Goal: Task Accomplishment & Management: Use online tool/utility

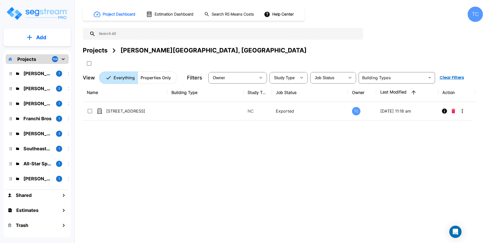
click at [30, 59] on p "Projects" at bounding box center [26, 59] width 19 height 7
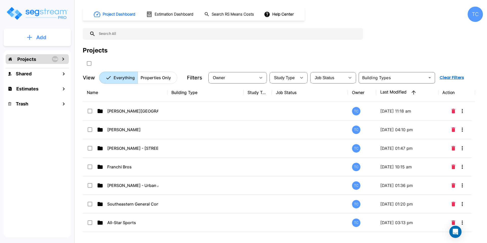
click at [50, 35] on button "Add" at bounding box center [37, 37] width 67 height 15
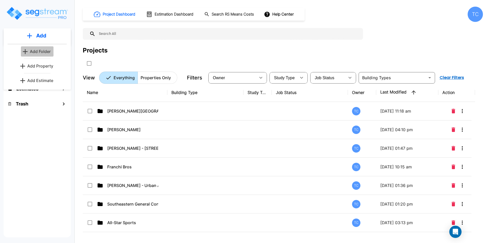
click at [49, 49] on p "Add Folder" at bounding box center [40, 51] width 21 height 6
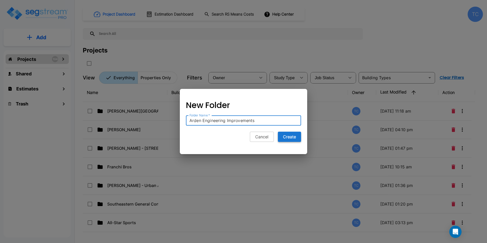
type input "Arden Engineering Improvements"
click at [292, 137] on button "Create" at bounding box center [289, 137] width 23 height 10
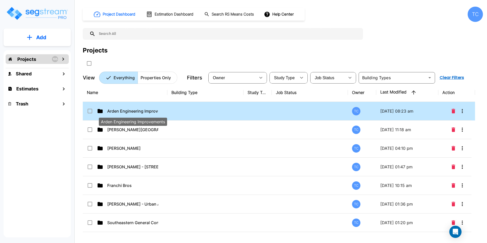
click at [142, 111] on p "Arden Engineering Improvements" at bounding box center [132, 111] width 51 height 6
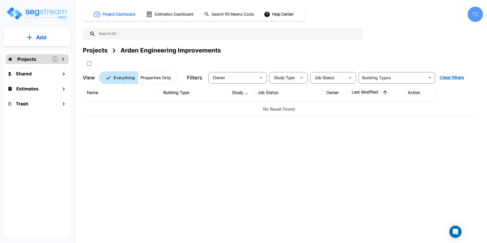
click at [50, 40] on button "Add" at bounding box center [37, 37] width 67 height 15
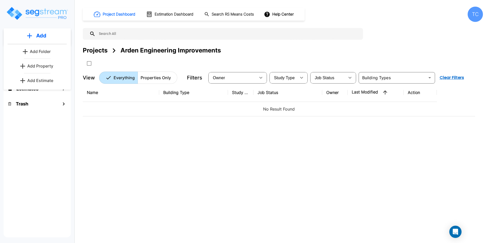
drag, startPoint x: 46, startPoint y: 66, endPoint x: 105, endPoint y: 87, distance: 63.1
click at [46, 66] on p "Add Property" at bounding box center [40, 66] width 26 height 6
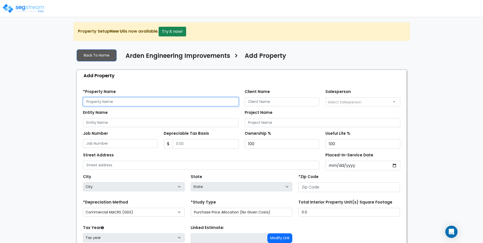
click at [152, 100] on input "text" at bounding box center [161, 101] width 156 height 9
type input "261 Narragansett Park Dr - 2024 Improvements"
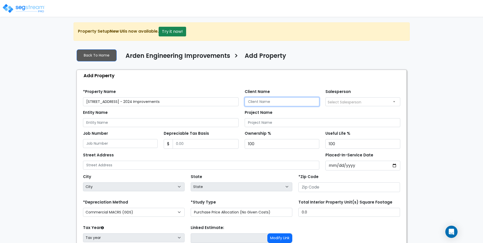
click at [286, 104] on input "Client Name" at bounding box center [282, 101] width 75 height 9
type input "Arden Engineering"
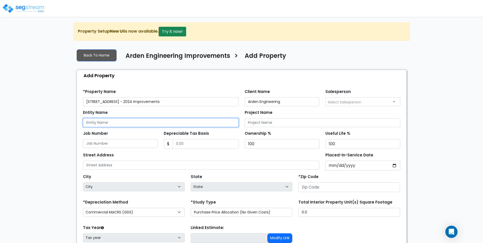
click at [152, 123] on input "Entity Name" at bounding box center [161, 122] width 156 height 9
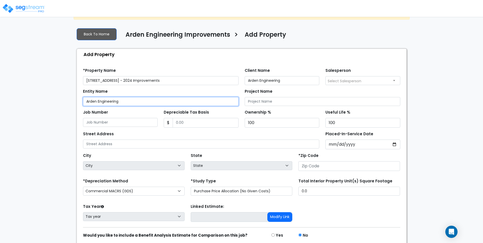
scroll to position [41, 0]
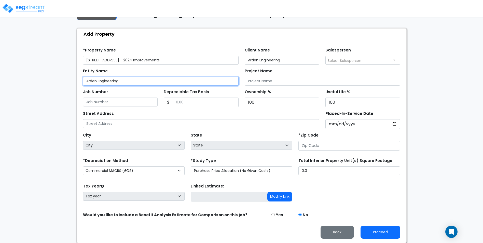
type input "Arden Engineering"
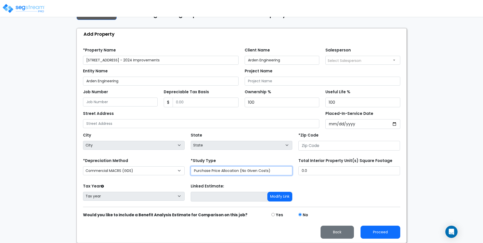
click at [223, 169] on select "Purchase Price Allocation (No Given Costs) New Construction / Reno / TI's (Give…" at bounding box center [242, 170] width 102 height 9
select select "NEW"
click at [191, 166] on select "Purchase Price Allocation (No Given Costs) New Construction / Reno / TI's (Give…" at bounding box center [242, 170] width 102 height 9
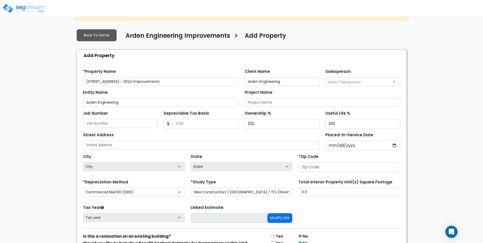
scroll to position [0, 0]
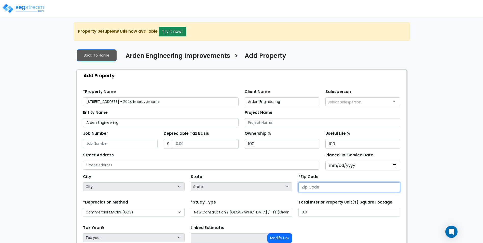
click at [329, 188] on input "number" at bounding box center [349, 187] width 102 height 10
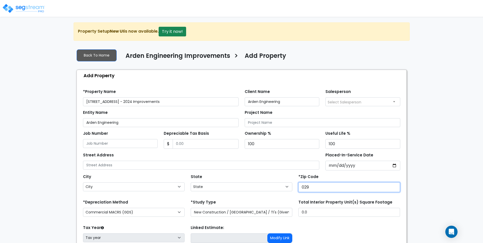
type input "0291"
select select "RI"
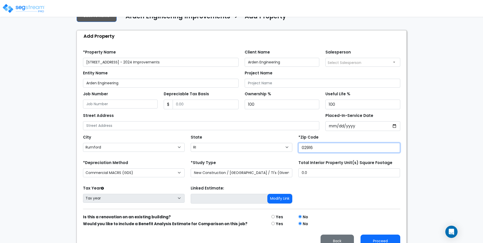
scroll to position [48, 0]
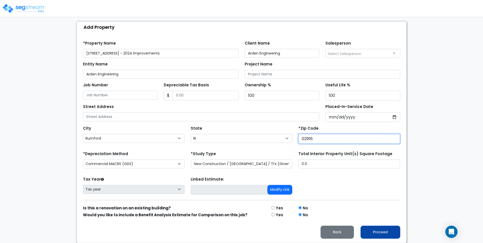
type input "02916"
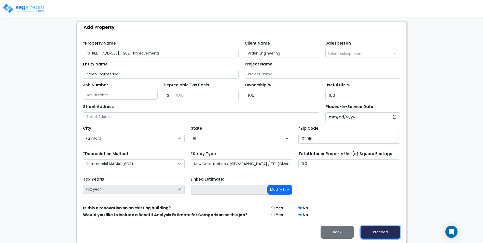
click at [386, 233] on button "Proceed" at bounding box center [381, 232] width 40 height 13
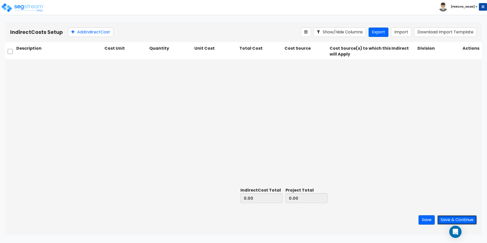
click at [472, 218] on button "Save & Continue" at bounding box center [456, 219] width 39 height 9
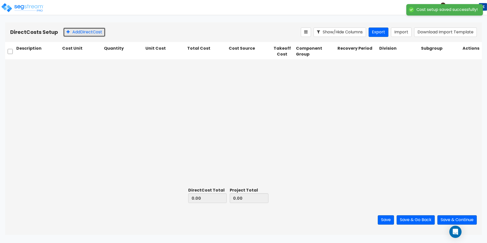
click at [82, 29] on button "Add Direct Cost" at bounding box center [84, 31] width 42 height 9
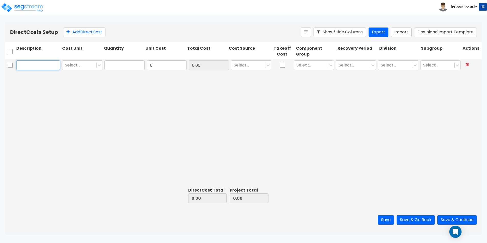
click at [40, 66] on input "text" at bounding box center [38, 65] width 44 height 10
paste input "Engineering Services"
type input "Engineering Services"
click at [101, 65] on icon at bounding box center [99, 65] width 5 height 5
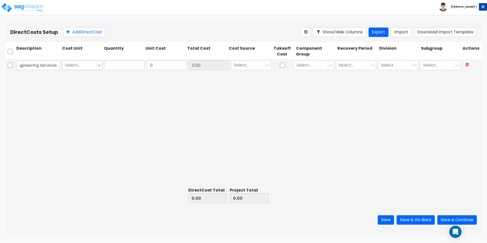
scroll to position [0, 0]
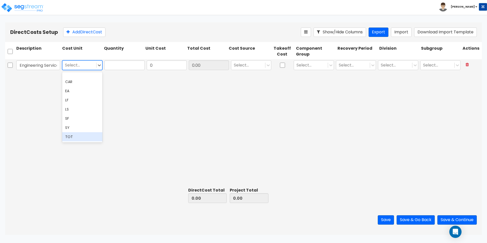
click at [81, 134] on div "TOT" at bounding box center [82, 136] width 40 height 9
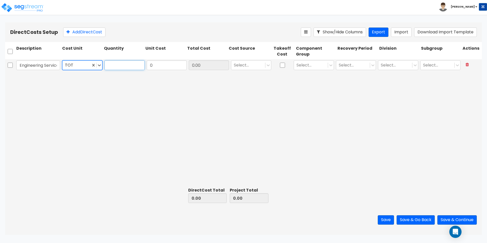
click at [126, 68] on input "text" at bounding box center [124, 65] width 40 height 10
type input "1"
click at [171, 65] on input "0" at bounding box center [167, 65] width 40 height 10
paste input "6,037.5"
type input "6,037.50"
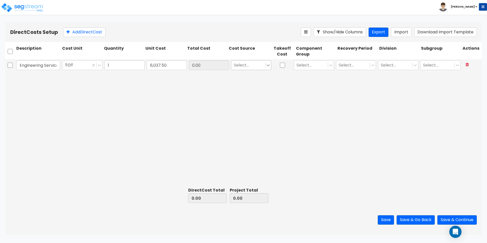
type input "6,037.50"
click at [268, 64] on icon at bounding box center [268, 65] width 5 height 5
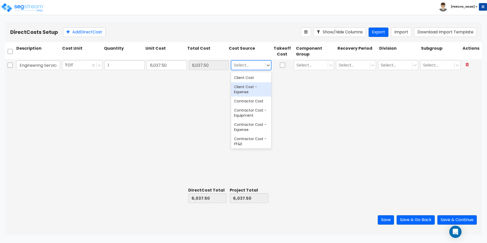
click at [246, 93] on div "Client Cost - Expense" at bounding box center [251, 89] width 40 height 14
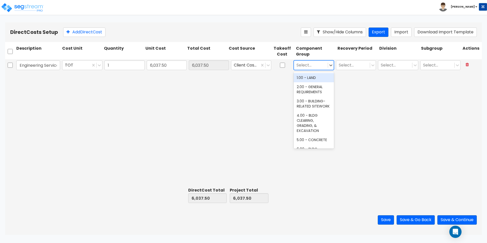
click at [308, 62] on div at bounding box center [310, 65] width 29 height 7
type input "e"
type input "s"
type input "e"
type input "speci"
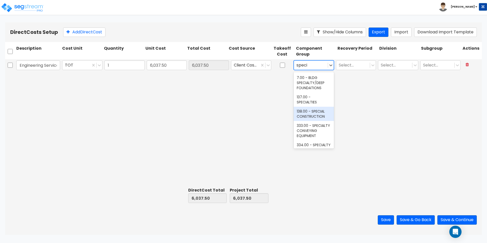
click at [313, 112] on div "138.00 - SPECIAL CONSTRUCTION" at bounding box center [314, 114] width 40 height 14
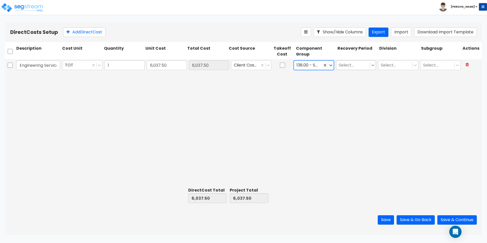
click at [372, 66] on icon at bounding box center [372, 65] width 5 height 5
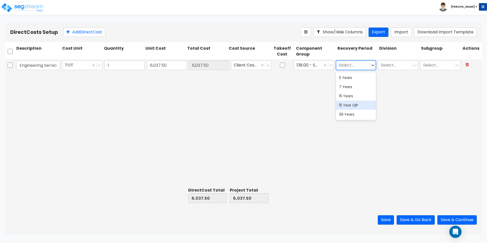
click at [363, 105] on div "15 Year QIP" at bounding box center [356, 105] width 40 height 9
click at [414, 65] on icon at bounding box center [414, 65] width 5 height 5
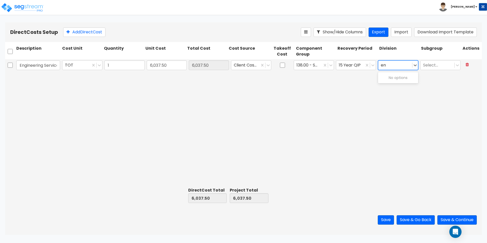
type input "e"
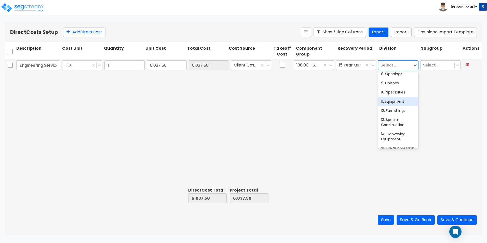
scroll to position [102, 0]
click at [400, 115] on div "13. Special Construction" at bounding box center [398, 114] width 40 height 14
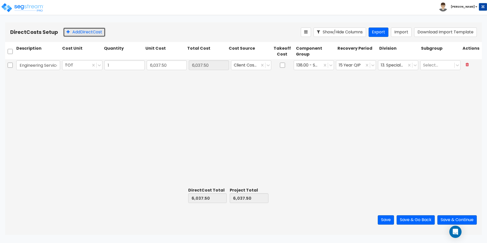
click at [79, 32] on button "Add Direct Cost" at bounding box center [84, 31] width 42 height 9
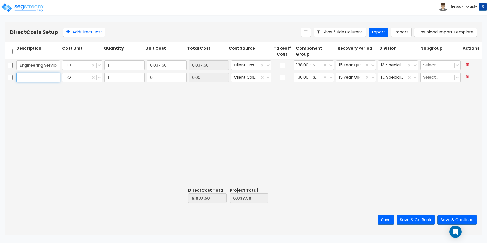
click at [51, 80] on input "text" at bounding box center [38, 78] width 44 height 10
paste input "Interior Design Services"
type input "Interior Design Services"
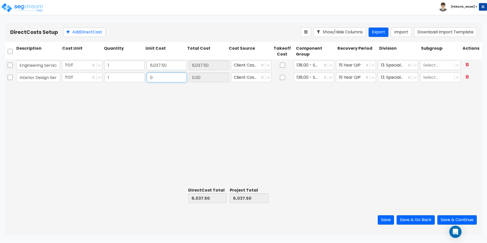
click at [170, 78] on input "0" at bounding box center [167, 78] width 40 height 10
paste input "23,305.54"
type input "23,305.54"
type input "29,343.04"
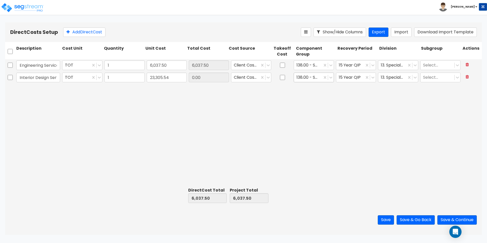
type input "23,305.54"
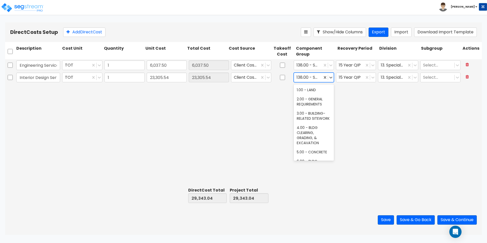
click at [311, 77] on div at bounding box center [307, 77] width 23 height 7
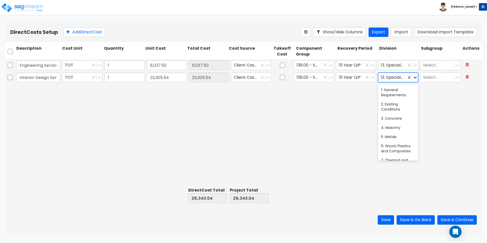
click at [413, 78] on icon at bounding box center [414, 77] width 5 height 5
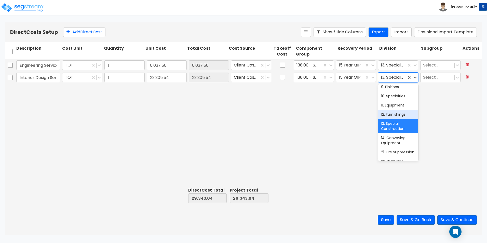
click at [391, 115] on div "12. Furnishings" at bounding box center [398, 114] width 40 height 9
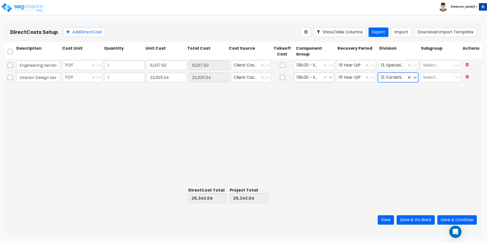
click at [331, 78] on icon at bounding box center [330, 77] width 5 height 5
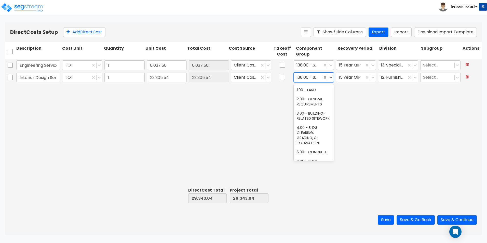
click at [361, 118] on div "Engineering Services TOT 1 6,037.50 6,037.50 Client Cost - Expense 138.00 - SPE…" at bounding box center [243, 122] width 477 height 126
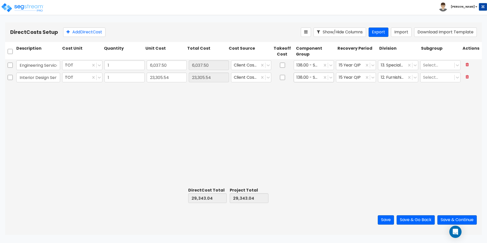
click at [299, 75] on div at bounding box center [307, 77] width 23 height 7
click at [301, 79] on div at bounding box center [307, 77] width 23 height 7
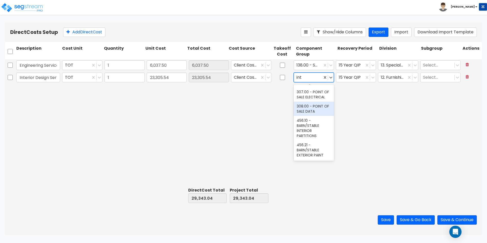
scroll to position [382, 0]
type input "int"
click at [382, 128] on div "Engineering Services TOT 1 6,037.50 6,037.50 Client Cost - Expense 138.00 - SPE…" at bounding box center [243, 122] width 477 height 126
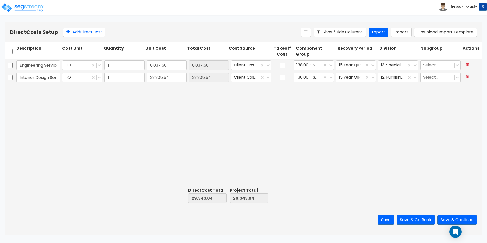
click at [312, 78] on div at bounding box center [307, 77] width 23 height 7
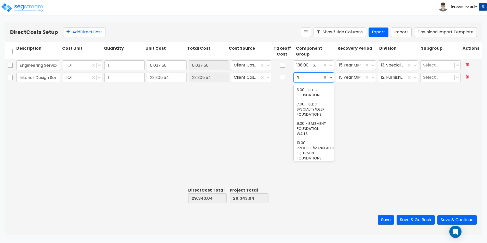
type input "furn"
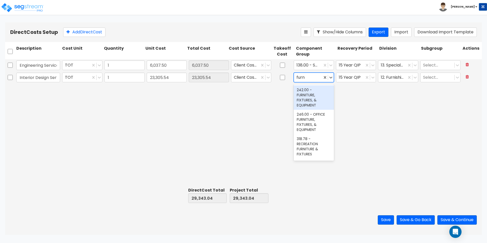
click at [314, 100] on div "242.00 - FURNITURE, FIXTURES, & EQUIPMENT" at bounding box center [314, 97] width 40 height 24
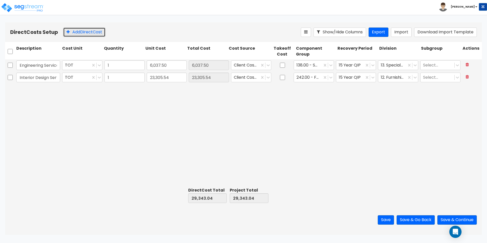
click at [82, 34] on button "Add Direct Cost" at bounding box center [84, 31] width 42 height 9
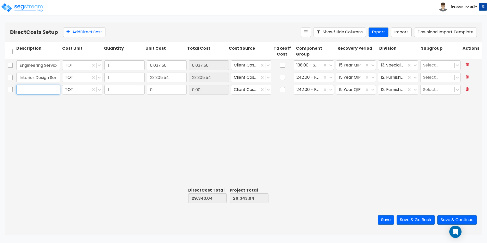
click at [26, 89] on input "text" at bounding box center [38, 90] width 44 height 10
paste input "Best Buy/Office Wonderland Smart TVs/Wall Mounts"
type input "Best Buy/Office Wonderland Smart TVs/Wall Mounts"
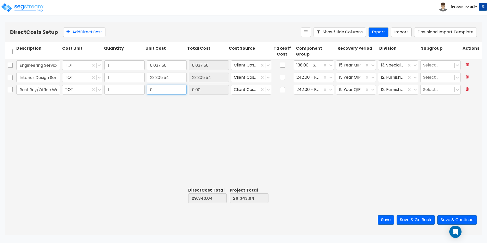
click at [163, 91] on input "0" at bounding box center [167, 90] width 40 height 10
paste input "14,700.28"
type input "14,700.28"
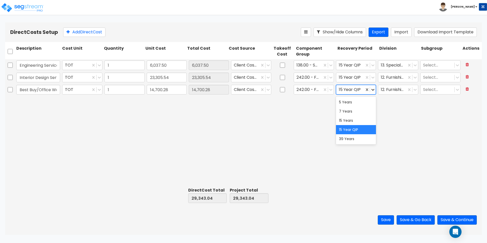
type input "44,043.32"
type input "14,700.28"
click at [373, 90] on icon at bounding box center [372, 90] width 3 height 2
click at [356, 105] on div "5 Years" at bounding box center [356, 102] width 40 height 9
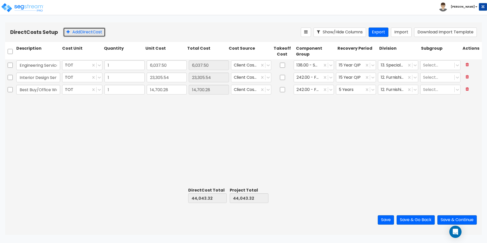
drag, startPoint x: 71, startPoint y: 32, endPoint x: 60, endPoint y: 83, distance: 51.8
click at [71, 32] on button "Add Direct Cost" at bounding box center [84, 31] width 42 height 9
type input "Construction Permits"
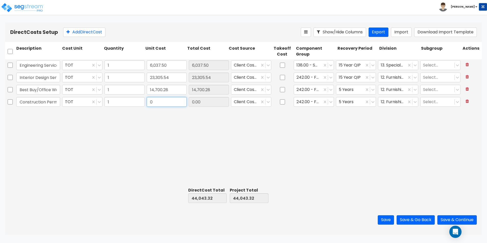
click at [175, 104] on input "0" at bounding box center [167, 102] width 40 height 10
paste input "2,303.73"
type input "2,303.73"
type input "46,347.05"
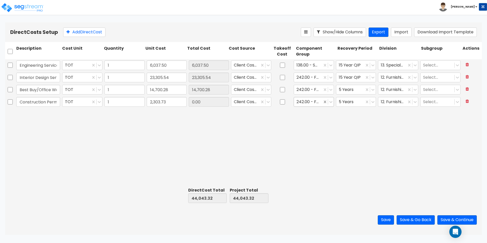
type input "2,303.73"
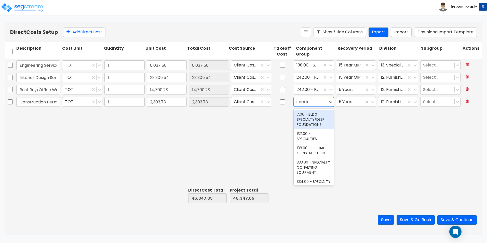
type input "special"
click at [310, 149] on div "138.00 - SPECIAL CONSTRUCTION" at bounding box center [314, 150] width 40 height 14
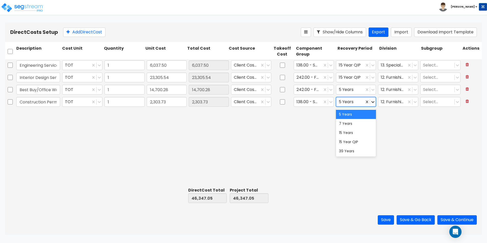
click at [372, 103] on icon at bounding box center [372, 101] width 5 height 5
click at [359, 146] on div "15 Year QIP" at bounding box center [356, 141] width 40 height 9
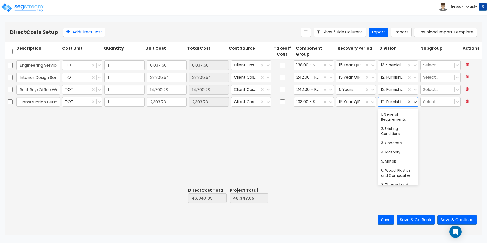
click at [416, 101] on icon at bounding box center [414, 102] width 3 height 2
click at [397, 118] on div "1. General Requirements" at bounding box center [398, 117] width 40 height 14
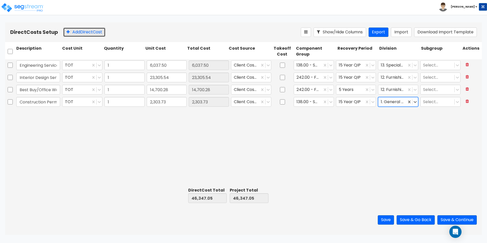
click at [79, 35] on button "Add Direct Cost" at bounding box center [84, 31] width 42 height 9
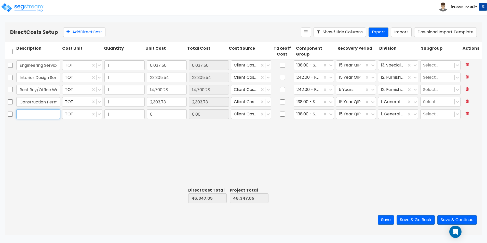
click at [43, 113] on input "text" at bounding box center [38, 114] width 44 height 10
paste input "Equipment - Hoists/Crane"
type input "Equipment - Hoists/Crane"
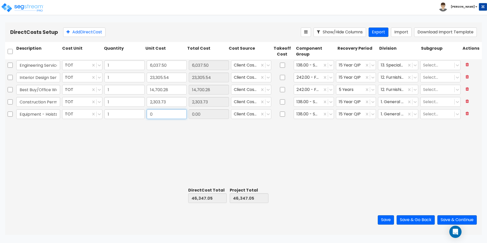
click at [168, 114] on input "0" at bounding box center [167, 114] width 40 height 10
paste input "14,798.1"
type input "14,798.10"
type input "61,145.15"
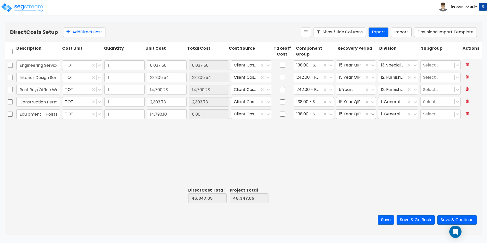
type input "14,798.10"
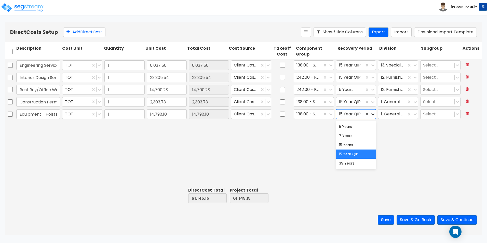
click at [375, 115] on icon at bounding box center [372, 114] width 5 height 5
click at [347, 128] on div "5 Years" at bounding box center [356, 126] width 40 height 9
click at [415, 114] on icon at bounding box center [414, 114] width 5 height 5
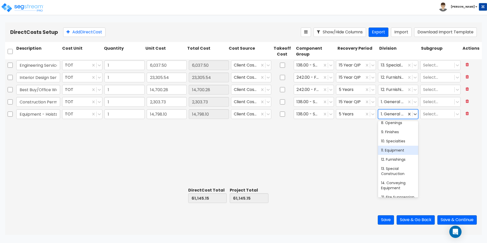
scroll to position [102, 0]
click at [402, 143] on div "11. Equipment" at bounding box center [398, 141] width 40 height 9
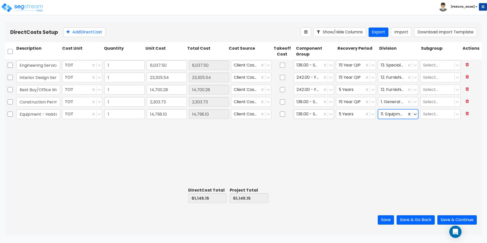
click at [317, 115] on div at bounding box center [307, 114] width 23 height 7
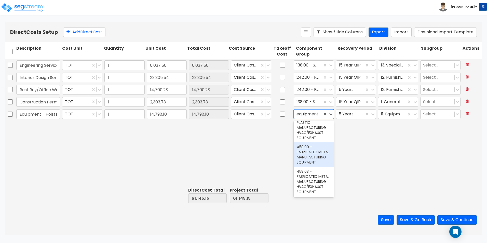
scroll to position [1675, 0]
type input "e"
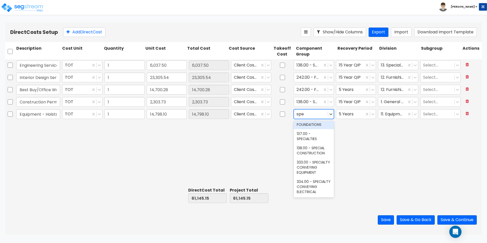
scroll to position [0, 0]
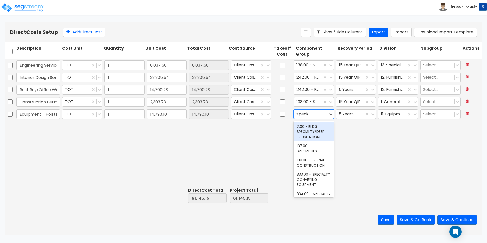
type input "special"
click at [310, 167] on div "138.00 - SPECIAL CONSTRUCTION" at bounding box center [314, 163] width 40 height 14
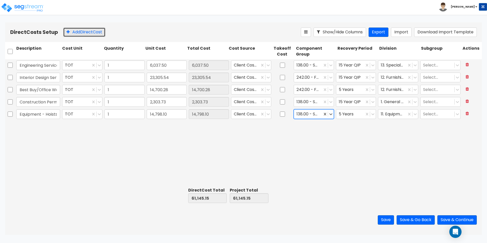
click at [85, 34] on button "Add Direct Cost" at bounding box center [84, 31] width 42 height 9
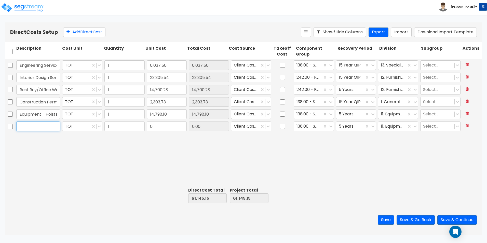
click at [31, 126] on input "text" at bounding box center [38, 126] width 44 height 10
paste input "Uline - Fire Extinguisher Cabinets ($746.88) & Construction Permits ($904.15)"
type input "Uline - Fire Extinguisher Cabinets ($746.88) & Construction Permits ($904.15)"
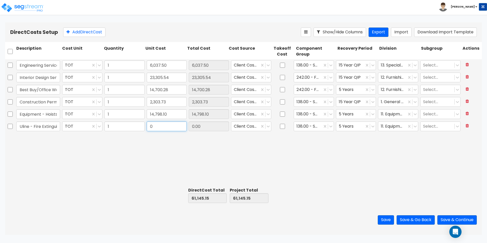
click at [171, 131] on input "0" at bounding box center [167, 126] width 40 height 10
paste input "1,650.03"
type input "1,650.03"
type input "62,795.18"
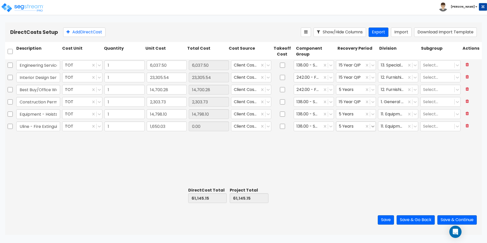
type input "1,650.03"
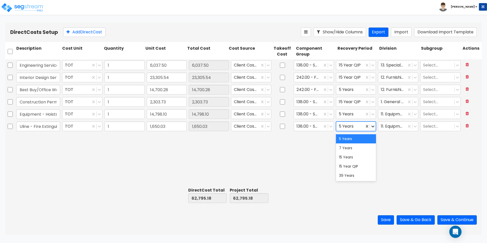
click at [372, 126] on icon at bounding box center [372, 127] width 3 height 2
click at [353, 162] on div "15 Year QIP" at bounding box center [356, 166] width 40 height 9
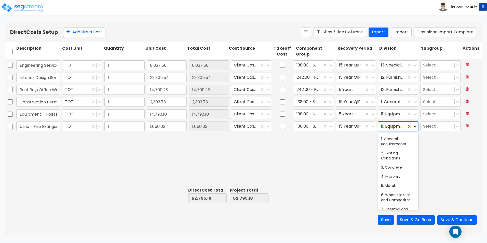
click at [416, 127] on icon at bounding box center [414, 126] width 5 height 5
click at [401, 190] on div "12. Furnishings" at bounding box center [398, 188] width 40 height 9
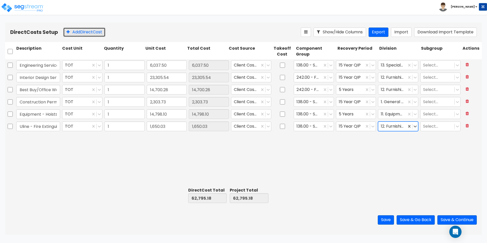
click at [92, 32] on button "Add Direct Cost" at bounding box center [84, 31] width 42 height 9
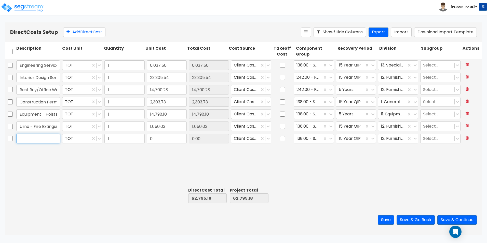
click at [58, 141] on input "text" at bounding box center [38, 139] width 44 height 10
paste input "Construction Waste Disposal"
type input "Construction Waste Disposal"
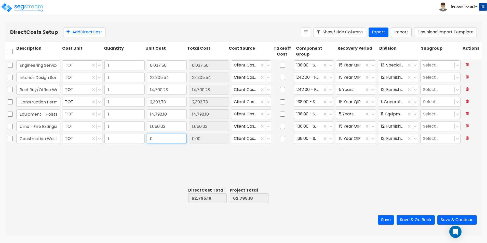
click at [176, 139] on input "0" at bounding box center [167, 139] width 40 height 10
paste input "2,582.88"
type input "2,582.88"
type input "65,378.06"
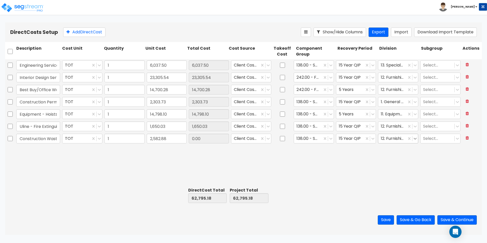
type input "2,582.88"
click at [416, 139] on icon at bounding box center [414, 138] width 5 height 5
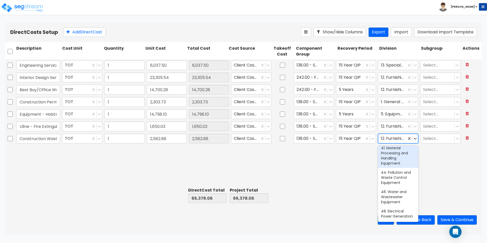
scroll to position [343, 0]
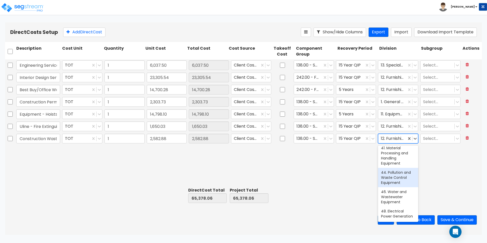
click at [399, 176] on div "44. Pollution and Waste Control Equipment" at bounding box center [398, 177] width 40 height 19
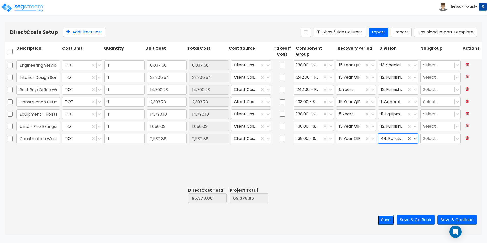
click at [386, 219] on button "Save" at bounding box center [386, 219] width 16 height 9
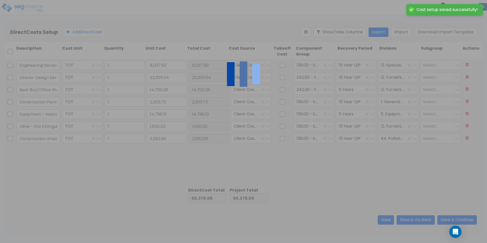
type input "Engineering Services"
type input "Interior Design Services"
type input "Best Buy/Office Wonderland Smart TVs/Wall Mounts"
type input "Construction Permits"
type input "Equipment - Hoists/Crane"
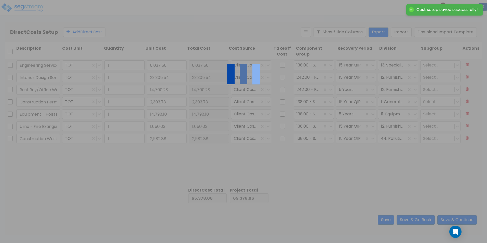
type input "Uline - Fire Extinguisher Cabinets ($746.88) & Construction Permits ($904.15)"
type input "Construction Waste Disposal"
type input "1.00"
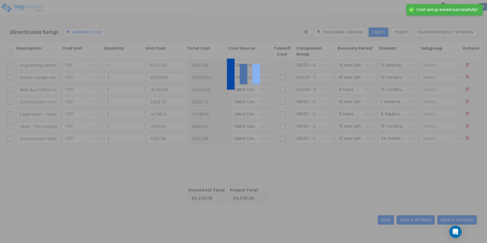
type input "1.00"
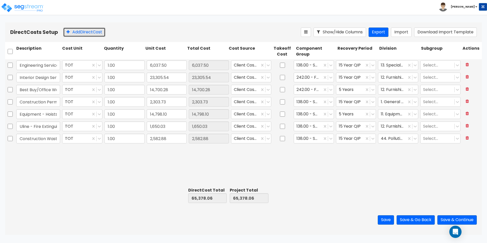
drag, startPoint x: 85, startPoint y: 30, endPoint x: 76, endPoint y: 36, distance: 11.1
click at [85, 30] on button "Add Direct Cost" at bounding box center [84, 31] width 42 height 9
drag, startPoint x: 43, startPoint y: 152, endPoint x: 30, endPoint y: 154, distance: 13.8
click at [43, 153] on input "text" at bounding box center [38, 151] width 44 height 10
paste input "Construction Supervison"
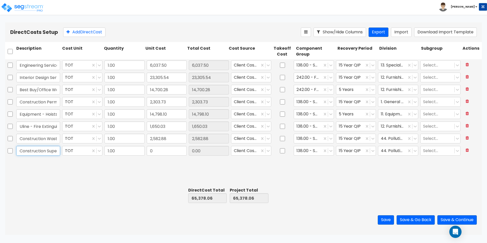
scroll to position [0, 15]
type input "Construction Supervison"
click at [159, 152] on input "0" at bounding box center [167, 151] width 40 height 10
paste input "3,222.0"
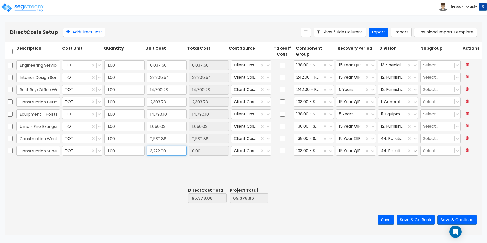
type input "3,222.00"
click at [416, 152] on icon at bounding box center [414, 150] width 5 height 5
type input "68,600.06"
type input "3,222.00"
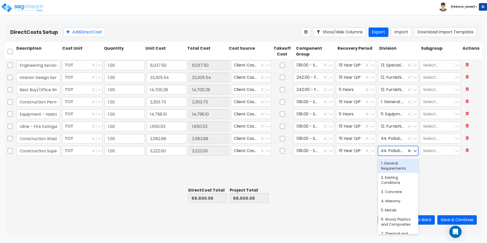
click at [403, 164] on div "1. General Requirements" at bounding box center [398, 166] width 40 height 14
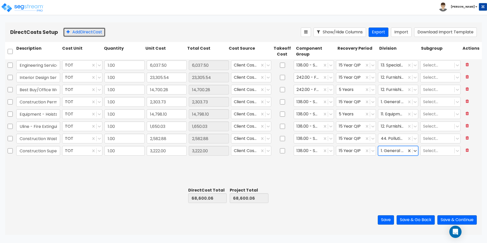
click at [78, 33] on button "Add Direct Cost" at bounding box center [84, 31] width 42 height 9
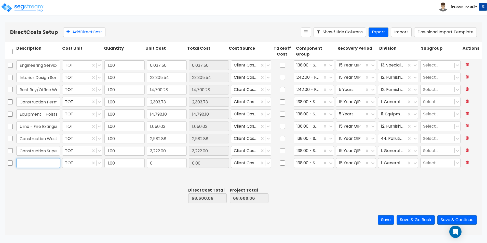
click at [28, 165] on input "text" at bounding box center [38, 163] width 44 height 10
paste input "Build Out"
type input "Build Out"
click at [161, 163] on input "0" at bounding box center [167, 163] width 40 height 10
paste input "414,646.0"
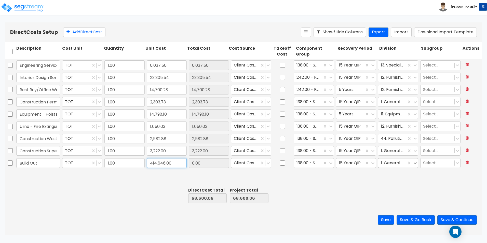
type input "414,646.00"
type input "483,246.06"
type input "414,646.00"
click at [414, 163] on icon at bounding box center [414, 162] width 5 height 5
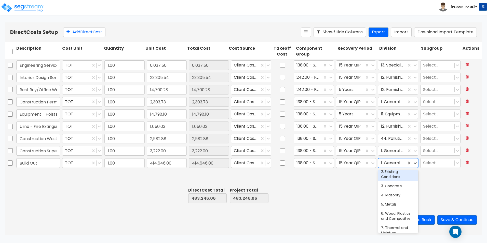
scroll to position [25, 0]
click at [405, 209] on div "6. Wood, Plastics and Composites" at bounding box center [398, 208] width 40 height 14
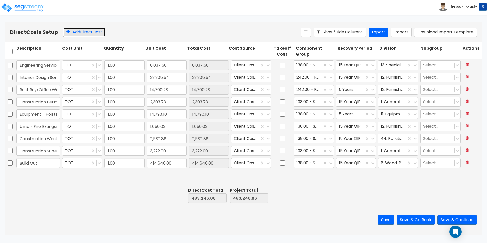
click at [74, 34] on button "Add Direct Cost" at bounding box center [84, 31] width 42 height 9
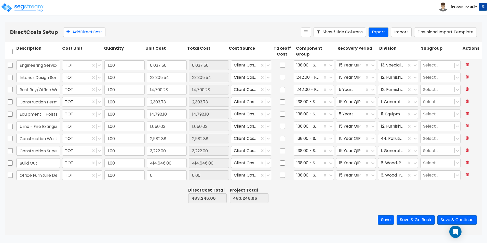
scroll to position [0, 12]
type input "Office Furniture Deposit"
drag, startPoint x: 171, startPoint y: 177, endPoint x: 177, endPoint y: 175, distance: 6.3
click at [171, 177] on input "0" at bounding box center [167, 175] width 40 height 10
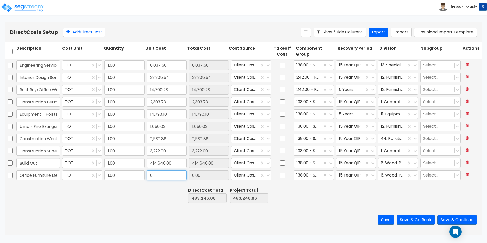
paste input "56,363.53"
type input "56,363.53"
click at [306, 175] on div at bounding box center [307, 175] width 23 height 7
type input "539,609.59"
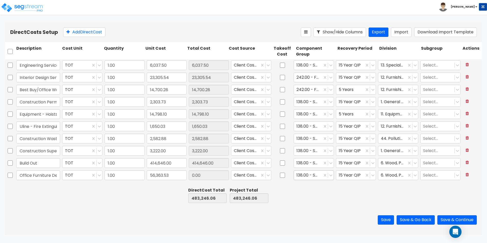
type input "56,363.53"
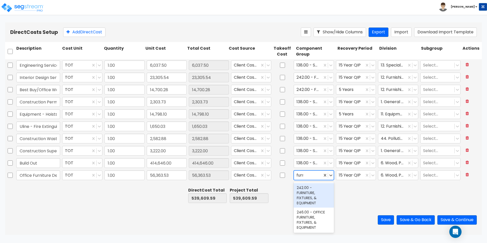
type input "furnit"
click at [302, 191] on div "242.00 - FURNITURE, FIXTURES, & EQUIPMENT" at bounding box center [314, 195] width 40 height 24
click at [415, 176] on icon at bounding box center [414, 175] width 5 height 5
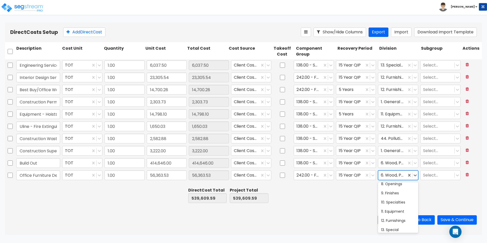
scroll to position [102, 0]
click at [398, 213] on div "12. Furnishings" at bounding box center [398, 211] width 40 height 9
click at [381, 218] on button "Save" at bounding box center [386, 219] width 16 height 9
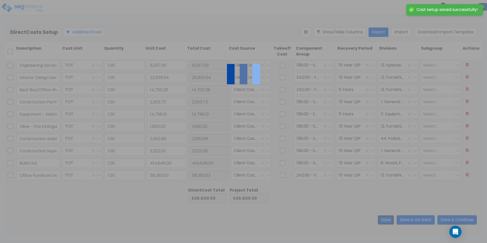
type input "Construction Supervison"
type input "Build Out"
type input "Office Furniture Deposit"
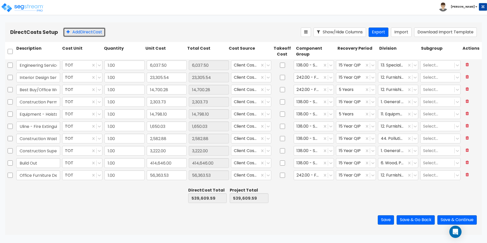
click at [88, 28] on button "Add Direct Cost" at bounding box center [84, 31] width 42 height 9
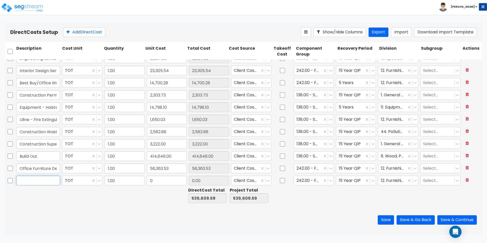
click at [46, 182] on input "text" at bounding box center [38, 181] width 44 height 10
click at [45, 179] on input "text" at bounding box center [38, 181] width 44 height 10
click at [48, 177] on input "text" at bounding box center [38, 181] width 44 height 10
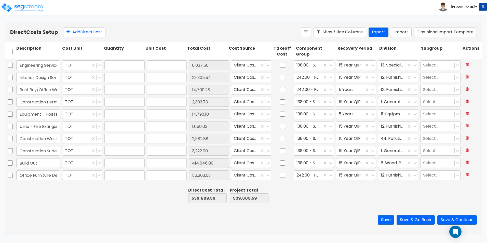
type input "1.00"
type input "6,037.50"
type input "1.00"
type input "23,305.54"
type input "1.00"
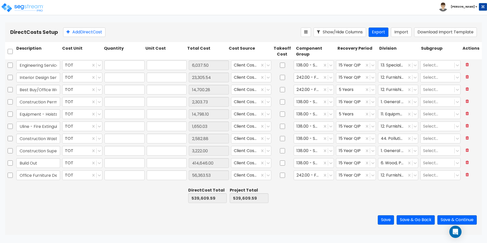
type input "14,700.28"
type input "1.00"
type input "2,303.73"
type input "1.00"
type input "14,798.10"
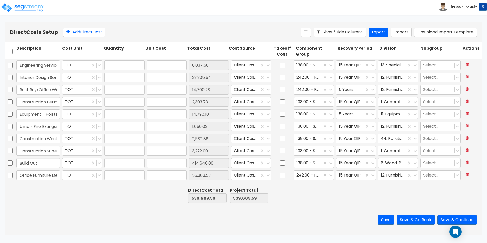
type input "1.00"
type input "1,650.03"
type input "1.00"
type input "2,582.88"
type input "1.00"
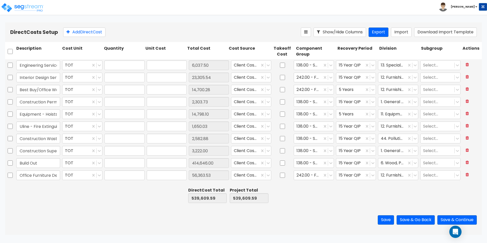
type input "3,222.00"
type input "1.00"
type input "414,646.00"
type input "1.00"
type input "56,363.53"
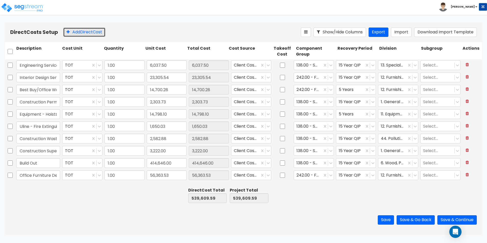
click at [78, 31] on button "Add Direct Cost" at bounding box center [84, 31] width 42 height 9
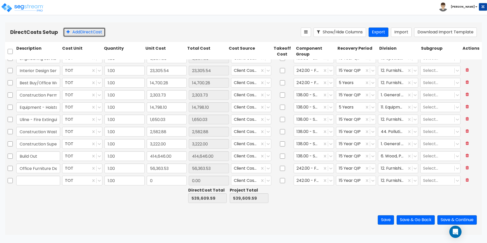
click at [75, 33] on button "Add Direct Cost" at bounding box center [84, 31] width 42 height 9
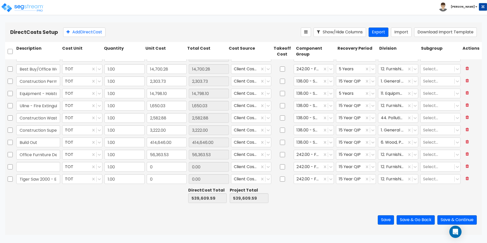
scroll to position [0, 22]
type input "Tiger Saw 2000 - Equipment"
click at [465, 165] on button at bounding box center [466, 166] width 9 height 9
type input "Tiger Saw 2000 - Equipment"
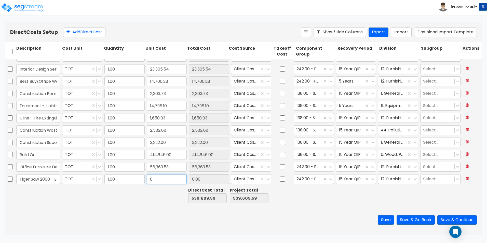
click at [170, 178] on input "0" at bounding box center [167, 179] width 40 height 10
paste input "97,966.5"
type input "97,966.50"
click at [311, 180] on div at bounding box center [307, 179] width 23 height 7
type input "97,966.50"
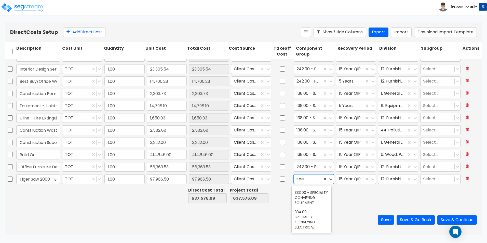
scroll to position [52, 0]
type input "special"
click at [311, 225] on div "138.00 - SPECIAL CONSTRUCTION" at bounding box center [312, 227] width 40 height 14
click at [412, 180] on icon at bounding box center [414, 178] width 5 height 5
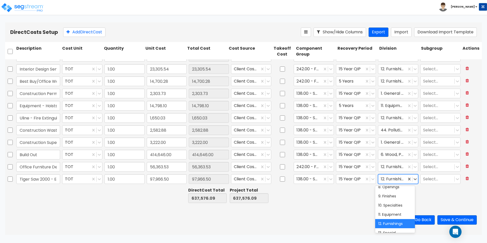
scroll to position [102, 0]
click at [394, 208] on div "11. Equipment" at bounding box center [395, 206] width 40 height 9
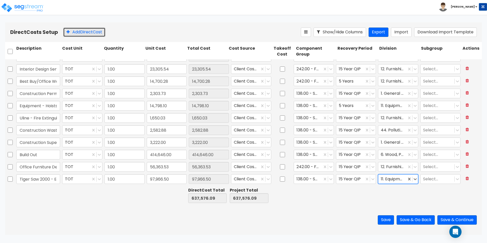
click at [76, 28] on button "Add Direct Cost" at bounding box center [84, 31] width 42 height 9
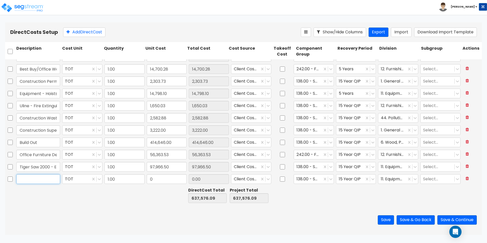
click at [41, 178] on input "text" at bounding box center [38, 179] width 44 height 10
paste input "Conveyor"
type input "Conveyor"
drag, startPoint x: 160, startPoint y: 180, endPoint x: 156, endPoint y: 181, distance: 4.4
click at [160, 180] on input "0" at bounding box center [167, 179] width 40 height 10
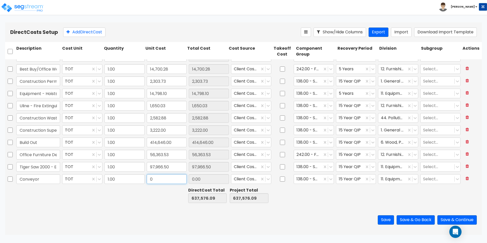
paste input "16,264.73"
type input "16,264.73"
click at [371, 167] on icon at bounding box center [372, 167] width 3 height 2
type input "16,264.73"
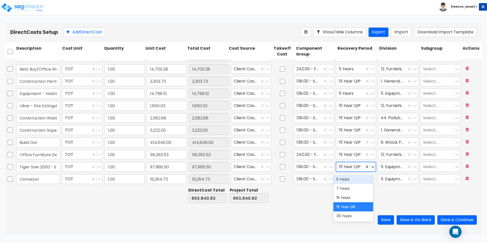
click at [348, 177] on div "5 Years" at bounding box center [353, 179] width 40 height 9
click at [371, 180] on icon at bounding box center [372, 179] width 3 height 2
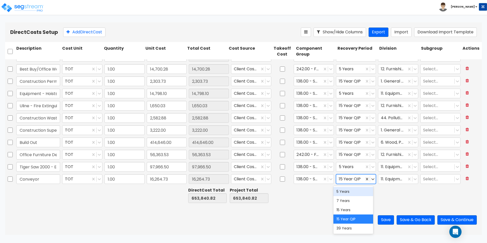
click at [355, 189] on div "5 Years" at bounding box center [353, 191] width 40 height 9
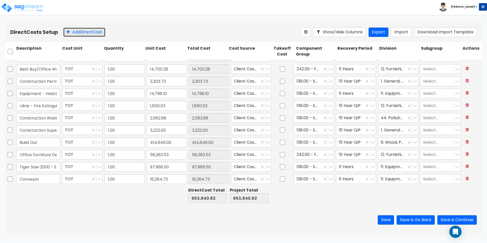
click at [77, 33] on button "Add Direct Cost" at bounding box center [84, 31] width 42 height 9
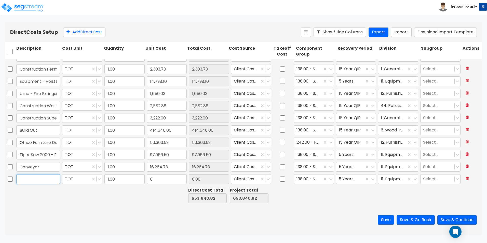
drag, startPoint x: 50, startPoint y: 179, endPoint x: 14, endPoint y: 177, distance: 35.5
click at [50, 179] on input "text" at bounding box center [38, 179] width 44 height 10
paste input "Tiger Stop - Equipment"
type input "Tiger Stop - Equipment"
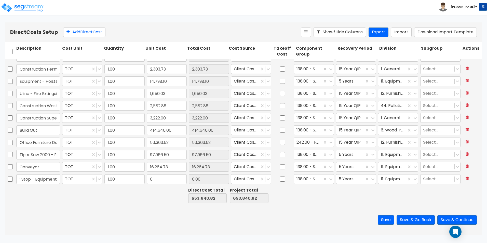
scroll to position [0, 0]
click at [160, 177] on input "0" at bounding box center [167, 179] width 40 height 10
paste input "39,906.25"
type input "39,906.25"
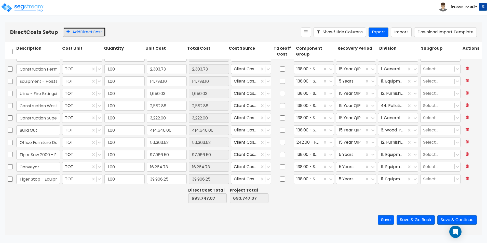
drag, startPoint x: 80, startPoint y: 30, endPoint x: 42, endPoint y: 198, distance: 173.1
click at [80, 30] on button "Add Direct Cost" at bounding box center [84, 31] width 42 height 9
type input "Video Surveillance System Deposit"
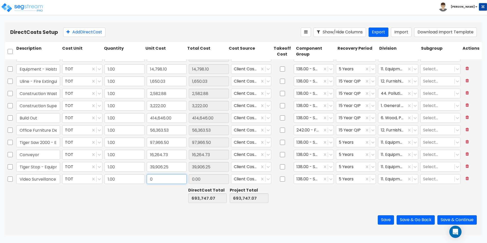
click at [157, 181] on input "0" at bounding box center [167, 179] width 40 height 10
paste input "7,500.0"
type input "7,500.00"
click at [328, 179] on icon at bounding box center [330, 178] width 5 height 5
type input "7,500.00"
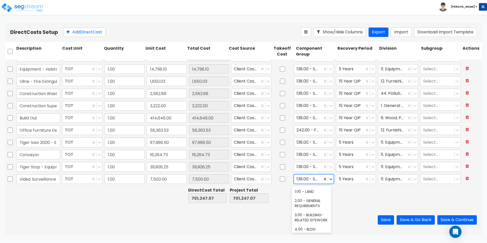
type input "a"
type input "c"
type input "surve"
click at [313, 209] on div "337.00 - SURVEILLANCE SYSTEM EQUIPMENT" at bounding box center [312, 207] width 40 height 24
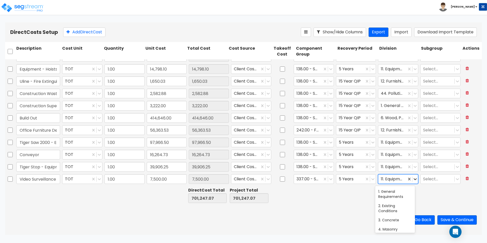
click at [413, 180] on icon at bounding box center [414, 179] width 3 height 2
click at [394, 197] on div "28. Electronic Safety and Security" at bounding box center [395, 195] width 40 height 19
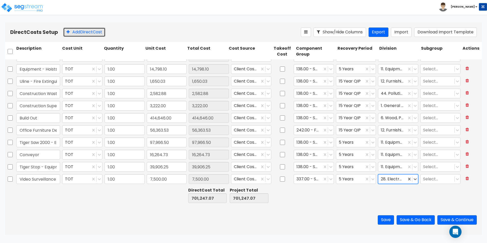
click at [83, 31] on button "Add Direct Cost" at bounding box center [84, 31] width 42 height 9
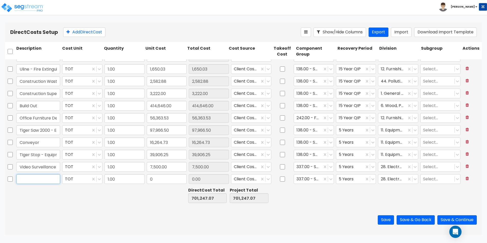
click at [43, 179] on input "text" at bounding box center [38, 179] width 44 height 10
paste input "Painting"
type input "Painting"
click at [161, 180] on input "0" at bounding box center [167, 179] width 40 height 10
paste input "86,270.0"
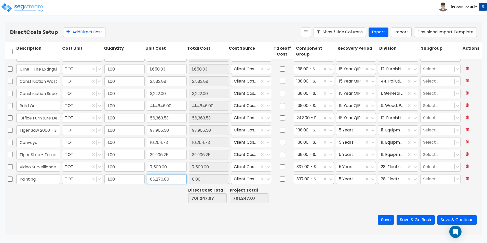
type input "86,270.00"
click at [306, 180] on div at bounding box center [307, 179] width 23 height 7
type input "86,270.00"
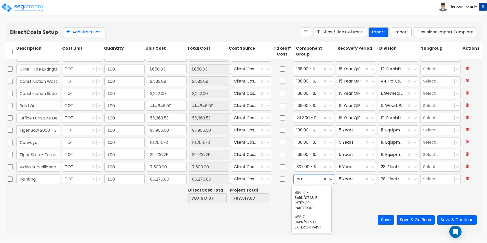
type input "pain"
click at [305, 208] on div "112.00 - INTERIOR PAINT" at bounding box center [312, 208] width 40 height 14
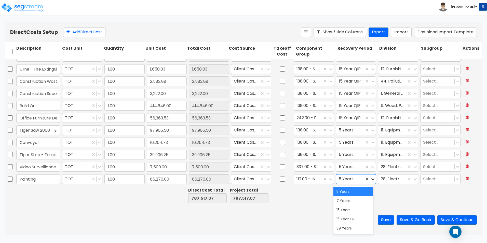
click at [371, 178] on icon at bounding box center [372, 178] width 5 height 5
click at [349, 222] on div "15 Year QIP" at bounding box center [353, 218] width 40 height 9
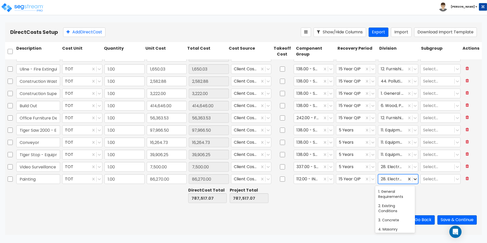
click at [412, 179] on icon at bounding box center [414, 178] width 5 height 5
click at [396, 189] on div "9. Finishes" at bounding box center [395, 188] width 40 height 9
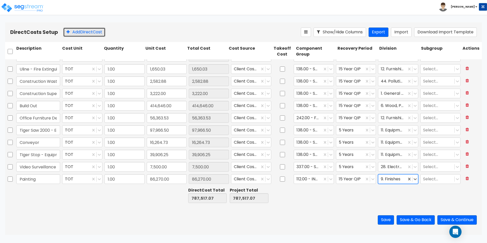
click at [91, 33] on button "Add Direct Cost" at bounding box center [84, 31] width 42 height 9
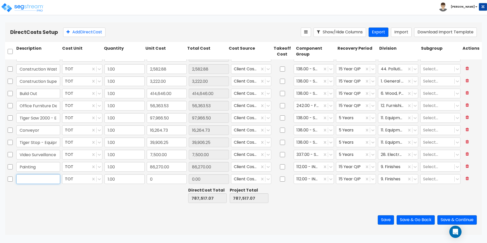
click at [32, 181] on input "text" at bounding box center [38, 179] width 44 height 10
paste input "Water Heater"
type input "Water Heater"
drag, startPoint x: 163, startPoint y: 180, endPoint x: 171, endPoint y: 183, distance: 9.3
click at [163, 180] on input "0" at bounding box center [167, 179] width 40 height 10
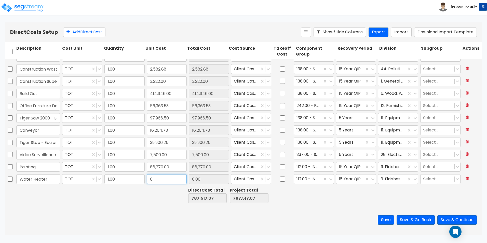
paste input "6,013.4"
type input "6,013.40"
click at [314, 180] on div at bounding box center [307, 179] width 23 height 7
type input "6,013.40"
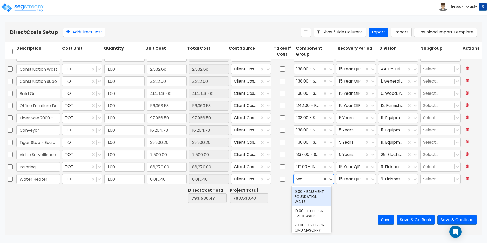
type input "water"
click at [312, 193] on div "153.00 - GENERAL WATER HEATERS" at bounding box center [312, 194] width 40 height 14
click at [413, 179] on icon at bounding box center [414, 179] width 3 height 2
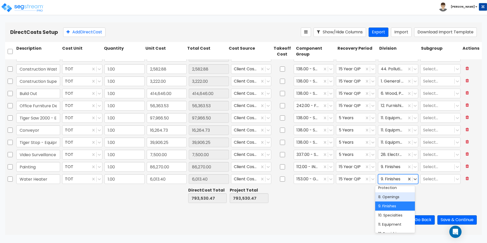
scroll to position [93, 0]
click at [391, 209] on div "10. Specialties" at bounding box center [395, 206] width 40 height 9
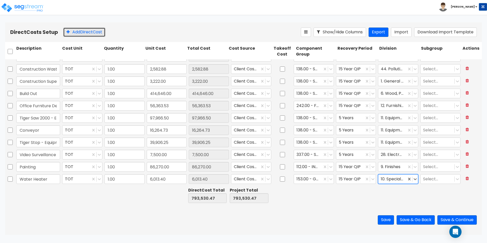
click at [77, 29] on button "Add Direct Cost" at bounding box center [84, 31] width 42 height 9
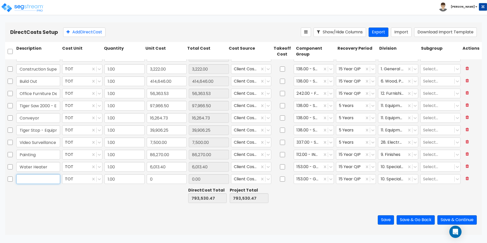
click at [35, 178] on input "text" at bounding box center [38, 179] width 44 height 10
paste input "Locksets/Keys"
type input "Locksets/Keys"
drag, startPoint x: 154, startPoint y: 179, endPoint x: 158, endPoint y: 181, distance: 4.9
click at [154, 179] on input "0" at bounding box center [167, 179] width 40 height 10
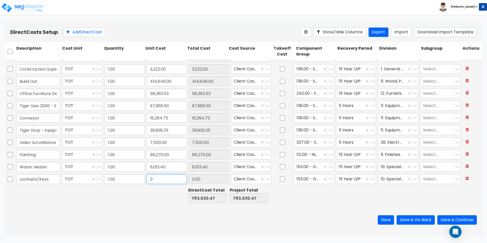
paste input "949.93"
type input "949.93"
click at [328, 181] on icon at bounding box center [330, 178] width 5 height 5
type input "949.93"
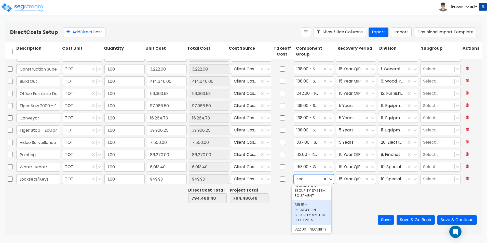
scroll to position [0, 0]
type input "s"
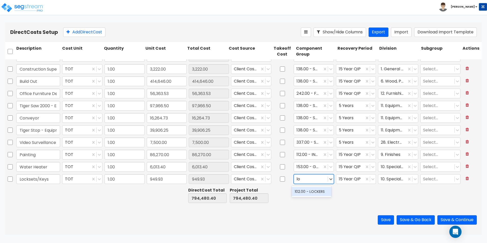
type input "l"
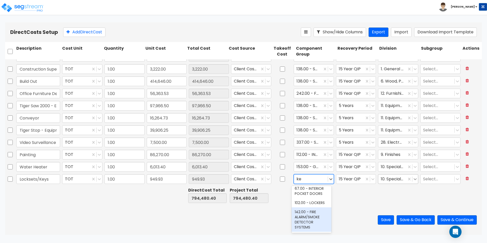
type input "ke"
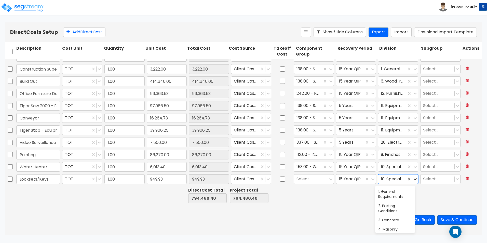
click at [413, 180] on icon at bounding box center [414, 178] width 5 height 5
click at [402, 205] on div "8. Openings" at bounding box center [395, 204] width 40 height 9
click at [329, 181] on icon at bounding box center [330, 178] width 5 height 5
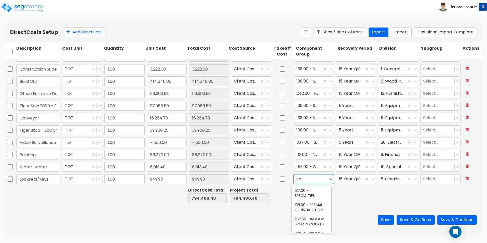
scroll to position [6, 0]
type input "s"
type input "furn"
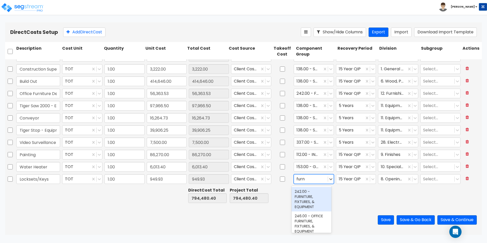
click at [321, 203] on div "242.00 - FURNITURE, FIXTURES, & EQUIPMENT" at bounding box center [312, 199] width 40 height 24
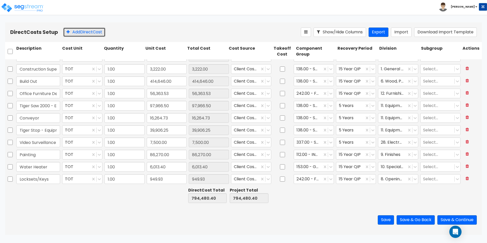
click at [84, 33] on button "Add Direct Cost" at bounding box center [84, 31] width 42 height 9
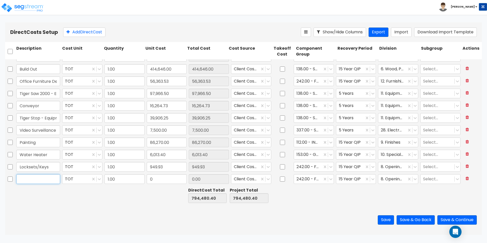
click at [49, 181] on input "text" at bounding box center [38, 179] width 44 height 10
paste input "Uline - Signage"
type input "Uline - Signage"
click at [159, 177] on input "0" at bounding box center [167, 179] width 40 height 10
paste input "1,247.64"
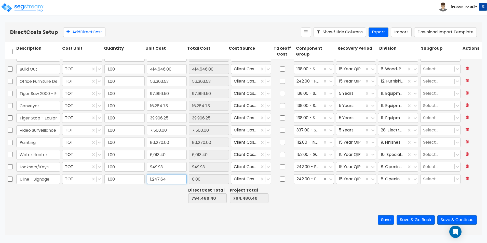
type input "1,247.64"
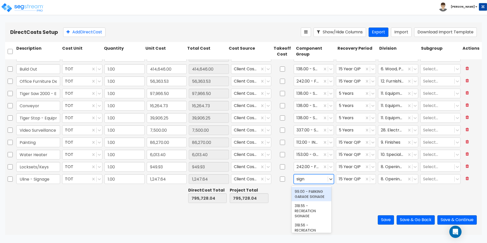
type input "signa"
click at [315, 203] on div "328.00 - SIGNAGE" at bounding box center [312, 198] width 40 height 9
click at [413, 178] on icon at bounding box center [414, 178] width 5 height 5
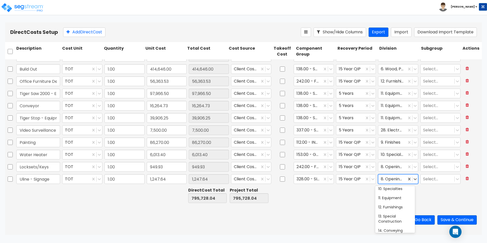
scroll to position [102, 0]
click at [398, 213] on div "12. Furnishings" at bounding box center [395, 215] width 40 height 9
click at [75, 31] on button "Add Direct Cost" at bounding box center [84, 31] width 42 height 9
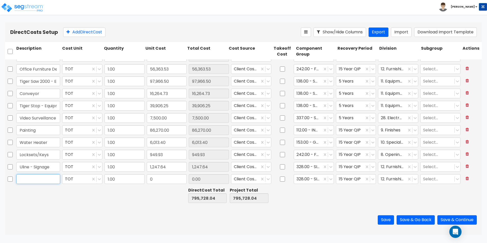
click at [38, 181] on input "text" at bounding box center [38, 179] width 44 height 10
paste input "Landscaping Services"
type input "Landscaping Services"
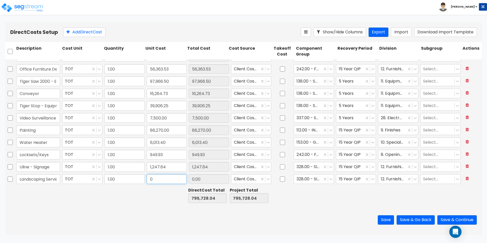
click at [154, 180] on input "0" at bounding box center [167, 179] width 40 height 10
paste input "15,535.0"
type input "15,535.00"
click at [371, 179] on icon at bounding box center [372, 178] width 5 height 5
type input "15,535.00"
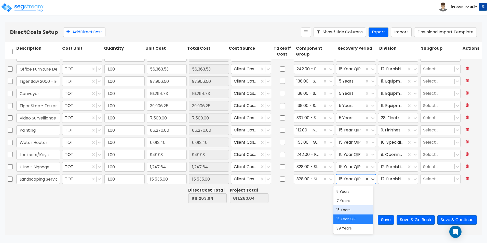
click at [343, 210] on div "15 Years" at bounding box center [353, 209] width 40 height 9
click at [329, 179] on icon at bounding box center [330, 178] width 5 height 5
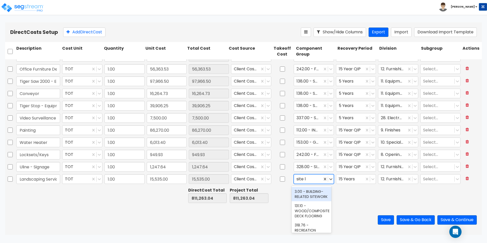
type input "site la"
drag, startPoint x: 320, startPoint y: 196, endPoint x: 314, endPoint y: 198, distance: 6.2
click at [314, 198] on div "413.00 - SITE LANDSCAPING" at bounding box center [312, 194] width 40 height 14
click at [413, 179] on icon at bounding box center [414, 179] width 3 height 2
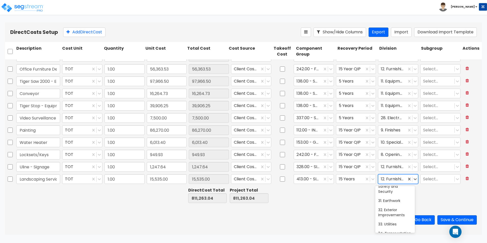
scroll to position [280, 0]
click at [397, 194] on div "32. Exterior Improvements" at bounding box center [395, 187] width 40 height 14
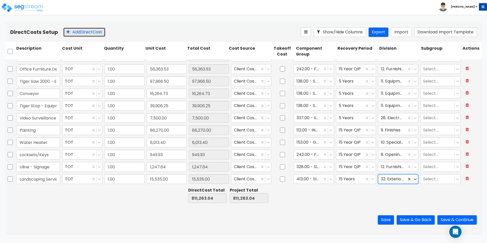
click at [85, 29] on button "Add Direct Cost" at bounding box center [84, 31] width 42 height 9
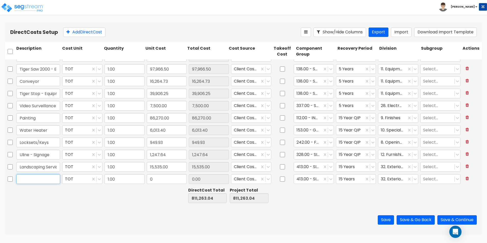
click at [44, 178] on input "text" at bounding box center [38, 179] width 44 height 10
paste input "2,172.78"
type input "2,172.78"
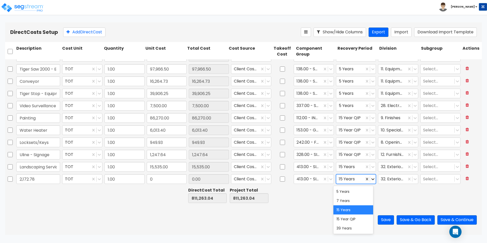
click at [372, 181] on icon at bounding box center [372, 178] width 5 height 5
click at [364, 219] on div "15 Year QIP" at bounding box center [353, 218] width 40 height 9
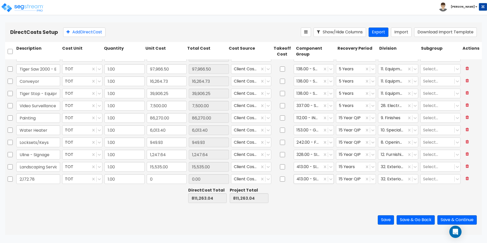
click at [306, 179] on div at bounding box center [307, 179] width 23 height 7
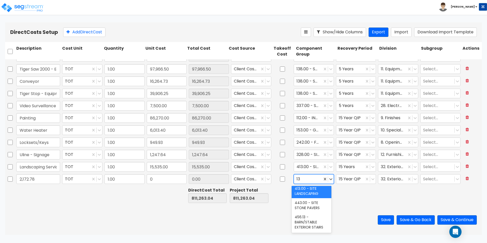
type input "138"
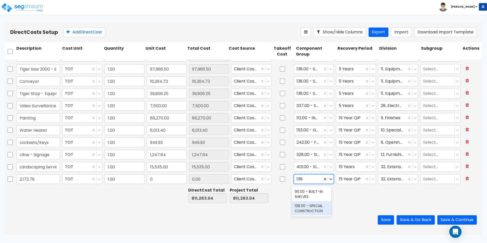
click at [316, 215] on div "138.00 - SPECIAL CONSTRUCTION" at bounding box center [312, 208] width 40 height 14
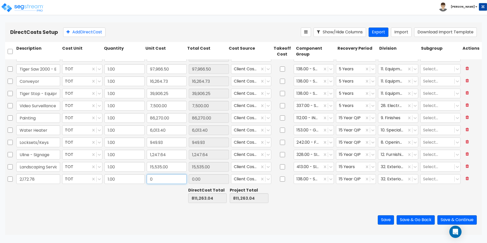
drag, startPoint x: 161, startPoint y: 179, endPoint x: 153, endPoint y: 181, distance: 8.3
click at [161, 179] on input "0" at bounding box center [167, 179] width 40 height 10
paste input "2,172.78"
type input "2,172.78"
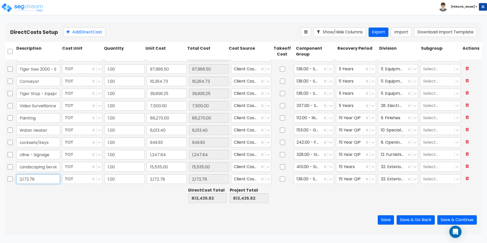
click at [37, 180] on input "2,172.78" at bounding box center [38, 179] width 44 height 10
paste input "Construction Waste Disposal"
type input "2,172.78 Construction Waste Disposal"
click at [413, 179] on icon at bounding box center [414, 178] width 5 height 5
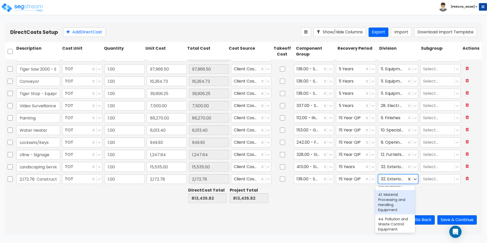
scroll to position [347, 0]
click at [394, 208] on div "44. Pollution and Waste Control Equipment" at bounding box center [395, 198] width 40 height 19
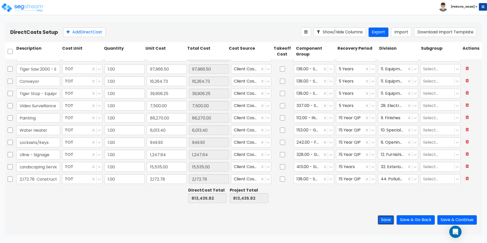
click at [380, 221] on button "Save" at bounding box center [386, 219] width 16 height 9
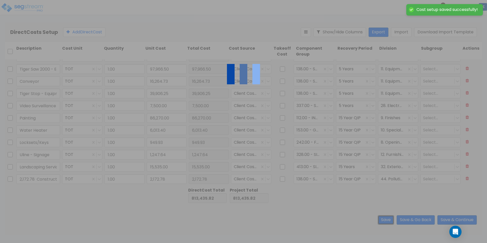
type input "Tiger Saw 2000 - Equipment"
type input "Conveyor"
type input "Tiger Stop - Equipment"
type input "Video Surveillance System Deposit"
type input "Painting"
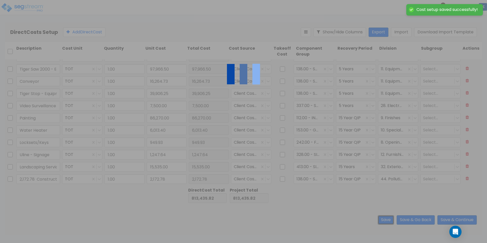
type input "Water Heater"
type input "Locksets/Keys"
type input "Uline - Signage"
type input "Landscaping Services"
type input "2,172.78 Construction Waste Disposal"
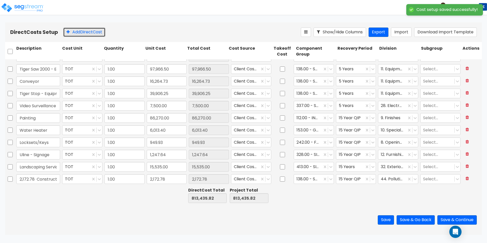
click at [75, 34] on button "Add Direct Cost" at bounding box center [84, 31] width 42 height 9
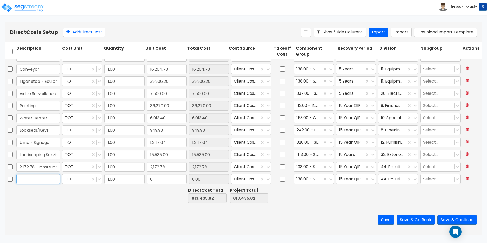
click at [39, 180] on input "text" at bounding box center [38, 179] width 44 height 10
paste input "HVAC Material"
type input "HVAC Material"
click at [157, 175] on input "0" at bounding box center [167, 179] width 40 height 10
paste input "3,916.2"
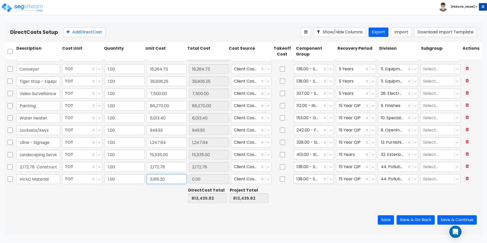
type input "3,916.20"
click at [317, 179] on div "138.00 - SPECIAL CONSTRUCTION" at bounding box center [308, 179] width 28 height 9
type input "3,916.20"
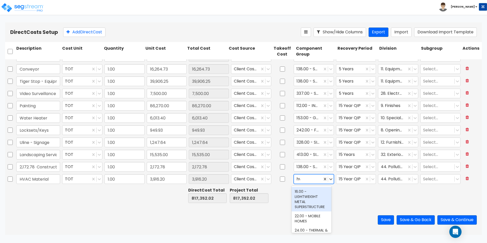
type input "hvac"
click at [316, 196] on div "147.00 - GENERAL HVAC EQUIPMENT/DUCTWORK" at bounding box center [312, 196] width 40 height 19
click at [414, 180] on icon at bounding box center [414, 178] width 5 height 5
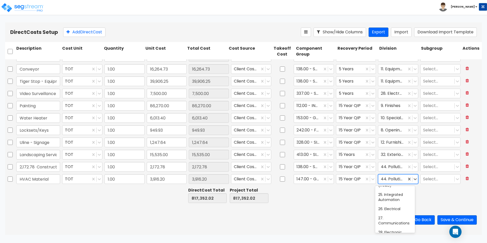
scroll to position [178, 0]
click at [394, 207] on div "23. Heating, Ventilating, and Air Conditioning (HVAC)" at bounding box center [395, 203] width 40 height 24
click at [85, 25] on div "Direct Costs Setup Add Direct Cost Show/Hide Columns Export Import Download Imp…" at bounding box center [243, 32] width 477 height 20
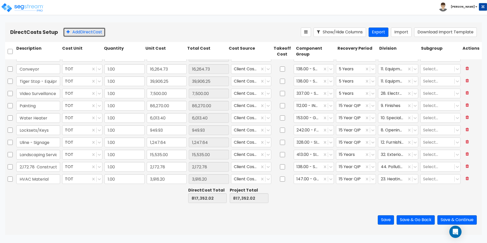
click at [85, 30] on button "Add Direct Cost" at bounding box center [84, 31] width 42 height 9
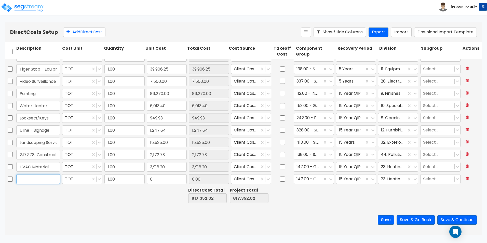
click at [32, 181] on input "text" at bounding box center [38, 179] width 44 height 10
paste input "HVAC Material"
type input "HVAC Material"
click at [157, 178] on input "0" at bounding box center [167, 179] width 40 height 10
paste input "9,031.57"
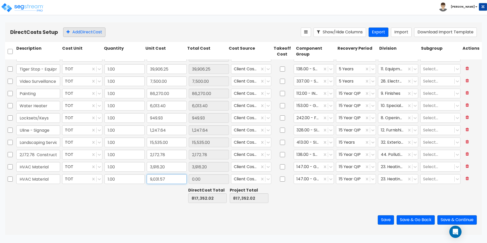
type input "9,031.57"
click at [82, 33] on button "Add Direct Cost" at bounding box center [84, 31] width 42 height 9
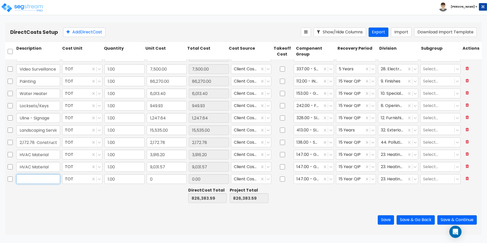
drag, startPoint x: 39, startPoint y: 183, endPoint x: 41, endPoint y: 181, distance: 2.9
click at [39, 183] on input "text" at bounding box center [38, 179] width 44 height 10
paste input "HVAC Material"
type input "HVAC Material"
click at [164, 180] on input "0" at bounding box center [167, 179] width 40 height 10
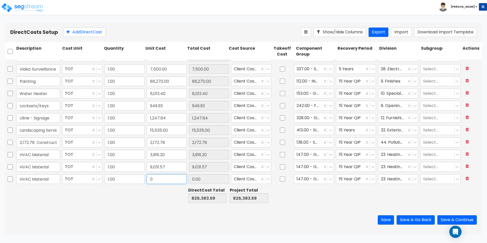
paste input "1,304.63"
type input "1,304.63"
click at [80, 34] on button "Add Direct Cost" at bounding box center [84, 31] width 42 height 9
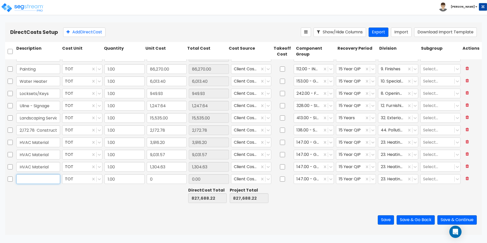
drag, startPoint x: 43, startPoint y: 178, endPoint x: 12, endPoint y: 176, distance: 30.9
click at [43, 178] on input "text" at bounding box center [38, 179] width 44 height 10
paste input "HVAC Material"
type input "HVAC Material"
click at [169, 176] on input "0" at bounding box center [167, 179] width 40 height 10
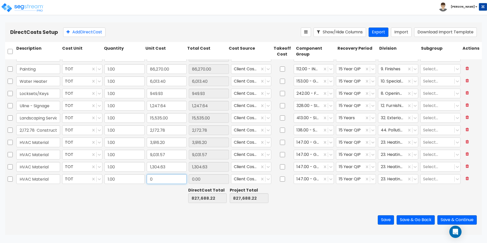
paste input "511.17"
type input "511.17"
click at [87, 33] on button "Add Direct Cost" at bounding box center [84, 31] width 42 height 9
type input "511.17"
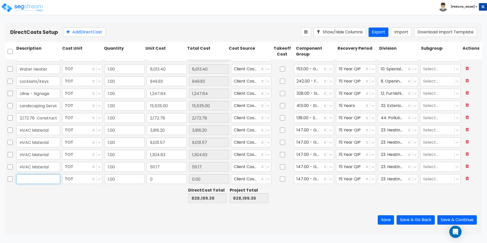
click at [42, 179] on input "text" at bounding box center [38, 179] width 44 height 10
paste input "HVAC Equipment"
type input "HVAC Equipment"
click at [156, 178] on input "0" at bounding box center [167, 179] width 40 height 10
paste input "1,005.97"
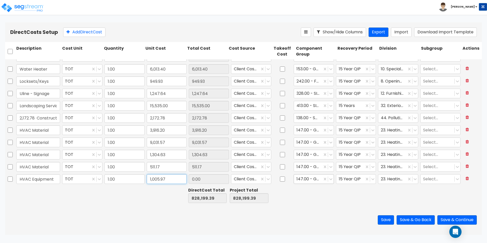
type input "1,005.97"
click at [306, 179] on div at bounding box center [307, 179] width 23 height 7
type input "1,005.97"
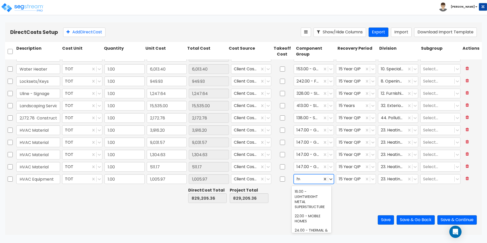
scroll to position [0, 0]
type input "hvac"
click at [315, 198] on div "147.00 - GENERAL HVAC EQUIPMENT/DUCTWORK" at bounding box center [312, 196] width 40 height 19
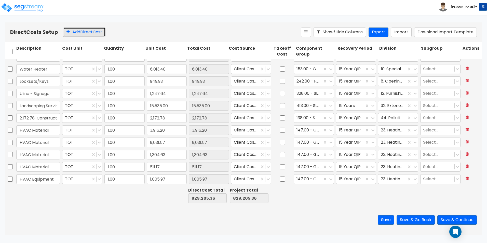
click at [90, 33] on button "Add Direct Cost" at bounding box center [84, 31] width 42 height 9
drag, startPoint x: 26, startPoint y: 181, endPoint x: 21, endPoint y: 180, distance: 4.6
click at [26, 181] on input "text" at bounding box center [38, 179] width 44 height 10
paste input "HVAC Equipment"
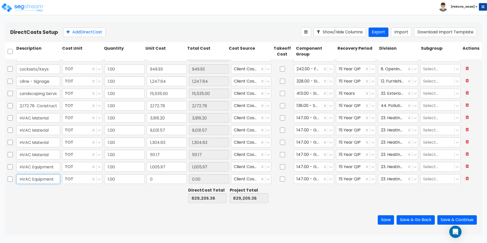
type input "HVAC Equipment"
click at [164, 184] on div "0" at bounding box center [167, 179] width 42 height 12
click at [165, 181] on input "0" at bounding box center [167, 179] width 40 height 10
paste input "6,660.75"
type input "6,660.75"
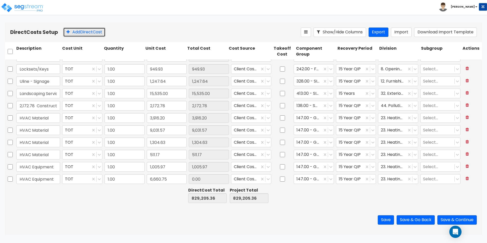
type input "6,660.75"
click at [84, 35] on button "Add Direct Cost" at bounding box center [84, 31] width 42 height 9
type input "1.00"
type input "86,270.00"
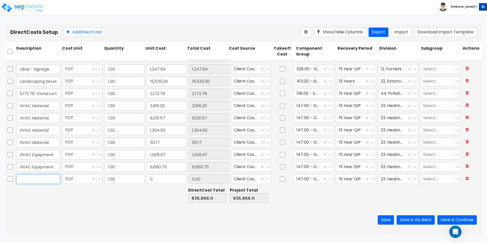
drag, startPoint x: 42, startPoint y: 182, endPoint x: 0, endPoint y: 174, distance: 42.7
click at [42, 182] on input "text" at bounding box center [38, 179] width 44 height 10
paste input "HVAC Equipment"
type input "HVAC Equipment"
drag, startPoint x: 172, startPoint y: 178, endPoint x: 149, endPoint y: 120, distance: 62.9
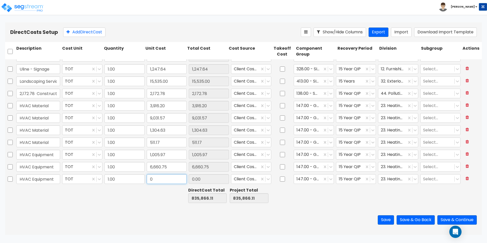
click at [172, 178] on input "0" at bounding box center [167, 179] width 40 height 10
paste input "674.1"
type input "674.10"
click at [79, 33] on button "Add Direct Cost" at bounding box center [84, 31] width 42 height 9
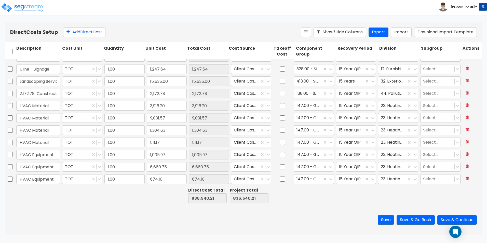
scroll to position [216, 0]
click at [50, 176] on input "text" at bounding box center [38, 179] width 44 height 10
paste input "HVAC Equipment"
type input "HVAC Equipment"
click at [159, 179] on input "0" at bounding box center [167, 179] width 40 height 10
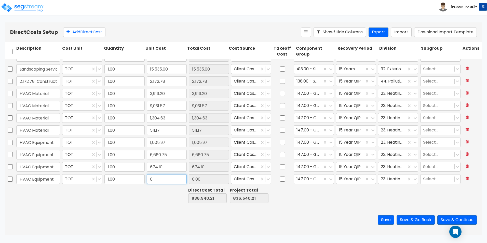
paste input "4,536.8"
type input "4,536.80"
click at [99, 31] on button "Add Direct Cost" at bounding box center [84, 31] width 42 height 9
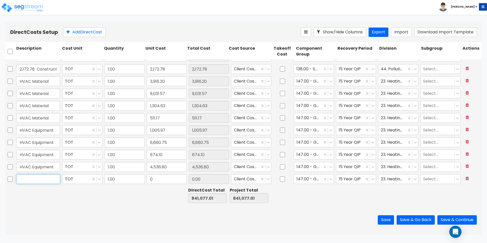
click at [46, 181] on input "text" at bounding box center [38, 179] width 44 height 10
paste input "HVAC Equipment"
type input "HVAC Equipment"
drag, startPoint x: 159, startPoint y: 182, endPoint x: 146, endPoint y: 149, distance: 34.7
click at [159, 182] on input "0" at bounding box center [167, 179] width 40 height 10
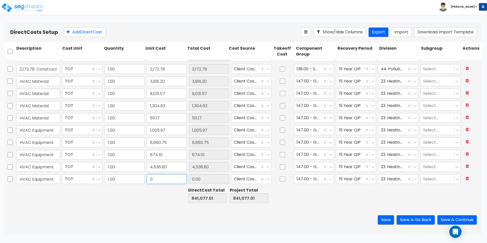
paste input "43,355.55"
type input "43,355.55"
drag, startPoint x: 67, startPoint y: 35, endPoint x: 50, endPoint y: 42, distance: 18.9
click at [67, 35] on button "Add Direct Cost" at bounding box center [84, 31] width 42 height 9
type input "43,355.55"
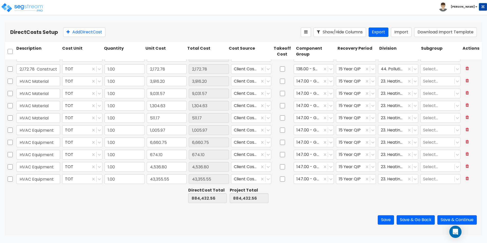
scroll to position [241, 0]
click at [39, 176] on input "text" at bounding box center [38, 179] width 44 height 10
paste input "Plumbing Materials"
type input "Plumbing Materials"
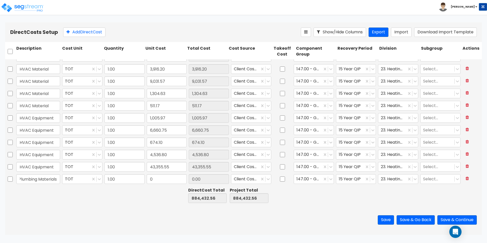
scroll to position [0, 0]
click at [170, 178] on input "0" at bounding box center [167, 179] width 40 height 10
paste input "4,299.62"
type input "4,299.62"
click at [306, 177] on div at bounding box center [307, 179] width 23 height 7
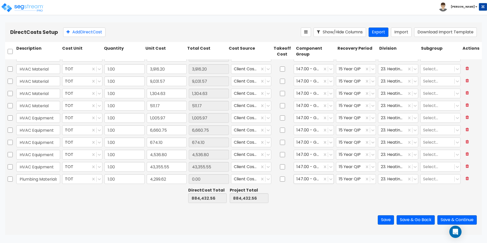
type input "4,299.62"
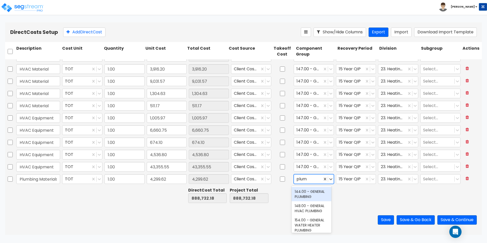
type input "plumb"
click at [301, 197] on div "144.00 - GENERAL PLUMBING" at bounding box center [312, 194] width 40 height 14
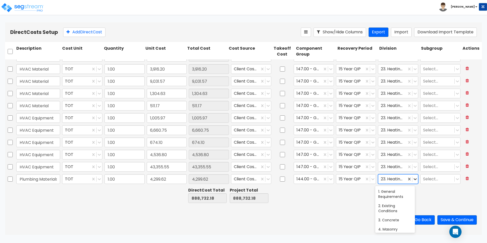
click at [413, 179] on icon at bounding box center [414, 178] width 5 height 5
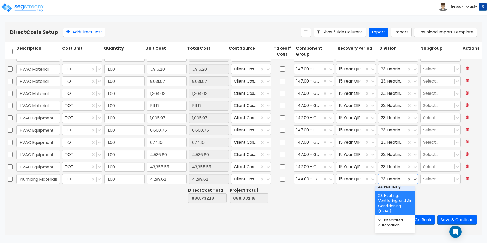
click at [393, 191] on div "22. Plumbing" at bounding box center [395, 186] width 40 height 9
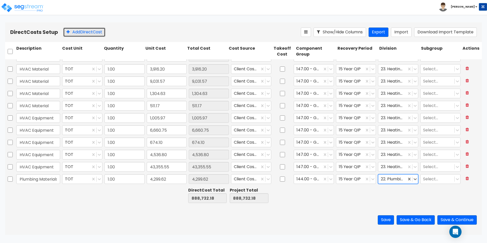
click at [92, 36] on button "Add Direct Cost" at bounding box center [84, 31] width 42 height 9
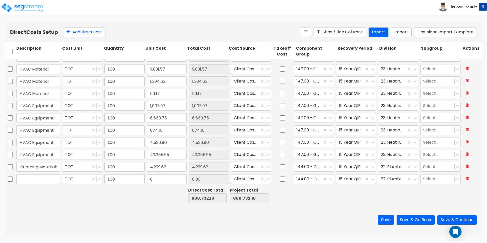
click at [60, 179] on div at bounding box center [38, 179] width 46 height 12
click at [38, 176] on input "text" at bounding box center [38, 179] width 44 height 10
paste input "Plumbing Materials"
type input "Plumbing Materials"
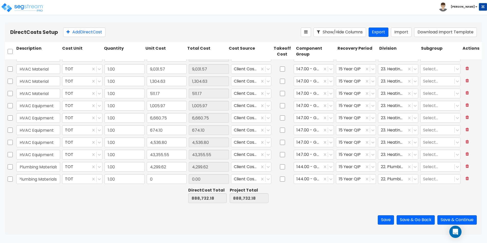
scroll to position [0, 0]
click at [167, 184] on input "0" at bounding box center [167, 179] width 40 height 10
paste input "165.74"
type input "165.74"
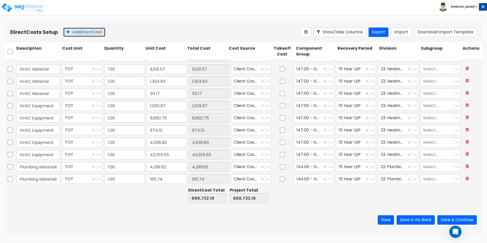
click at [75, 34] on button "Add Direct Cost" at bounding box center [84, 31] width 42 height 9
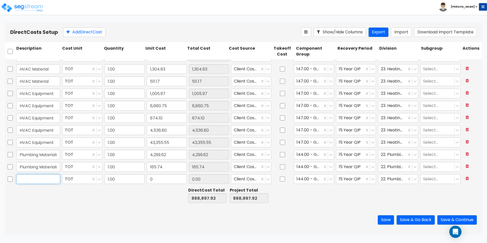
click at [40, 177] on input "text" at bounding box center [38, 179] width 44 height 10
paste input "Plumbing Materials"
type input "Plumbing Materials"
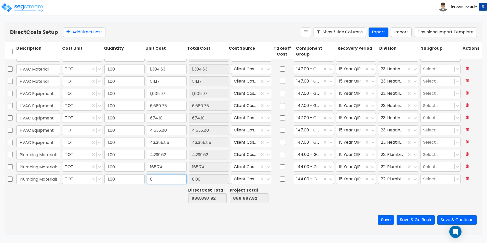
click at [169, 174] on input "0" at bounding box center [167, 179] width 40 height 10
paste input "32,621.86"
type input "32,621.86"
drag, startPoint x: 78, startPoint y: 30, endPoint x: 8, endPoint y: 78, distance: 85.4
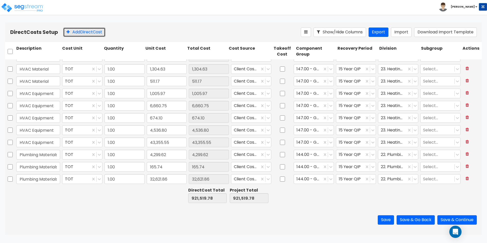
click at [78, 30] on button "Add Direct Cost" at bounding box center [84, 31] width 42 height 9
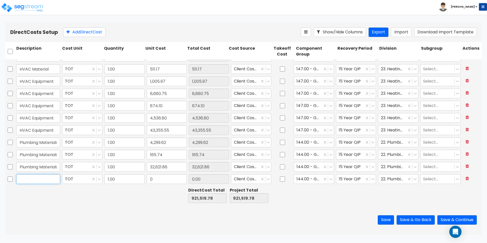
click at [36, 179] on input "text" at bounding box center [38, 179] width 44 height 10
paste input "Plumbing Materials"
type input "Plumbing Materials"
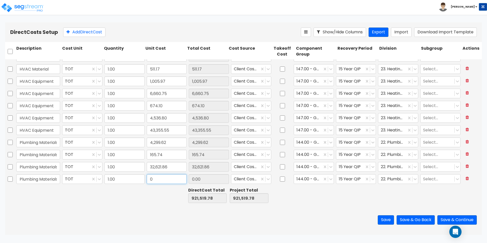
click at [166, 177] on input "0" at bounding box center [167, 179] width 40 height 10
paste input "5,090.26"
type input "5,090.26"
click at [89, 29] on button "Add Direct Cost" at bounding box center [84, 31] width 42 height 9
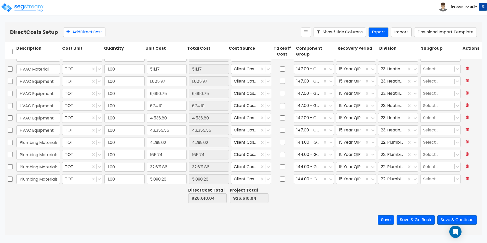
scroll to position [289, 0]
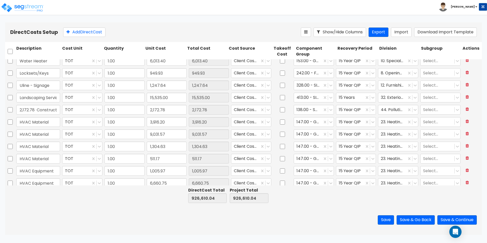
type input "1.00"
type input "39,906.25"
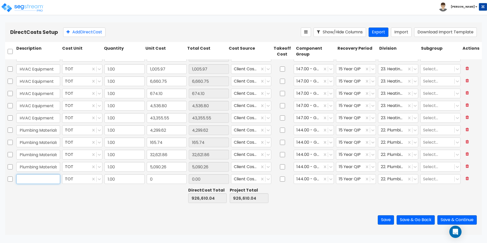
click at [36, 176] on input "text" at bounding box center [38, 179] width 44 height 10
paste input "Equipment"
type input "Equipment"
click at [172, 179] on input "0" at bounding box center [167, 179] width 40 height 10
paste input "6,300.22"
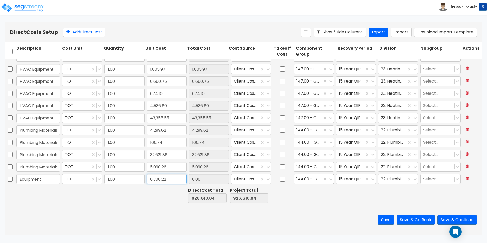
type input "6,300.22"
click at [313, 179] on div at bounding box center [307, 179] width 23 height 7
type input "6,300.22"
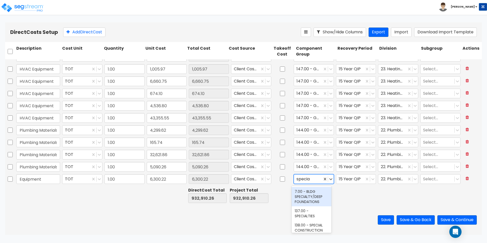
type input "special"
click at [311, 205] on div "138.00 - SPECIAL CONSTRUCTION" at bounding box center [312, 202] width 40 height 14
click at [413, 179] on icon at bounding box center [414, 179] width 3 height 2
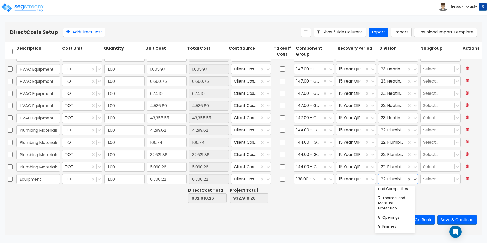
scroll to position [76, 0]
click at [394, 229] on div "11. Equipment" at bounding box center [395, 232] width 40 height 9
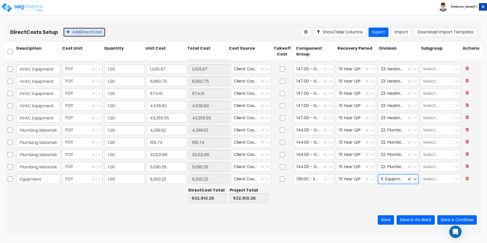
click at [87, 29] on button "Add Direct Cost" at bounding box center [84, 31] width 42 height 9
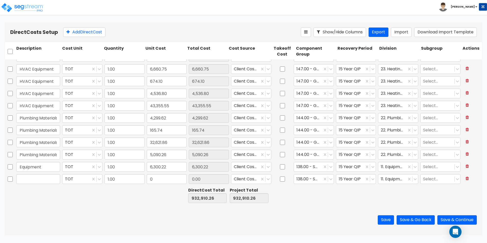
type input "1.00"
type input "1,304.63"
click at [48, 181] on input "text" at bounding box center [38, 179] width 44 height 10
paste input "Equipment"
type input "Equipment"
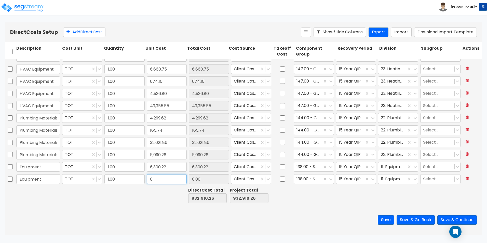
click at [157, 182] on input "0" at bounding box center [167, 179] width 40 height 10
paste input "12,560.62"
type input "12,560.62"
click at [91, 31] on button "Add Direct Cost" at bounding box center [84, 31] width 42 height 9
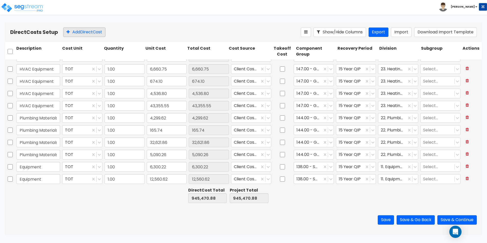
scroll to position [314, 0]
drag, startPoint x: 43, startPoint y: 175, endPoint x: 23, endPoint y: 176, distance: 19.1
click at [43, 175] on input "text" at bounding box center [38, 179] width 44 height 10
paste input "Equipment"
type input "Equipment"
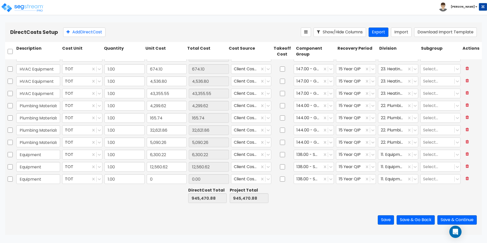
click at [153, 175] on div "0" at bounding box center [167, 179] width 42 height 12
click at [157, 179] on input "0" at bounding box center [167, 179] width 40 height 10
paste input "755.2"
type input "755.20"
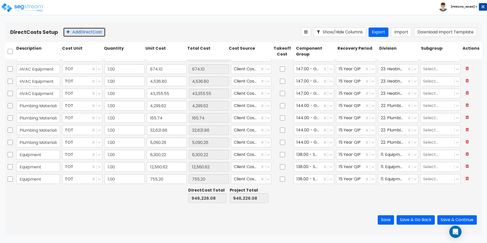
drag, startPoint x: 94, startPoint y: 31, endPoint x: 65, endPoint y: 50, distance: 34.3
click at [94, 31] on button "Add Direct Cost" at bounding box center [84, 31] width 42 height 9
click at [30, 179] on input "text" at bounding box center [38, 179] width 44 height 10
paste input "Electrical Materials"
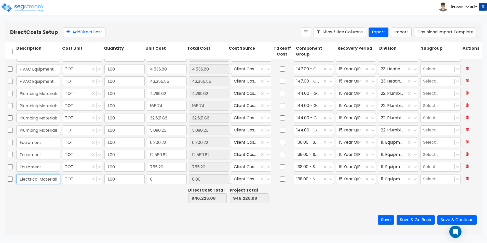
scroll to position [0, 3]
type input "Electrical Materials"
click at [159, 177] on input "0" at bounding box center [167, 179] width 40 height 10
paste input "343.95"
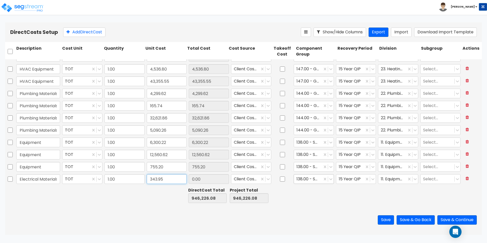
type input "343.95"
click at [304, 180] on div at bounding box center [307, 179] width 23 height 7
type input "343.95"
type input "electr"
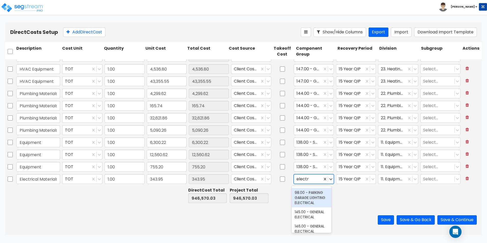
scroll to position [102, 0]
click at [309, 196] on div "145.00 - GENERAL ELECTRICAL" at bounding box center [312, 189] width 40 height 14
click at [413, 181] on icon at bounding box center [414, 178] width 5 height 5
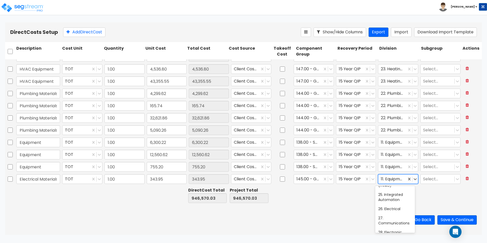
scroll to position [229, 0]
click at [395, 188] on div "26. Electrical" at bounding box center [395, 183] width 40 height 9
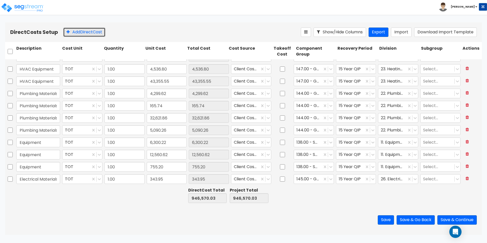
click at [75, 35] on button "Add Direct Cost" at bounding box center [84, 31] width 42 height 9
drag, startPoint x: 47, startPoint y: 177, endPoint x: 34, endPoint y: 180, distance: 12.8
click at [47, 177] on input "text" at bounding box center [38, 179] width 44 height 10
paste input "Electrical Materials"
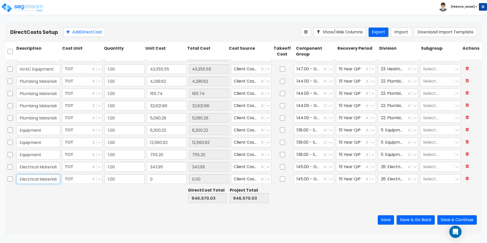
scroll to position [0, 3]
type input "Electrical Materials"
drag, startPoint x: 163, startPoint y: 180, endPoint x: 144, endPoint y: 168, distance: 22.7
click at [163, 180] on input "0" at bounding box center [167, 179] width 40 height 10
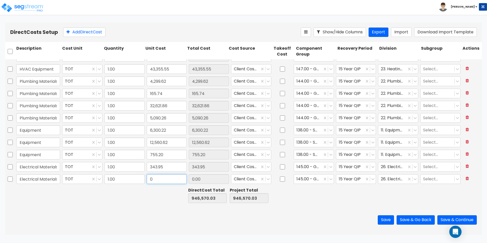
paste input "958.34"
type input "958.34"
click at [93, 32] on button "Add Direct Cost" at bounding box center [84, 31] width 42 height 9
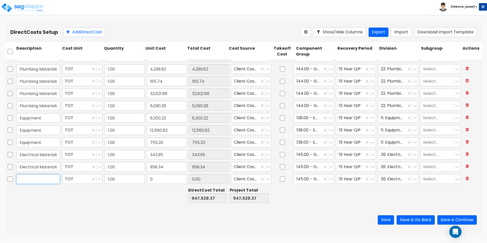
click at [50, 179] on input "text" at bounding box center [38, 179] width 44 height 10
paste input "Electrical Materials"
type input "Electrical Materials"
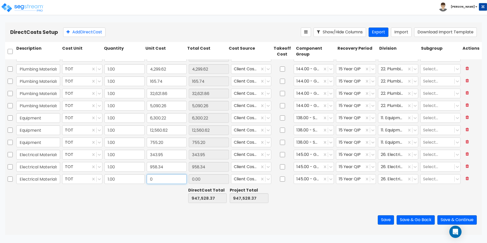
click at [175, 177] on input "0" at bounding box center [167, 179] width 40 height 10
paste input "22,013.23"
type input "22,013.23"
click at [78, 35] on button "Add Direct Cost" at bounding box center [84, 31] width 42 height 9
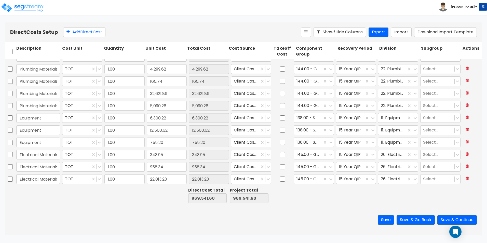
scroll to position [363, 0]
click at [47, 177] on input "text" at bounding box center [38, 179] width 44 height 10
paste input "Electrical Materials"
type input "Electrical Materials"
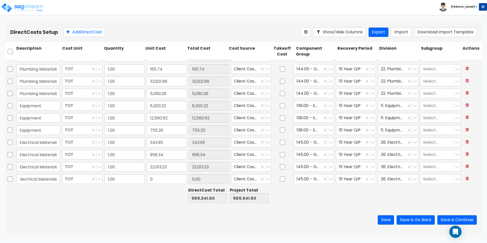
scroll to position [0, 0]
click at [166, 180] on input "0" at bounding box center [167, 179] width 40 height 10
paste input "304.09"
type input "304.09"
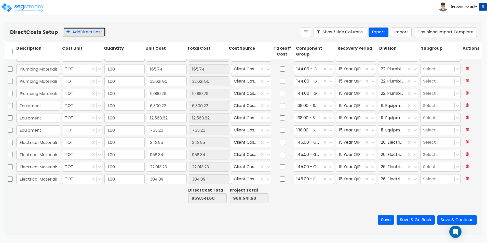
click at [82, 32] on button "Add Direct Cost" at bounding box center [84, 31] width 42 height 9
click at [46, 181] on input "text" at bounding box center [38, 179] width 44 height 10
paste input "Electrical Materials"
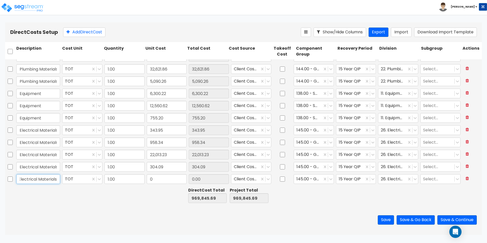
type input "Electrical Materials"
click at [164, 180] on input "0" at bounding box center [167, 179] width 40 height 10
paste input "71,434.85"
type input "71,434.85"
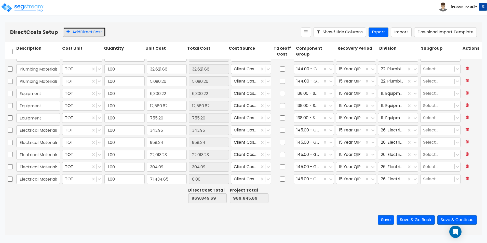
type input "71,434.85"
click at [83, 36] on button "Add Direct Cost" at bounding box center [84, 31] width 42 height 9
click at [19, 184] on div at bounding box center [38, 179] width 46 height 12
click at [27, 182] on input "text" at bounding box center [38, 179] width 44 height 10
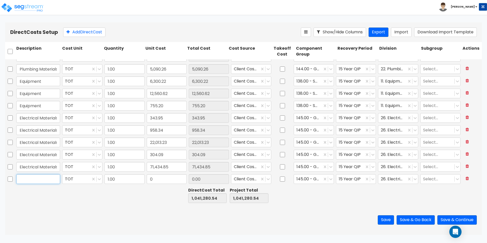
paste input "Scissor Lift Rental"
type input "Scissor Lift Rental"
click at [166, 181] on input "0" at bounding box center [167, 179] width 40 height 10
paste input "1,286.14"
type input "1,286.14"
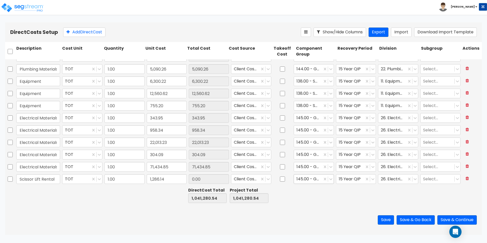
click at [297, 181] on div at bounding box center [307, 179] width 23 height 7
type input "1,286.14"
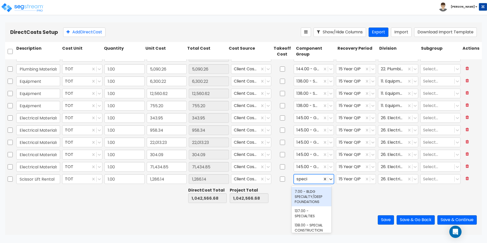
type input "special"
click at [313, 227] on div "138.00 - SPECIAL CONSTRUCTION" at bounding box center [312, 227] width 40 height 14
click at [372, 180] on icon at bounding box center [372, 178] width 5 height 5
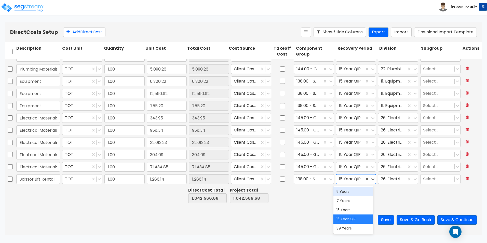
click at [356, 192] on div "5 Years" at bounding box center [353, 191] width 40 height 9
click at [412, 181] on icon at bounding box center [414, 178] width 5 height 5
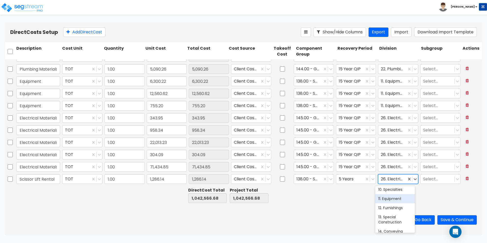
scroll to position [102, 0]
click at [392, 208] on div "11. Equipment" at bounding box center [395, 206] width 40 height 9
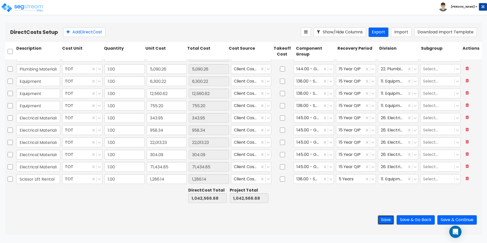
click at [380, 221] on button "Save" at bounding box center [386, 219] width 16 height 9
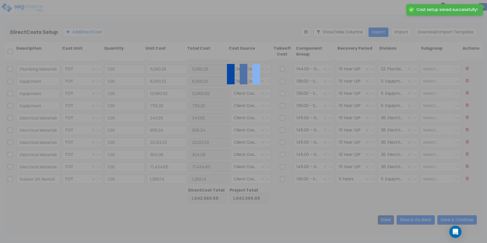
type input "Plumbing Materials"
type input "Equipment"
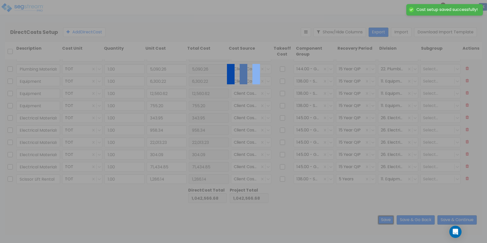
type input "Equipment"
type input "Electrical Materials"
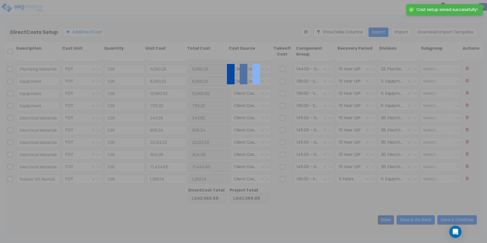
type input "Electrical Materials"
type input "Scissor Lift Rental"
type input "Plumbing Materials"
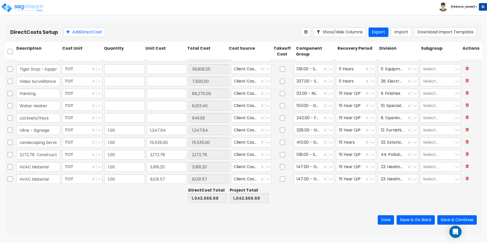
type input "1.00"
type input "56,363.53"
type input "1.00"
type input "97,966.50"
type input "1.00"
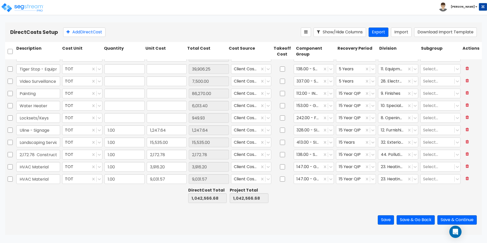
type input "16,264.73"
type input "1.00"
type input "39,906.25"
type input "1.00"
type input "7,500.00"
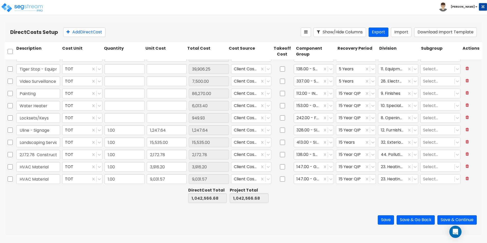
type input "1.00"
type input "86,270.00"
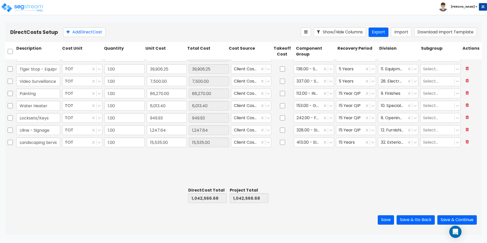
scroll to position [4, 0]
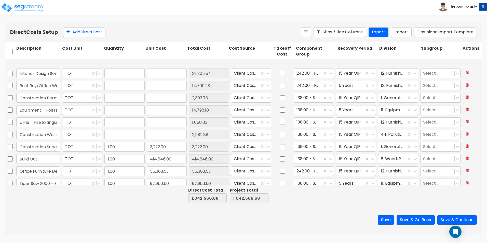
type input "1.00"
type input "23,305.54"
type input "1.00"
type input "14,700.28"
type input "1.00"
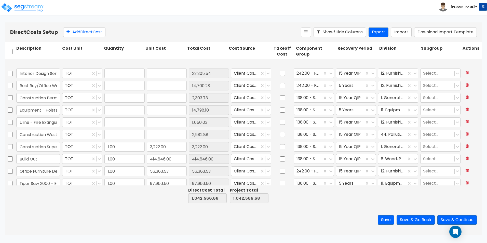
type input "2,303.73"
type input "1.00"
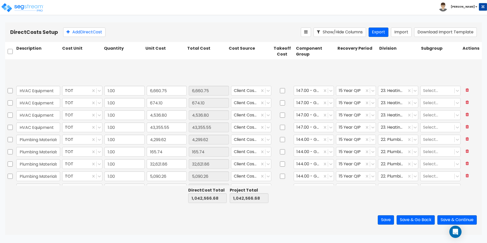
scroll to position [387, 0]
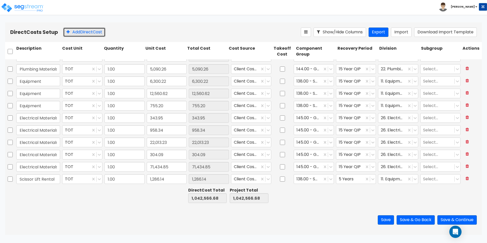
drag, startPoint x: 88, startPoint y: 33, endPoint x: 81, endPoint y: 132, distance: 98.8
click at [88, 33] on button "Add Direct Cost" at bounding box center [84, 31] width 42 height 9
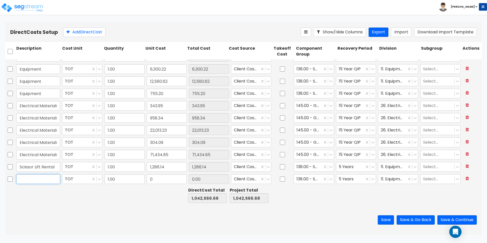
drag, startPoint x: 49, startPoint y: 178, endPoint x: 37, endPoint y: 178, distance: 11.7
click at [49, 178] on input "text" at bounding box center [38, 179] width 44 height 10
paste input "406.67"
drag, startPoint x: 21, startPoint y: 175, endPoint x: -18, endPoint y: 174, distance: 39.0
click at [0, 174] on html "Toggle navigation To Worksheet Indirect Costs Setup Direct Costs Setup Thomas x" at bounding box center [243, 117] width 487 height 235
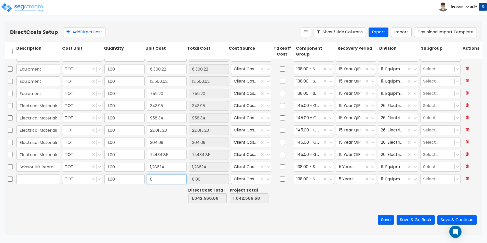
click at [158, 181] on input "0" at bounding box center [167, 179] width 40 height 10
paste input "406.67"
click at [50, 178] on input "text" at bounding box center [38, 179] width 44 height 10
paste input "multiple invoices under $3K"
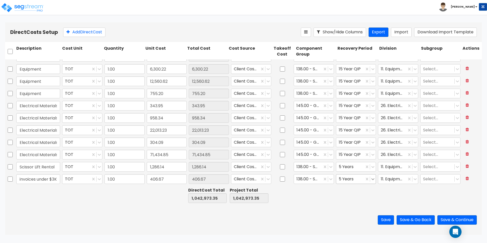
click at [370, 180] on icon at bounding box center [372, 178] width 5 height 5
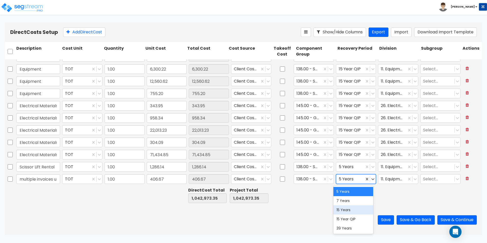
click at [354, 217] on div "15 Year QIP" at bounding box center [353, 218] width 40 height 9
click at [304, 179] on div at bounding box center [307, 179] width 23 height 7
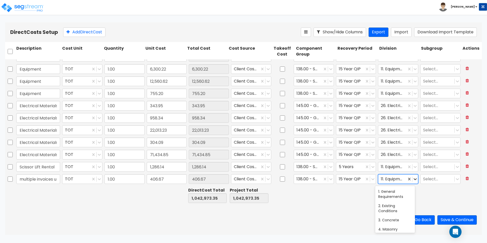
click at [413, 179] on icon at bounding box center [414, 179] width 3 height 2
click at [398, 220] on div "10. Specialties" at bounding box center [395, 222] width 40 height 9
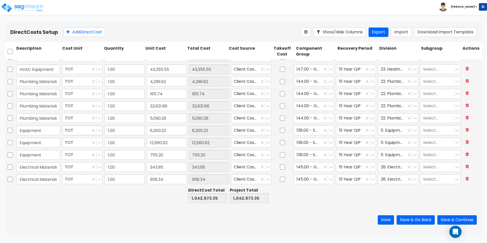
scroll to position [399, 0]
click at [81, 30] on button "Add Direct Cost" at bounding box center [84, 31] width 42 height 9
click at [176, 177] on input "0" at bounding box center [167, 179] width 40 height 10
paste input "20.13"
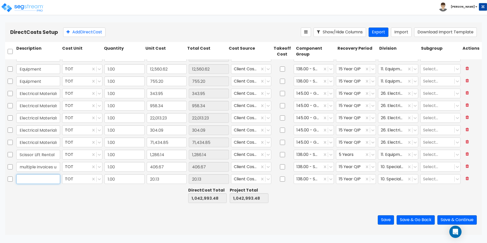
click at [36, 178] on input "text" at bounding box center [38, 179] width 44 height 10
paste input "CRAN0000"
click at [386, 219] on button "Save" at bounding box center [386, 219] width 16 height 9
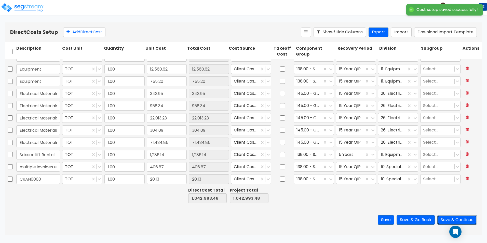
click at [464, 217] on button "Save & Continue" at bounding box center [456, 219] width 39 height 9
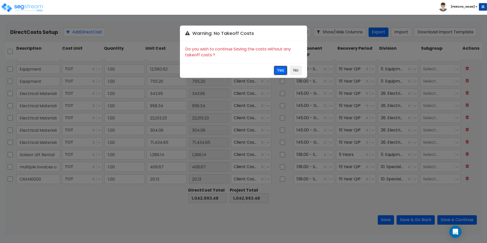
click at [277, 71] on button "Yes" at bounding box center [280, 70] width 13 height 9
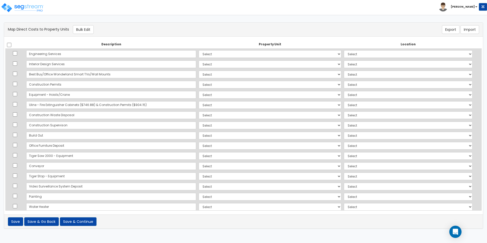
click at [215, 59] on td "Select Add Additional Property Unit" at bounding box center [269, 54] width 145 height 10
click at [205, 54] on select "Select Add Additional Property Unit" at bounding box center [270, 54] width 142 height 8
select select "_additional"
click at [199, 50] on select "Select Add Additional Property Unit" at bounding box center [270, 54] width 142 height 8
select select
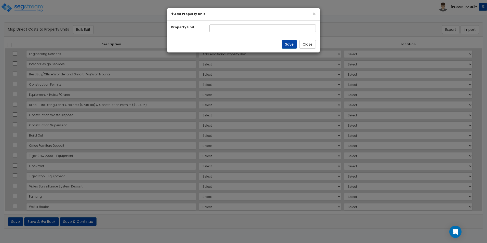
click at [264, 21] on div "Property Unit" at bounding box center [243, 28] width 152 height 15
click at [265, 27] on input "text" at bounding box center [262, 28] width 107 height 8
type input "Building"
click at [291, 45] on button "Save" at bounding box center [289, 44] width 15 height 9
select select
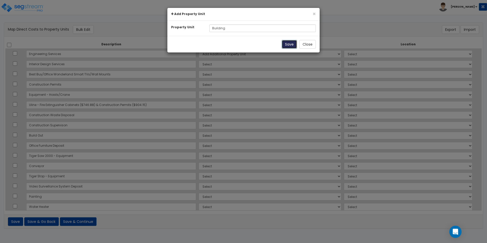
select select
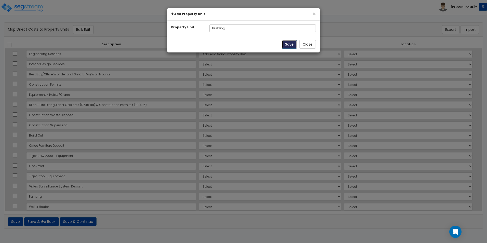
select select
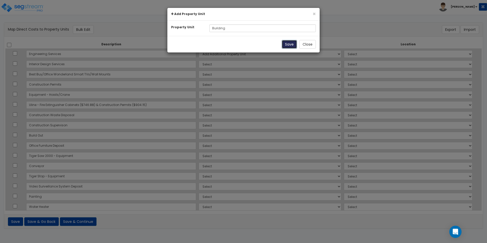
select select
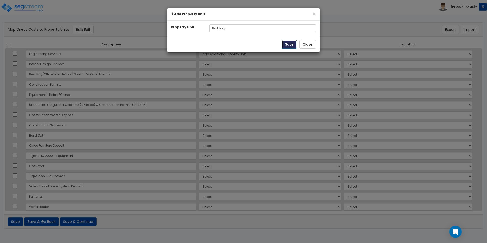
select select
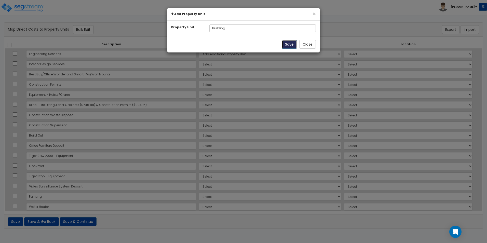
select select
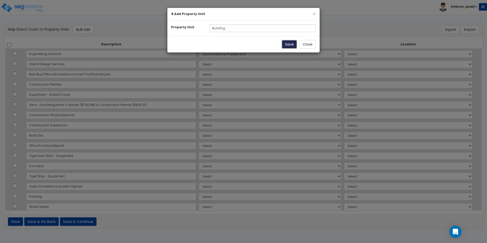
select select
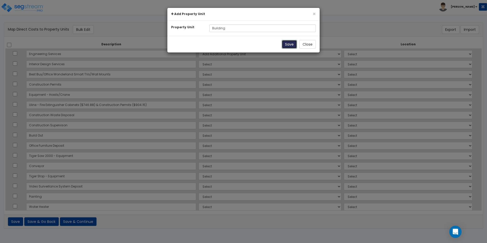
select select
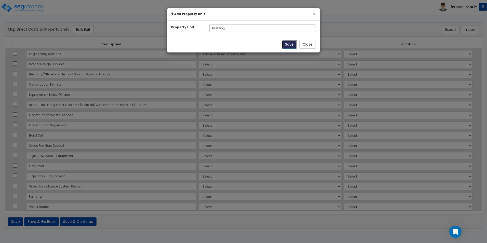
select select
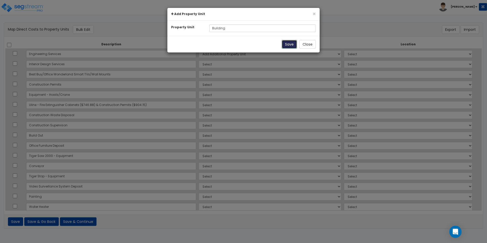
select select
select select "NEW-Building"
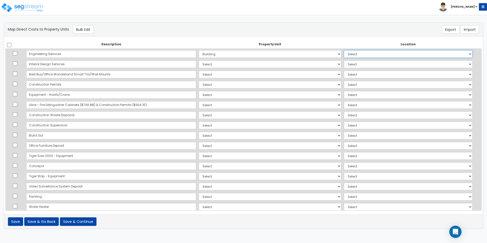
click at [375, 54] on select "Select Add Additional Location Building Building Interior Site Exterior" at bounding box center [408, 54] width 129 height 8
select select "6"
click at [344, 50] on select "Select Add Additional Location Building Building Interior Site Exterior" at bounding box center [408, 54] width 129 height 8
click at [199, 63] on select "Select Add Additional Property Unit Building" at bounding box center [270, 64] width 142 height 8
select select "NEW-Building"
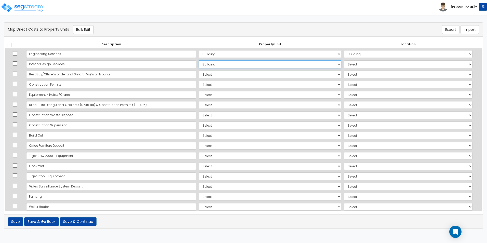
click at [199, 60] on select "Select Add Additional Property Unit Building" at bounding box center [270, 64] width 142 height 8
click at [384, 64] on select "Select Add Additional Location Building Building Interior Site Exterior" at bounding box center [408, 64] width 129 height 8
select select "6"
click at [344, 60] on select "Select Add Additional Location Building Building Interior Site Exterior" at bounding box center [408, 64] width 129 height 8
drag, startPoint x: 170, startPoint y: 74, endPoint x: 171, endPoint y: 79, distance: 4.3
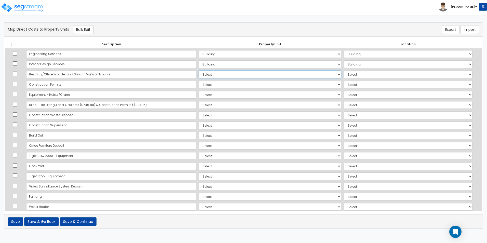
click at [199, 74] on select "Select Add Additional Property Unit Building" at bounding box center [270, 75] width 142 height 8
select select "NEW-Building"
click at [199, 71] on select "Select Add Additional Property Unit Building" at bounding box center [270, 75] width 142 height 8
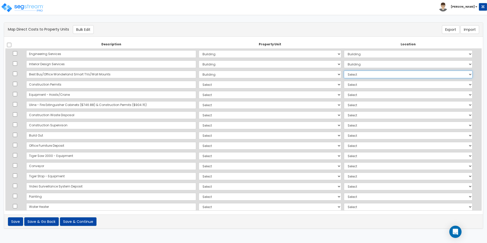
drag, startPoint x: 334, startPoint y: 73, endPoint x: 335, endPoint y: 78, distance: 5.4
click at [344, 73] on select "Select Add Additional Location Building Building Interior Site Exterior" at bounding box center [408, 75] width 129 height 8
select select "461"
click at [344, 71] on select "Select Add Additional Location Building Building Interior Site Exterior" at bounding box center [408, 75] width 129 height 8
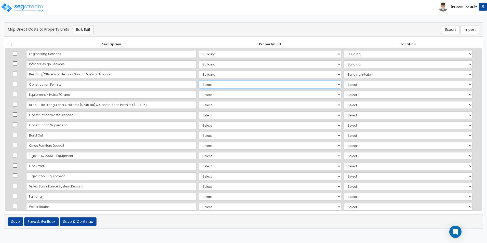
drag, startPoint x: 170, startPoint y: 84, endPoint x: 172, endPoint y: 86, distance: 3.6
click at [199, 84] on select "Select Add Additional Property Unit Building" at bounding box center [270, 85] width 142 height 8
select select "NEW-Building"
click at [199, 81] on select "Select Add Additional Property Unit Building" at bounding box center [270, 85] width 142 height 8
click at [361, 85] on select "Select Add Additional Location Building Building Interior Site Exterior" at bounding box center [408, 85] width 129 height 8
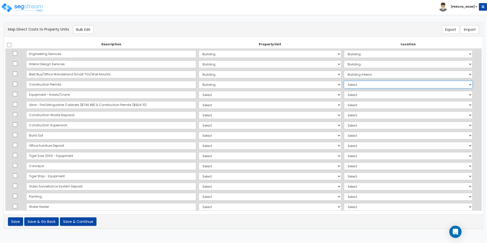
select select "6"
click at [344, 81] on select "Select Add Additional Location Building Building Interior Site Exterior" at bounding box center [408, 85] width 129 height 8
click at [199, 95] on select "Select Add Additional Property Unit Building" at bounding box center [270, 95] width 142 height 8
select select "NEW-Building"
click at [199, 91] on select "Select Add Additional Property Unit Building" at bounding box center [270, 95] width 142 height 8
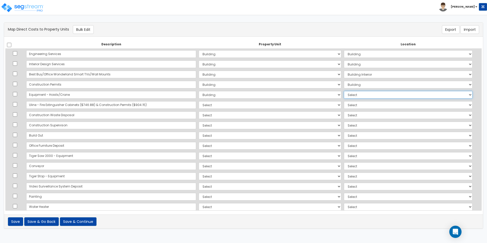
click at [344, 98] on select "Select Add Additional Location Building Building Interior Site Exterior" at bounding box center [408, 95] width 129 height 8
select select "6"
click at [344, 91] on select "Select Add Additional Location Building Building Interior Site Exterior" at bounding box center [408, 95] width 129 height 8
drag, startPoint x: 181, startPoint y: 103, endPoint x: 181, endPoint y: 107, distance: 3.4
click at [199, 103] on select "Select Add Additional Property Unit Building" at bounding box center [270, 105] width 142 height 8
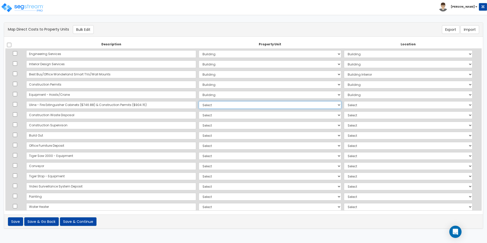
select select "NEW-Building"
click at [199, 101] on select "Select Add Additional Property Unit Building" at bounding box center [270, 105] width 142 height 8
click at [347, 105] on select "Select Add Additional Location Building Building Interior Site Exterior" at bounding box center [408, 105] width 129 height 8
select select "6"
click at [344, 101] on select "Select Add Additional Location Building Building Interior Site Exterior" at bounding box center [408, 105] width 129 height 8
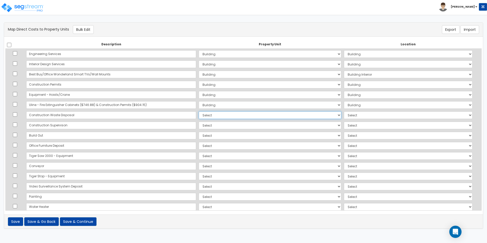
click at [199, 118] on select "Select Add Additional Property Unit Building" at bounding box center [270, 115] width 142 height 8
select select "NEW-Building"
click at [199, 111] on select "Select Add Additional Property Unit Building" at bounding box center [270, 115] width 142 height 8
drag, startPoint x: 341, startPoint y: 116, endPoint x: 341, endPoint y: 119, distance: 3.6
click at [344, 116] on select "Select Add Additional Location Building Building Interior Site Exterior" at bounding box center [408, 115] width 129 height 8
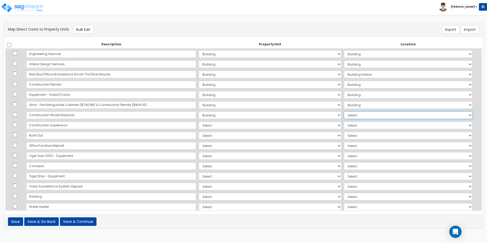
select select "6"
click at [344, 111] on select "Select Add Additional Location Building Building Interior Site Exterior" at bounding box center [408, 115] width 129 height 8
drag, startPoint x: 179, startPoint y: 126, endPoint x: 179, endPoint y: 129, distance: 3.1
click at [199, 126] on select "Select Add Additional Property Unit Building" at bounding box center [270, 125] width 142 height 8
select select "NEW-Building"
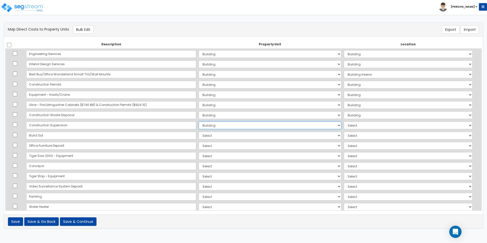
click at [199, 121] on select "Select Add Additional Property Unit Building" at bounding box center [270, 125] width 142 height 8
drag, startPoint x: 354, startPoint y: 125, endPoint x: 353, endPoint y: 129, distance: 4.4
click at [354, 125] on select "Select Add Additional Location Building Building Interior Site Exterior" at bounding box center [408, 125] width 129 height 8
select select "6"
click at [344, 121] on select "Select Add Additional Location Building Building Interior Site Exterior" at bounding box center [408, 125] width 129 height 8
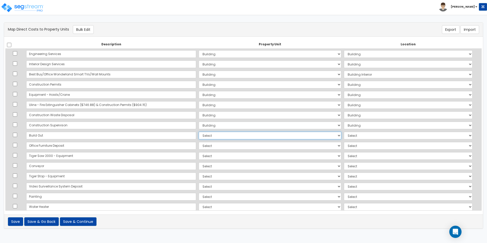
click at [199, 135] on select "Select Add Additional Property Unit Building" at bounding box center [270, 136] width 142 height 8
select select "NEW-Building"
click at [199, 132] on select "Select Add Additional Property Unit Building" at bounding box center [270, 136] width 142 height 8
click at [349, 133] on select "Select Add Additional Location Building Building Interior Site Exterior" at bounding box center [408, 136] width 129 height 8
select select "6"
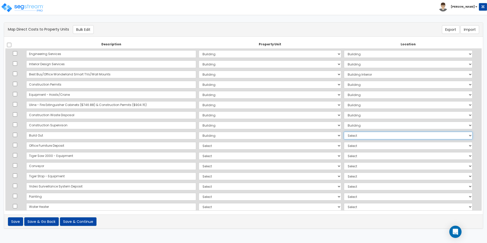
click at [344, 132] on select "Select Add Additional Location Building Building Interior Site Exterior" at bounding box center [408, 136] width 129 height 8
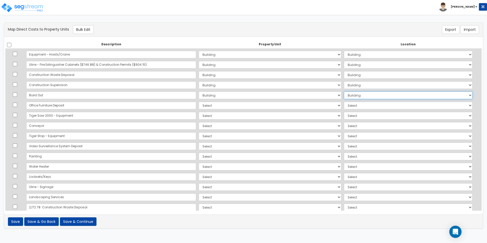
scroll to position [76, 0]
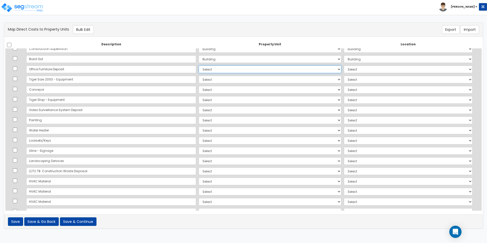
click at [199, 70] on select "Select Add Additional Property Unit Building" at bounding box center [270, 69] width 142 height 8
select select "NEW-Building"
click at [199, 65] on select "Select Add Additional Property Unit Building" at bounding box center [270, 69] width 142 height 8
click at [348, 69] on select "Select Add Additional Location Building Building Interior Site Exterior" at bounding box center [408, 69] width 129 height 8
select select "461"
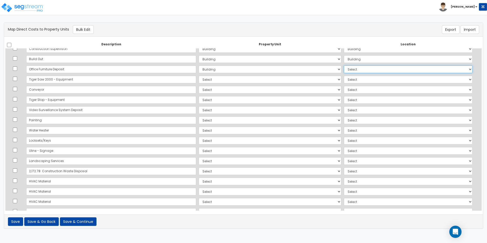
click at [344, 65] on select "Select Add Additional Location Building Building Interior Site Exterior" at bounding box center [408, 69] width 129 height 8
click at [199, 78] on select "Select Add Additional Property Unit Building" at bounding box center [270, 80] width 142 height 8
select select "NEW-Building"
click at [199, 76] on select "Select Add Additional Property Unit Building" at bounding box center [270, 80] width 142 height 8
drag, startPoint x: 345, startPoint y: 75, endPoint x: 345, endPoint y: 78, distance: 3.1
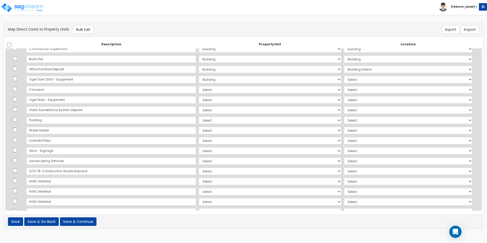
click at [345, 75] on td "Select Add Additional Location Building Building Interior Site Exterior" at bounding box center [407, 79] width 131 height 10
drag, startPoint x: 340, startPoint y: 78, endPoint x: 340, endPoint y: 84, distance: 5.9
click at [344, 78] on select "Select Add Additional Location Building Building Interior Site Exterior" at bounding box center [408, 80] width 129 height 8
select select "6"
click at [344, 76] on select "Select Add Additional Location Building Building Interior Site Exterior" at bounding box center [408, 80] width 129 height 8
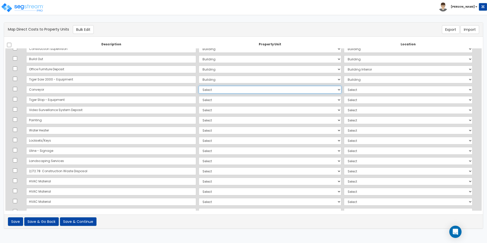
click at [199, 90] on select "Select Add Additional Property Unit Building" at bounding box center [270, 90] width 142 height 8
select select "NEW-Building"
click at [199, 86] on select "Select Add Additional Property Unit Building" at bounding box center [270, 90] width 142 height 8
click at [344, 88] on select "Select Add Additional Location Building Building Interior Site Exterior" at bounding box center [408, 90] width 129 height 8
select select "6"
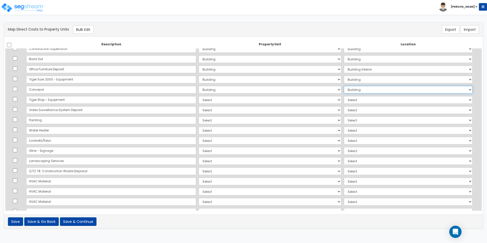
click at [344, 86] on select "Select Add Additional Location Building Building Interior Site Exterior" at bounding box center [408, 90] width 129 height 8
click at [199, 102] on select "Select Add Additional Property Unit Building" at bounding box center [270, 100] width 142 height 8
select select "NEW-Building"
click at [199, 96] on select "Select Add Additional Property Unit Building" at bounding box center [270, 100] width 142 height 8
click at [342, 105] on td "Select Add Additional Location" at bounding box center [407, 110] width 131 height 10
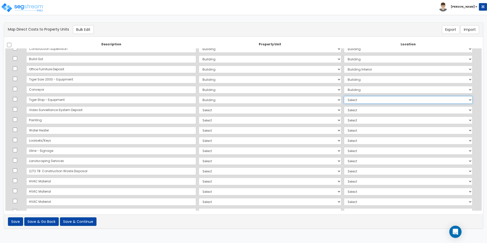
drag, startPoint x: 335, startPoint y: 100, endPoint x: 338, endPoint y: 104, distance: 5.1
click at [344, 100] on select "Select Add Additional Location Building Building Interior Site Exterior" at bounding box center [408, 100] width 129 height 8
select select "6"
click at [344, 96] on select "Select Add Additional Location Building Building Interior Site Exterior" at bounding box center [408, 100] width 129 height 8
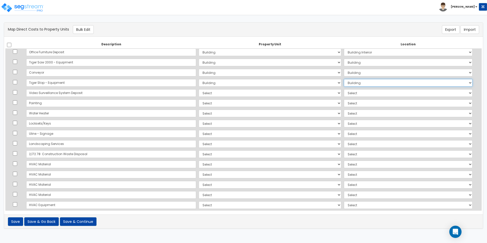
scroll to position [102, 0]
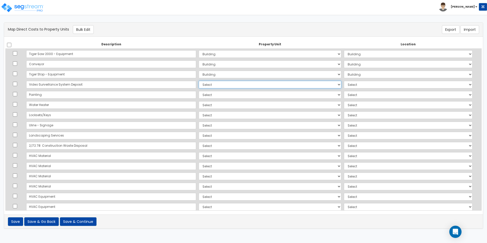
click at [199, 85] on select "Select Add Additional Property Unit Building" at bounding box center [270, 85] width 142 height 8
select select "_additional"
click at [199, 81] on select "Select Add Additional Property Unit Building" at bounding box center [270, 85] width 142 height 8
select select
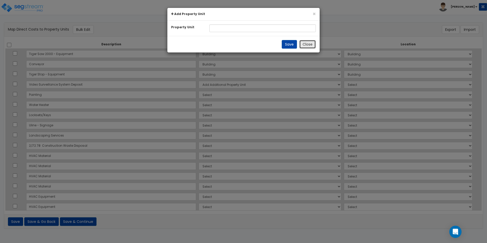
click at [308, 45] on button "Close" at bounding box center [307, 44] width 17 height 9
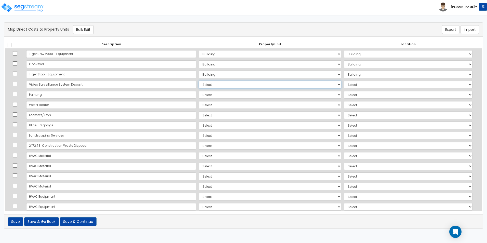
click at [199, 83] on select "Select Add Additional Property Unit Building" at bounding box center [270, 85] width 142 height 8
select select "NEW-Building"
click at [199, 81] on select "Select Add Additional Property Unit Building" at bounding box center [270, 85] width 142 height 8
drag, startPoint x: 348, startPoint y: 85, endPoint x: 348, endPoint y: 88, distance: 3.3
click at [348, 85] on select "Select Add Additional Location Building Building Interior Site Exterior" at bounding box center [408, 85] width 129 height 8
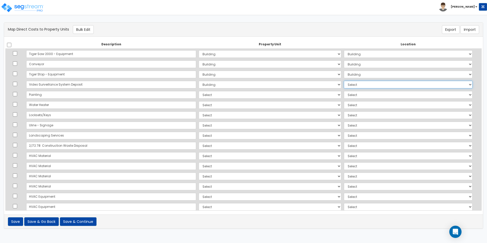
select select "6"
click at [344, 81] on select "Select Add Additional Location Building Building Interior Site Exterior" at bounding box center [408, 85] width 129 height 8
click at [199, 94] on select "Select Add Additional Property Unit Building" at bounding box center [270, 95] width 142 height 8
select select "NEW-Building"
click at [199, 91] on select "Select Add Additional Property Unit Building" at bounding box center [270, 95] width 142 height 8
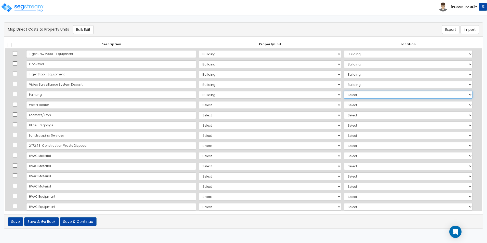
click at [344, 95] on select "Select Add Additional Location Building Building Interior Site Exterior" at bounding box center [408, 95] width 129 height 8
select select "461"
click at [344, 91] on select "Select Add Additional Location Building Building Interior Site Exterior" at bounding box center [408, 95] width 129 height 8
drag, startPoint x: 184, startPoint y: 103, endPoint x: 184, endPoint y: 108, distance: 5.3
click at [199, 103] on select "Select Add Additional Property Unit Building" at bounding box center [270, 105] width 142 height 8
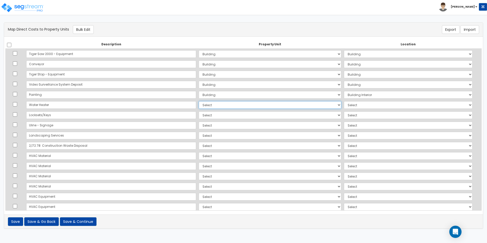
select select "NEW-Building"
click at [199, 101] on select "Select Add Additional Property Unit Building" at bounding box center [270, 105] width 142 height 8
click at [355, 103] on select "Select Add Additional Location Building Building Interior Site Exterior" at bounding box center [408, 105] width 129 height 8
click at [344, 101] on select "Select Add Additional Location Building Building Interior Site Exterior" at bounding box center [408, 105] width 129 height 8
drag, startPoint x: 349, startPoint y: 105, endPoint x: 349, endPoint y: 108, distance: 2.8
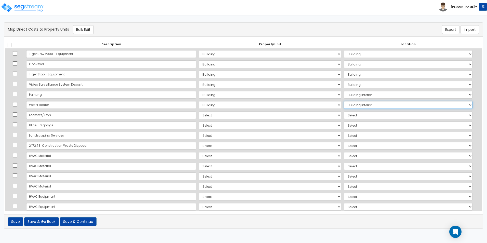
click at [349, 105] on select "Select Add Additional Location Building Building Interior Site Exterior" at bounding box center [408, 105] width 129 height 8
select select "6"
click at [344, 101] on select "Select Add Additional Location Building Building Interior Site Exterior" at bounding box center [408, 105] width 129 height 8
click at [199, 114] on select "Select Add Additional Property Unit Building" at bounding box center [270, 115] width 142 height 8
select select "NEW-Building"
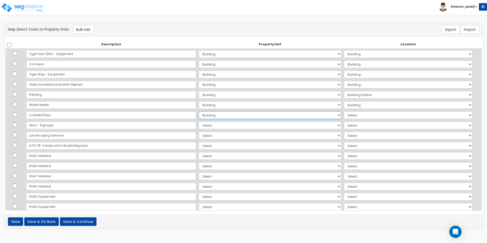
click at [199, 111] on select "Select Add Additional Property Unit Building" at bounding box center [270, 115] width 142 height 8
click at [352, 117] on select "Select Add Additional Location Building Building Interior Site Exterior" at bounding box center [408, 115] width 129 height 8
select select "6"
click at [344, 111] on select "Select Add Additional Location Building Building Interior Site Exterior" at bounding box center [408, 115] width 129 height 8
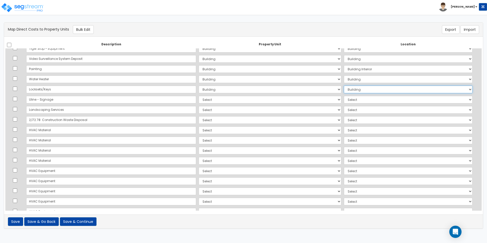
scroll to position [153, 0]
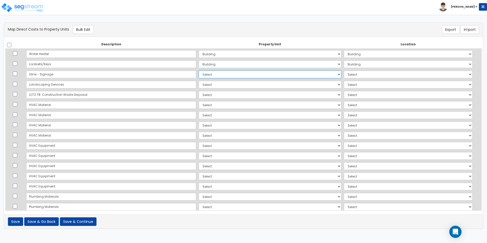
click at [199, 75] on select "Select Add Additional Property Unit Building" at bounding box center [270, 75] width 142 height 8
select select "NEW-Building"
click at [199, 71] on select "Select Add Additional Property Unit Building" at bounding box center [270, 75] width 142 height 8
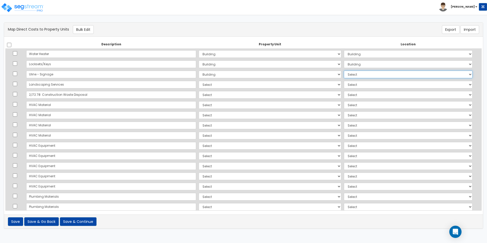
click at [344, 78] on select "Select Add Additional Location Building Building Interior Site Exterior" at bounding box center [408, 75] width 129 height 8
select select "6"
click at [344, 71] on select "Select Add Additional Location Building Building Interior Site Exterior" at bounding box center [408, 75] width 129 height 8
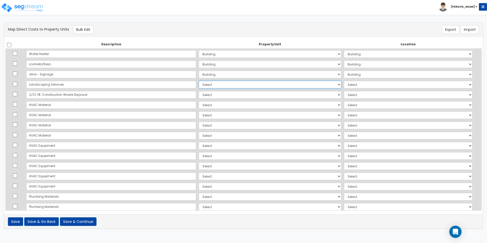
drag, startPoint x: 173, startPoint y: 85, endPoint x: 175, endPoint y: 89, distance: 4.6
click at [199, 85] on select "Select Add Additional Property Unit Building" at bounding box center [270, 85] width 142 height 8
select select "NEW-Building"
click at [199, 81] on select "Select Add Additional Property Unit Building" at bounding box center [270, 85] width 142 height 8
click at [344, 85] on select "Select Add Additional Location Building Building Interior Site Exterior" at bounding box center [408, 85] width 129 height 8
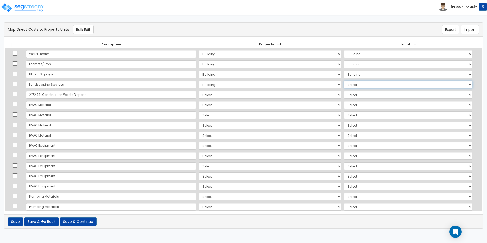
select select "462"
click at [344, 81] on select "Select Add Additional Location Building Building Interior Site Exterior" at bounding box center [408, 85] width 129 height 8
drag, startPoint x: 174, startPoint y: 93, endPoint x: 174, endPoint y: 98, distance: 5.3
click at [199, 93] on select "Select Add Additional Property Unit Building" at bounding box center [270, 95] width 142 height 8
select select "NEW-Building"
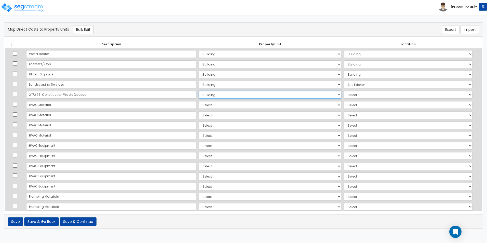
click at [199, 91] on select "Select Add Additional Property Unit Building" at bounding box center [270, 95] width 142 height 8
drag, startPoint x: 357, startPoint y: 95, endPoint x: 356, endPoint y: 99, distance: 4.5
click at [357, 95] on select "Select Add Additional Location Building Building Interior Site Exterior" at bounding box center [408, 95] width 129 height 8
select select "6"
click at [344, 91] on select "Select Add Additional Location Building Building Interior Site Exterior" at bounding box center [408, 95] width 129 height 8
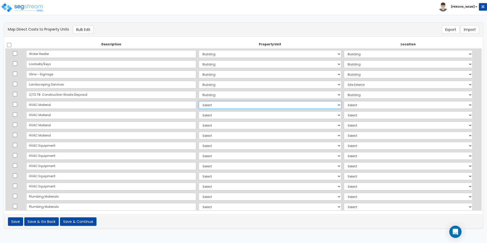
drag, startPoint x: 175, startPoint y: 104, endPoint x: 178, endPoint y: 109, distance: 6.7
click at [199, 104] on select "Select Add Additional Property Unit Building" at bounding box center [270, 105] width 142 height 8
select select "NEW-Building"
click at [199, 101] on select "Select Add Additional Property Unit Building" at bounding box center [270, 105] width 142 height 8
click at [362, 106] on select "Select Add Additional Location Building Building Interior Site Exterior" at bounding box center [408, 105] width 129 height 8
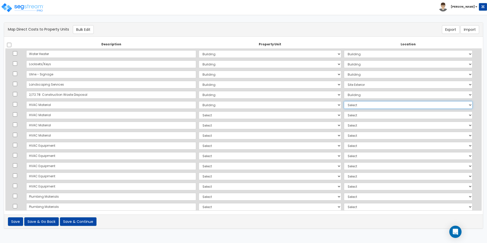
select select "6"
click at [344, 101] on select "Select Add Additional Location Building Building Interior Site Exterior" at bounding box center [408, 105] width 129 height 8
drag, startPoint x: 175, startPoint y: 115, endPoint x: 176, endPoint y: 119, distance: 4.0
click at [199, 115] on select "Select Add Additional Property Unit Building" at bounding box center [270, 115] width 142 height 8
select select "NEW-Building"
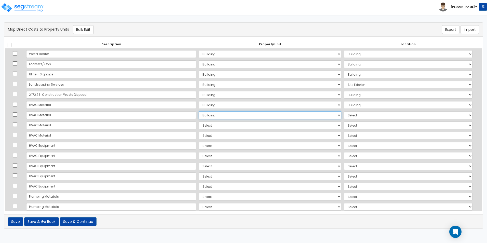
click at [199, 111] on select "Select Add Additional Property Unit Building" at bounding box center [270, 115] width 142 height 8
click at [344, 114] on select "Select Add Additional Location Building Building Interior Site Exterior" at bounding box center [408, 115] width 129 height 8
select select "6"
click at [344, 111] on select "Select Add Additional Location Building Building Interior Site Exterior" at bounding box center [408, 115] width 129 height 8
click at [199, 124] on select "Select Add Additional Property Unit Building" at bounding box center [270, 125] width 142 height 8
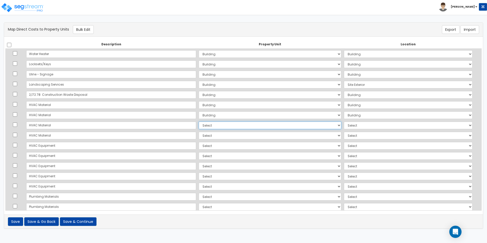
select select "NEW-Building"
click at [199, 121] on select "Select Add Additional Property Unit Building" at bounding box center [270, 125] width 142 height 8
drag, startPoint x: 339, startPoint y: 124, endPoint x: 339, endPoint y: 127, distance: 3.1
click at [344, 124] on select "Select Add Additional Location Building Building Interior Site Exterior" at bounding box center [408, 125] width 129 height 8
select select "6"
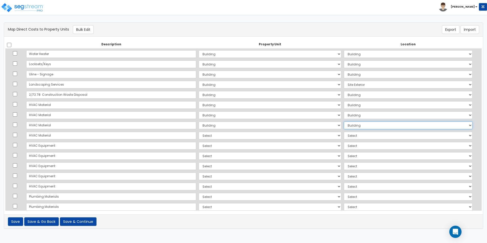
click at [344, 121] on select "Select Add Additional Location Building Building Interior Site Exterior" at bounding box center [408, 125] width 129 height 8
drag, startPoint x: 222, startPoint y: 136, endPoint x: 204, endPoint y: 140, distance: 18.7
click at [222, 136] on select "Select Add Additional Property Unit Building" at bounding box center [270, 136] width 142 height 8
select select "NEW-Building"
click at [199, 132] on select "Select Add Additional Property Unit Building" at bounding box center [270, 136] width 142 height 8
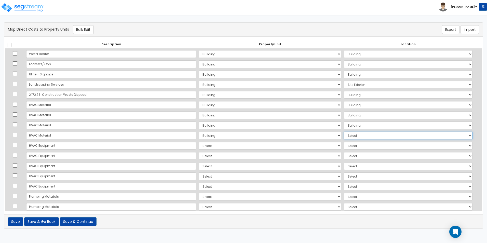
click at [353, 134] on select "Select Add Additional Location Building Building Interior Site Exterior" at bounding box center [408, 136] width 129 height 8
select select "6"
click at [344, 132] on select "Select Add Additional Location Building Building Interior Site Exterior" at bounding box center [408, 136] width 129 height 8
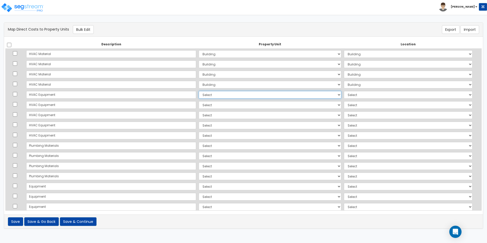
click at [199, 94] on select "Select Add Additional Property Unit Building" at bounding box center [270, 95] width 142 height 8
select select "NEW-Building"
click at [199, 91] on select "Select Add Additional Property Unit Building" at bounding box center [270, 95] width 142 height 8
click at [361, 94] on select "Select Add Additional Location Building Building Interior Site Exterior" at bounding box center [408, 95] width 129 height 8
select select "6"
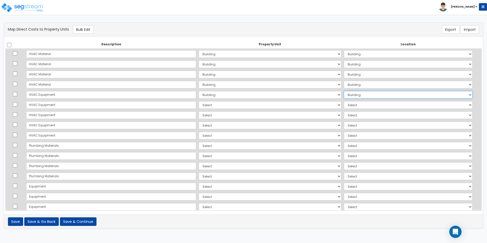
click at [344, 91] on select "Select Add Additional Location Building Building Interior Site Exterior" at bounding box center [408, 95] width 129 height 8
click at [199, 104] on select "Select Add Additional Property Unit Building" at bounding box center [270, 105] width 142 height 8
select select "NEW-Building"
click at [199, 101] on select "Select Add Additional Property Unit Building" at bounding box center [270, 105] width 142 height 8
drag, startPoint x: 357, startPoint y: 104, endPoint x: 356, endPoint y: 109, distance: 5.5
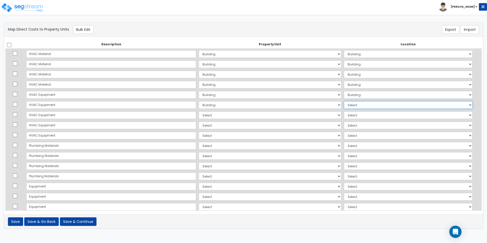
click at [357, 104] on select "Select Add Additional Location Building Building Interior Site Exterior" at bounding box center [408, 105] width 129 height 8
select select "6"
click at [344, 101] on select "Select Add Additional Location Building Building Interior Site Exterior" at bounding box center [408, 105] width 129 height 8
click at [199, 114] on select "Select Add Additional Property Unit Building" at bounding box center [270, 115] width 142 height 8
select select "_additional"
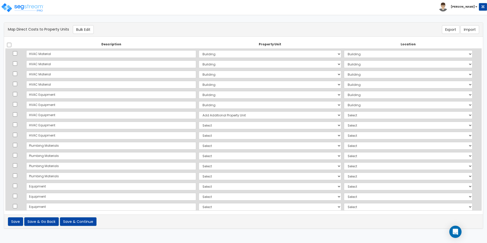
click at [199, 111] on select "Select Add Additional Property Unit Building" at bounding box center [270, 115] width 142 height 8
select select
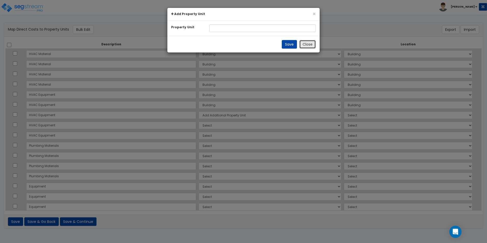
click at [303, 47] on button "Close" at bounding box center [307, 44] width 17 height 9
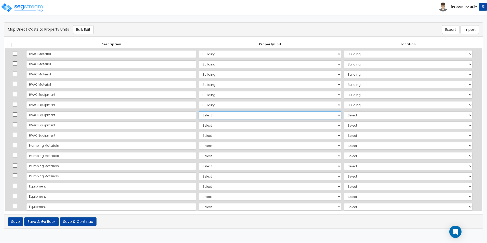
drag, startPoint x: 178, startPoint y: 117, endPoint x: 179, endPoint y: 119, distance: 2.7
click at [199, 117] on select "Select Add Additional Property Unit Building" at bounding box center [270, 115] width 142 height 8
select select "NEW-Building"
click at [199, 111] on select "Select Add Additional Property Unit Building" at bounding box center [270, 115] width 142 height 8
click at [344, 114] on select "Select Add Additional Location Building Building Interior Site Exterior" at bounding box center [408, 115] width 129 height 8
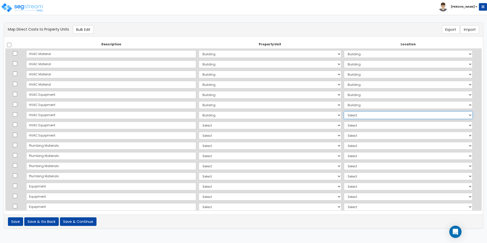
select select "6"
click at [344, 111] on select "Select Add Additional Location Building Building Interior Site Exterior" at bounding box center [408, 115] width 129 height 8
click at [199, 126] on select "Select Add Additional Property Unit Building" at bounding box center [270, 125] width 142 height 8
select select "NEW-Building"
click at [199, 121] on select "Select Add Additional Property Unit Building" at bounding box center [270, 125] width 142 height 8
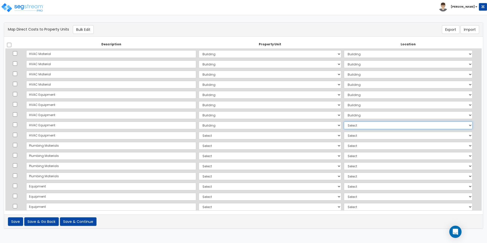
drag, startPoint x: 348, startPoint y: 125, endPoint x: 346, endPoint y: 130, distance: 4.9
click at [348, 125] on select "Select Add Additional Location Building Building Interior Site Exterior" at bounding box center [408, 125] width 129 height 8
select select "6"
click at [344, 121] on select "Select Add Additional Location Building Building Interior Site Exterior" at bounding box center [408, 125] width 129 height 8
click at [199, 138] on select "Select Add Additional Property Unit Building" at bounding box center [270, 136] width 142 height 8
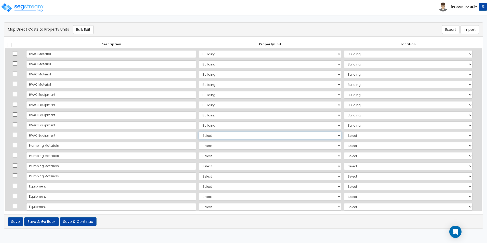
select select "NEW-Building"
click at [199, 132] on select "Select Add Additional Property Unit Building" at bounding box center [270, 136] width 142 height 8
click at [349, 133] on select "Select Add Additional Location Building Building Interior Site Exterior" at bounding box center [408, 136] width 129 height 8
click at [344, 132] on select "Select Add Additional Location Building Building Interior Site Exterior" at bounding box center [408, 136] width 129 height 8
click at [345, 138] on select "Select Add Additional Location Building Building Interior Site Exterior" at bounding box center [408, 136] width 129 height 8
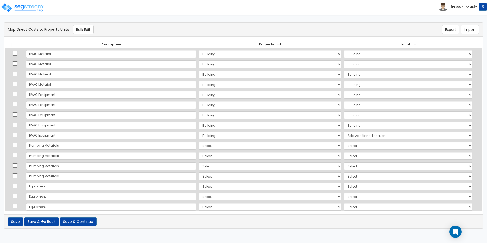
click at [344, 132] on select "Select Add Additional Location Building Building Interior Site Exterior" at bounding box center [408, 136] width 129 height 8
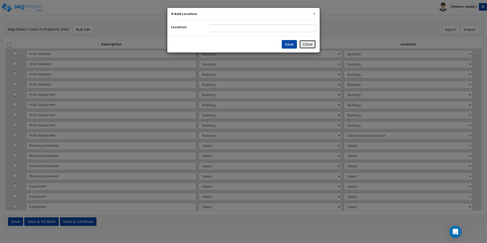
drag, startPoint x: 303, startPoint y: 47, endPoint x: 325, endPoint y: 83, distance: 43.0
click at [303, 47] on button "Close" at bounding box center [307, 44] width 17 height 9
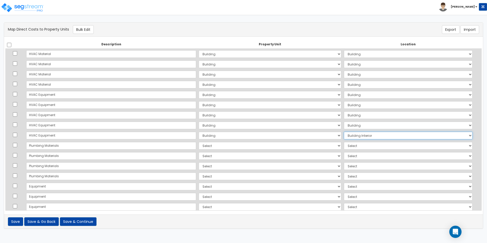
click at [351, 134] on select "Select Add Additional Location Building Building Interior Site Exterior" at bounding box center [408, 136] width 129 height 8
select select "6"
click at [344, 132] on select "Select Add Additional Location Building Building Interior Site Exterior" at bounding box center [408, 136] width 129 height 8
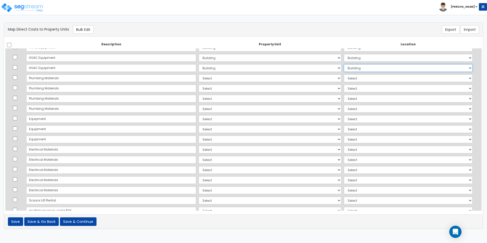
scroll to position [280, 0]
drag, startPoint x: 178, startPoint y: 67, endPoint x: 178, endPoint y: 74, distance: 6.6
click at [199, 67] on select "Select Add Additional Property Unit Building" at bounding box center [270, 69] width 142 height 8
select select "NEW-Building"
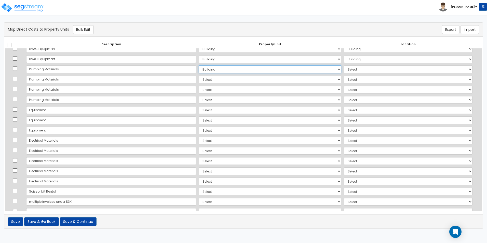
click at [199, 65] on select "Select Add Additional Property Unit Building" at bounding box center [270, 69] width 142 height 8
click at [356, 68] on select "Select Add Additional Location Building Building Interior Site Exterior" at bounding box center [408, 69] width 129 height 8
select select "6"
click at [344, 65] on select "Select Add Additional Location Building Building Interior Site Exterior" at bounding box center [408, 69] width 129 height 8
click at [199, 81] on select "Select Add Additional Property Unit Building" at bounding box center [270, 80] width 142 height 8
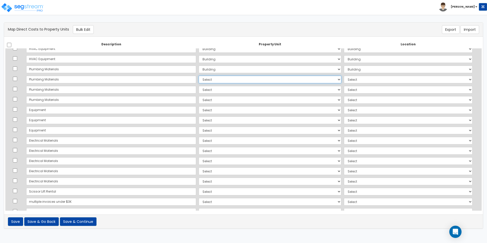
select select "NEW-Building"
click at [199, 76] on select "Select Add Additional Property Unit Building" at bounding box center [270, 80] width 142 height 8
click at [344, 80] on select "Select Add Additional Location Building Building Interior Site Exterior" at bounding box center [408, 80] width 129 height 8
select select "6"
click at [344, 76] on select "Select Add Additional Location Building Building Interior Site Exterior" at bounding box center [408, 80] width 129 height 8
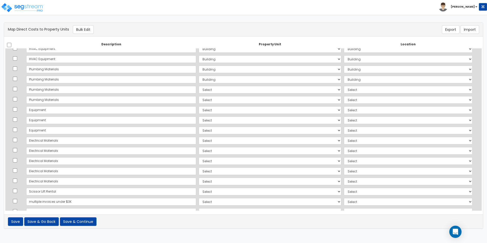
click at [199, 84] on td "Select Add Additional Property Unit Building" at bounding box center [269, 79] width 145 height 10
drag, startPoint x: 194, startPoint y: 87, endPoint x: 194, endPoint y: 93, distance: 6.1
click at [199, 87] on select "Select Add Additional Property Unit Building" at bounding box center [270, 90] width 142 height 8
select select "NEW-Building"
click at [199, 86] on select "Select Add Additional Property Unit Building" at bounding box center [270, 90] width 142 height 8
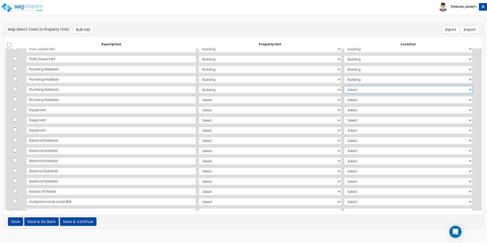
click at [355, 89] on select "Select Add Additional Location Building Building Interior Site Exterior" at bounding box center [408, 90] width 129 height 8
select select "6"
click at [344, 86] on select "Select Add Additional Location Building Building Interior Site Exterior" at bounding box center [408, 90] width 129 height 8
click at [199, 99] on select "Select Add Additional Property Unit Building" at bounding box center [270, 100] width 142 height 8
select select "NEW-Building"
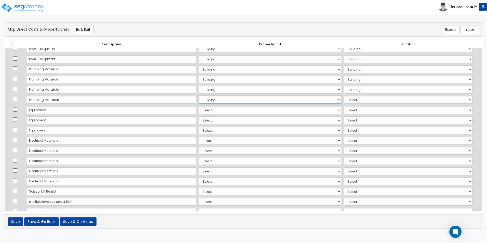
click at [199, 96] on select "Select Add Additional Property Unit Building" at bounding box center [270, 100] width 142 height 8
click at [344, 100] on select "Select Add Additional Location Building Building Interior Site Exterior" at bounding box center [408, 100] width 129 height 8
select select "6"
click at [344, 96] on select "Select Add Additional Location Building Building Interior Site Exterior" at bounding box center [408, 100] width 129 height 8
drag, startPoint x: 209, startPoint y: 109, endPoint x: 208, endPoint y: 114, distance: 4.9
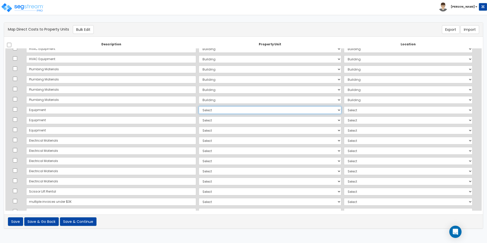
click at [209, 109] on select "Select Add Additional Property Unit Building" at bounding box center [270, 110] width 142 height 8
select select "NEW-Building"
click at [199, 106] on select "Select Add Additional Property Unit Building" at bounding box center [270, 110] width 142 height 8
click at [344, 112] on select "Select Add Additional Location Building Building Interior Site Exterior" at bounding box center [408, 110] width 129 height 8
select select "6"
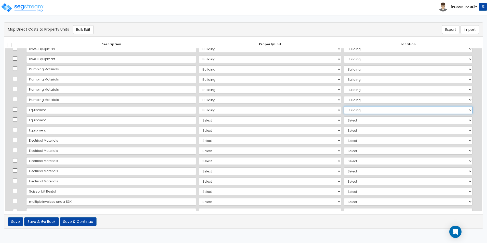
click at [344, 106] on select "Select Add Additional Location Building Building Interior Site Exterior" at bounding box center [408, 110] width 129 height 8
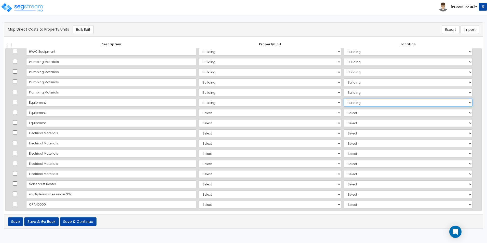
scroll to position [292, 0]
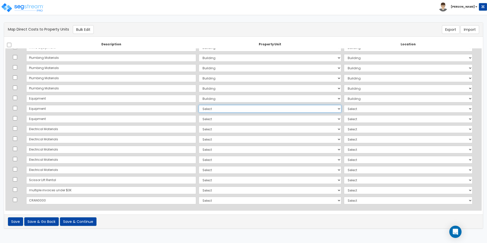
click at [199, 108] on select "Select Add Additional Property Unit Building" at bounding box center [270, 109] width 142 height 8
drag, startPoint x: 182, startPoint y: 134, endPoint x: 197, endPoint y: 133, distance: 15.0
click at [197, 134] on td "Select Add Additional Property Unit Building" at bounding box center [269, 129] width 145 height 10
drag, startPoint x: 216, startPoint y: 111, endPoint x: 214, endPoint y: 113, distance: 2.7
click at [216, 111] on select "Select Add Additional Property Unit Building" at bounding box center [270, 109] width 142 height 8
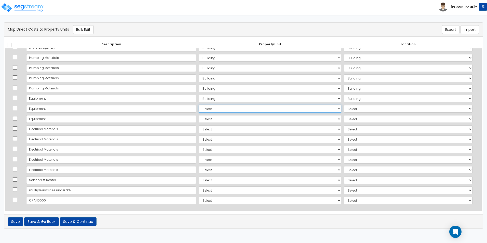
select select "NEW-Building"
click at [199, 105] on select "Select Add Additional Property Unit Building" at bounding box center [270, 109] width 142 height 8
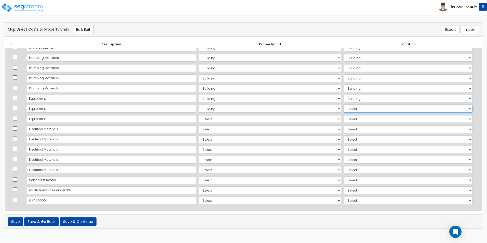
click at [344, 105] on select "Select Add Additional Location Building Building Interior Site Exterior" at bounding box center [408, 109] width 129 height 8
select select "6"
click at [344, 105] on select "Select Add Additional Location Building Building Interior Site Exterior" at bounding box center [408, 109] width 129 height 8
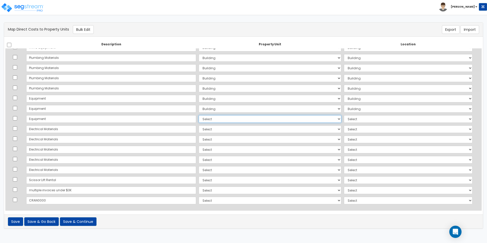
drag, startPoint x: 180, startPoint y: 119, endPoint x: 179, endPoint y: 123, distance: 3.6
click at [199, 119] on select "Select Add Additional Property Unit Building" at bounding box center [270, 119] width 142 height 8
select select "NEW-Building"
click at [199, 115] on select "Select Add Additional Property Unit Building" at bounding box center [270, 119] width 142 height 8
drag, startPoint x: 339, startPoint y: 117, endPoint x: 339, endPoint y: 122, distance: 4.8
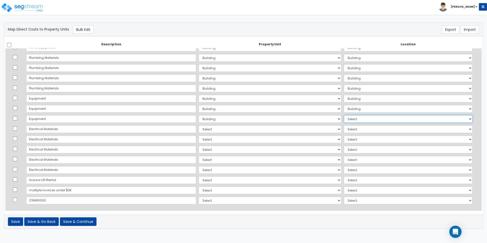
click at [344, 117] on select "Select Add Additional Location Building Building Interior Site Exterior" at bounding box center [408, 119] width 129 height 8
select select "6"
click at [344, 115] on select "Select Add Additional Location Building Building Interior Site Exterior" at bounding box center [408, 119] width 129 height 8
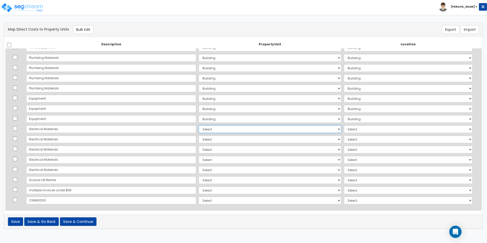
click at [199, 129] on select "Select Add Additional Property Unit Building" at bounding box center [270, 129] width 142 height 8
select select "NEW-Building"
click at [199, 125] on select "Select Add Additional Property Unit Building" at bounding box center [270, 129] width 142 height 8
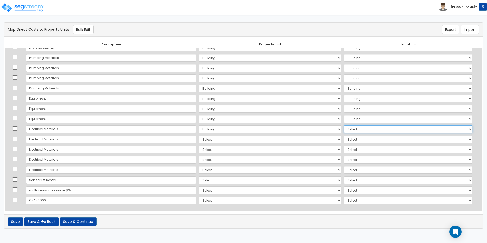
click at [344, 129] on select "Select Add Additional Location Building Building Interior Site Exterior" at bounding box center [408, 129] width 129 height 8
select select "6"
click at [344, 125] on select "Select Add Additional Location Building Building Interior Site Exterior" at bounding box center [408, 129] width 129 height 8
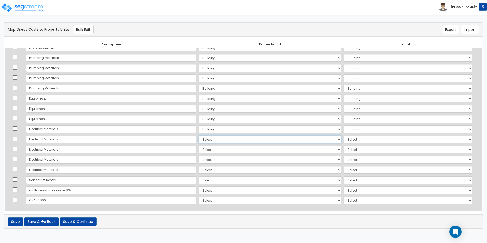
drag, startPoint x: 185, startPoint y: 139, endPoint x: 186, endPoint y: 143, distance: 4.5
click at [199, 139] on select "Select Add Additional Property Unit Building" at bounding box center [270, 139] width 142 height 8
select select "NEW-Building"
click at [199, 135] on select "Select Add Additional Property Unit Building" at bounding box center [270, 139] width 142 height 8
click at [344, 140] on select "Select Add Additional Location Building Building Interior Site Exterior" at bounding box center [408, 139] width 129 height 8
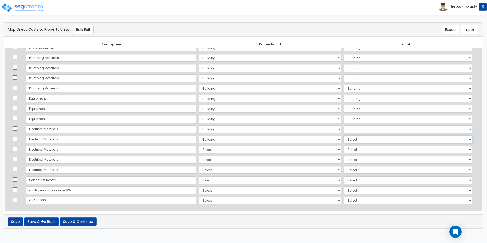
select select "6"
click at [344, 135] on select "Select Add Additional Location Building Building Interior Site Exterior" at bounding box center [408, 139] width 129 height 8
drag, startPoint x: 179, startPoint y: 150, endPoint x: 179, endPoint y: 153, distance: 3.3
click at [199, 150] on select "Select Add Additional Property Unit Building" at bounding box center [270, 150] width 142 height 8
select select "NEW-Building"
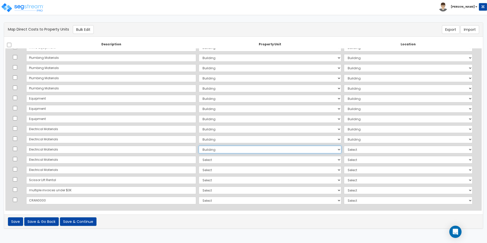
click at [199, 146] on select "Select Add Additional Property Unit Building" at bounding box center [270, 150] width 142 height 8
click at [344, 148] on select "Select Add Additional Location Building Building Interior Site Exterior" at bounding box center [408, 150] width 129 height 8
select select "6"
click at [344, 146] on select "Select Add Additional Location Building Building Interior Site Exterior" at bounding box center [408, 150] width 129 height 8
drag, startPoint x: 175, startPoint y: 158, endPoint x: 178, endPoint y: 164, distance: 5.9
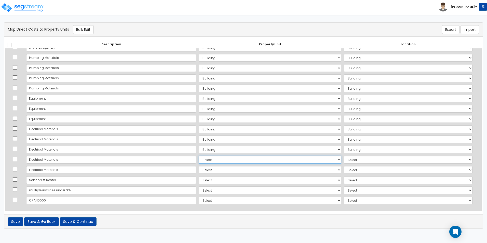
click at [199, 158] on select "Select Add Additional Property Unit Building" at bounding box center [270, 160] width 142 height 8
select select "NEW-Building"
click at [199, 156] on select "Select Add Additional Property Unit Building" at bounding box center [270, 160] width 142 height 8
click at [344, 160] on select "Select Add Additional Location Building Building Interior Site Exterior" at bounding box center [408, 160] width 129 height 8
click at [344, 156] on select "Select Add Additional Location Building Building Interior Site Exterior" at bounding box center [408, 160] width 129 height 8
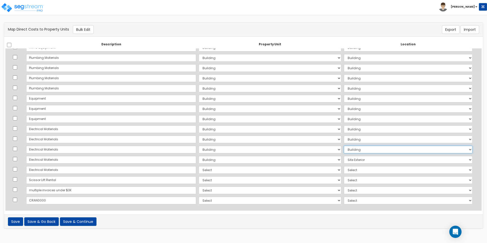
click at [344, 152] on select "Select Add Additional Location Building Building Interior Site Exterior" at bounding box center [408, 150] width 129 height 8
click at [344, 146] on select "Select Add Additional Location Building Building Interior Site Exterior" at bounding box center [408, 150] width 129 height 8
click at [344, 160] on select "Select Add Additional Location Building Building Interior Site Exterior" at bounding box center [408, 160] width 129 height 8
select select "6"
click at [344, 156] on select "Select Add Additional Location Building Building Interior Site Exterior" at bounding box center [408, 160] width 129 height 8
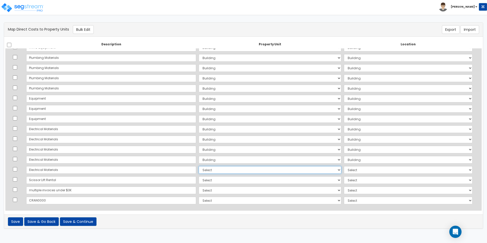
click at [199, 169] on select "Select Add Additional Property Unit Building" at bounding box center [270, 170] width 142 height 8
select select "NEW-Building"
click at [199, 166] on select "Select Add Additional Property Unit Building" at bounding box center [270, 170] width 142 height 8
click at [344, 169] on select "Select Add Additional Location Building Building Interior Site Exterior" at bounding box center [408, 170] width 129 height 8
select select "6"
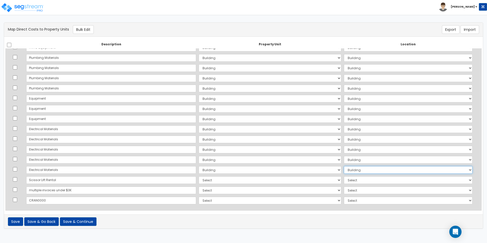
click at [344, 166] on select "Select Add Additional Location Building Building Interior Site Exterior" at bounding box center [408, 170] width 129 height 8
click at [199, 189] on select "Select Add Additional Property Unit Building" at bounding box center [270, 190] width 142 height 8
select select "NEW-Building"
click at [199, 186] on select "Select Add Additional Property Unit Building" at bounding box center [270, 190] width 142 height 8
select select
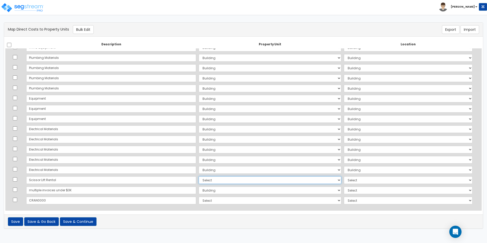
drag, startPoint x: 184, startPoint y: 180, endPoint x: 184, endPoint y: 184, distance: 3.6
click at [199, 180] on select "Select Add Additional Property Unit Building" at bounding box center [270, 180] width 142 height 8
select select "NEW-Building"
click at [199, 176] on select "Select Add Additional Property Unit Building" at bounding box center [270, 180] width 142 height 8
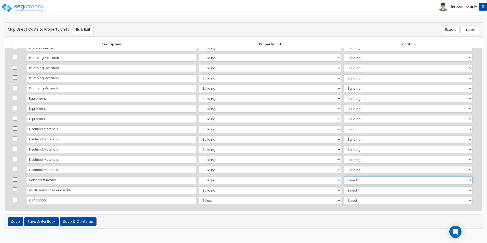
click at [344, 179] on select "Select Add Additional Location Building Building Interior Site Exterior" at bounding box center [408, 180] width 129 height 8
select select "6"
click at [344, 176] on select "Select Add Additional Location Building Building Interior Site Exterior" at bounding box center [408, 180] width 129 height 8
drag, startPoint x: 343, startPoint y: 188, endPoint x: 344, endPoint y: 195, distance: 6.9
click at [344, 188] on select "Select Add Additional Location Building Building Interior Site Exterior" at bounding box center [408, 190] width 129 height 8
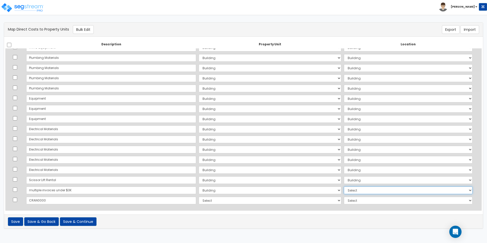
select select "6"
click at [344, 186] on select "Select Add Additional Location Building Building Interior Site Exterior" at bounding box center [408, 190] width 129 height 8
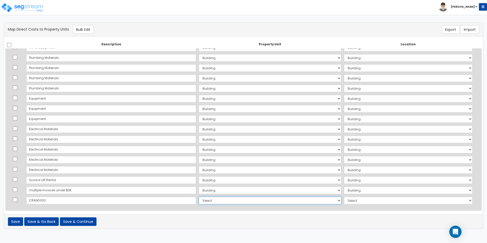
drag, startPoint x: 215, startPoint y: 203, endPoint x: 213, endPoint y: 202, distance: 2.6
click at [215, 203] on select "Select Add Additional Property Unit Building" at bounding box center [270, 201] width 142 height 8
select select "NEW-Building"
click at [199, 197] on select "Select Add Additional Property Unit Building" at bounding box center [270, 201] width 142 height 8
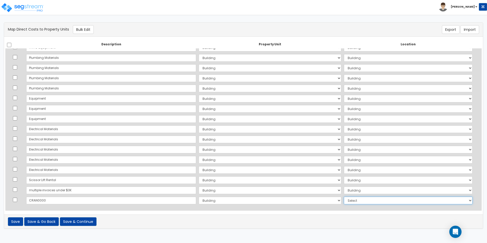
click at [351, 197] on select "Select Add Additional Location Building Building Interior Site Exterior" at bounding box center [408, 201] width 129 height 8
click at [344, 197] on select "Select Add Additional Location Building Building Interior Site Exterior" at bounding box center [408, 201] width 129 height 8
click at [347, 201] on select "Select Add Additional Location Building Building Interior Site Exterior" at bounding box center [408, 201] width 129 height 8
click at [344, 197] on select "Select Add Additional Location Building Building Interior Site Exterior" at bounding box center [408, 201] width 129 height 8
click at [347, 200] on select "Select Add Additional Location Building Building Interior Site Exterior" at bounding box center [408, 201] width 129 height 8
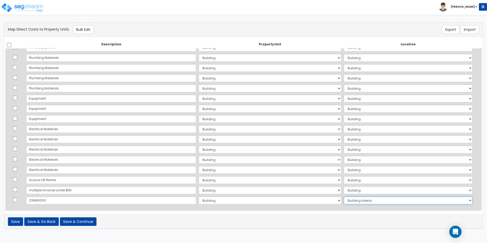
select select "6"
click at [344, 197] on select "Select Add Additional Location Building Building Interior Site Exterior" at bounding box center [408, 201] width 129 height 8
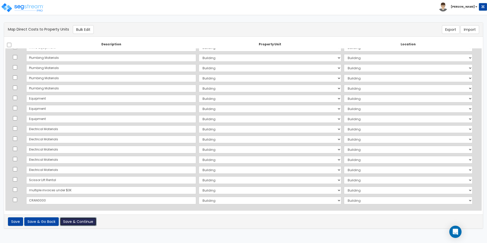
click at [64, 225] on button "Save & Continue" at bounding box center [78, 221] width 37 height 9
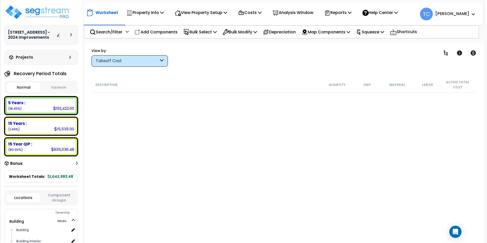
click at [159, 55] on div "View by: Takeoff Cost Takeoff Cost" at bounding box center [129, 57] width 76 height 19
click at [161, 64] on div "Takeoff Cost" at bounding box center [129, 60] width 76 height 11
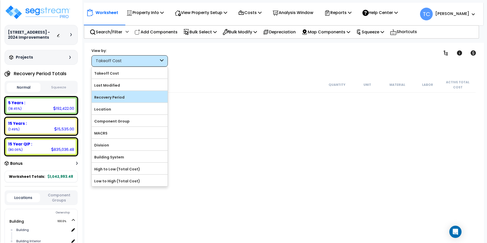
click at [129, 98] on label "Recovery Period" at bounding box center [130, 97] width 76 height 8
click at [0, 0] on input "Recovery Period" at bounding box center [0, 0] width 0 height 0
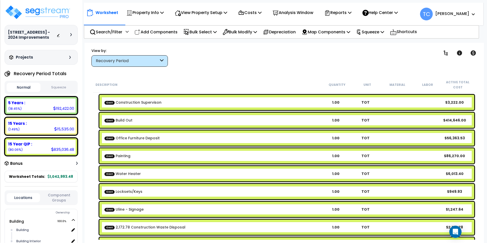
scroll to position [280, 0]
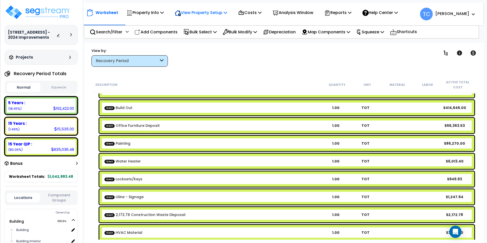
click at [164, 13] on p "View Property Setup" at bounding box center [144, 12] width 37 height 7
click at [139, 10] on p "Property Info" at bounding box center [144, 12] width 37 height 7
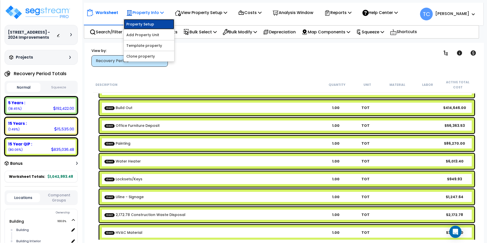
click at [155, 26] on link "Property Setup" at bounding box center [149, 24] width 50 height 10
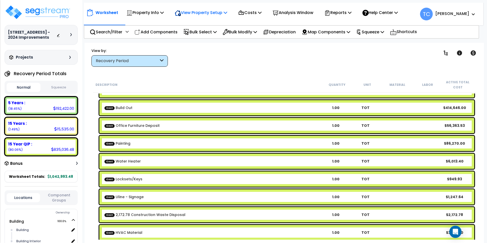
click at [164, 13] on p "View Property Setup" at bounding box center [144, 12] width 37 height 7
click at [264, 13] on div "Costs Indirect Costs Direct Costs" at bounding box center [249, 13] width 29 height 12
click at [254, 13] on p "Costs" at bounding box center [249, 12] width 23 height 7
click at [255, 32] on link "Direct Costs" at bounding box center [261, 35] width 50 height 10
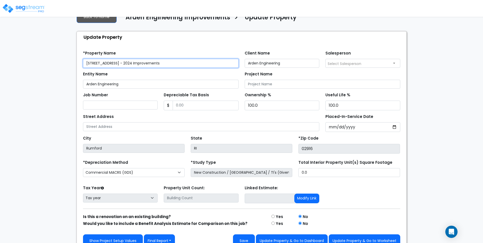
scroll to position [25, 0]
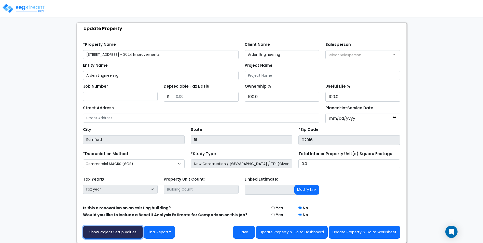
drag, startPoint x: 105, startPoint y: 231, endPoint x: 96, endPoint y: 226, distance: 10.1
click at [105, 231] on link "Show Project Setup Values" at bounding box center [113, 232] width 60 height 13
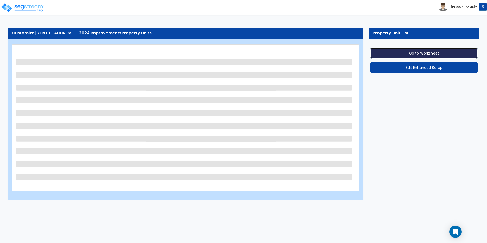
click at [414, 54] on button "Go to Worksheet" at bounding box center [424, 53] width 108 height 11
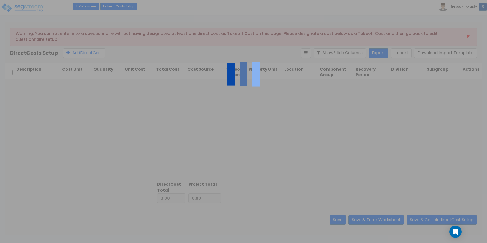
type input "1,042,993.48"
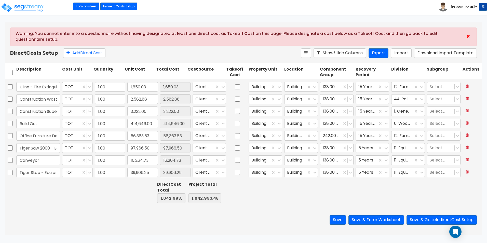
scroll to position [76, 0]
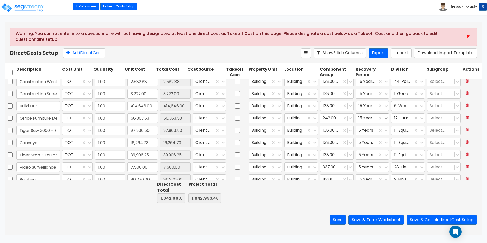
click at [383, 119] on icon at bounding box center [385, 118] width 5 height 5
click at [367, 131] on div "5 Years" at bounding box center [369, 130] width 34 height 9
click at [425, 219] on button "Save & Go to Indirect Cost Setup" at bounding box center [441, 219] width 70 height 9
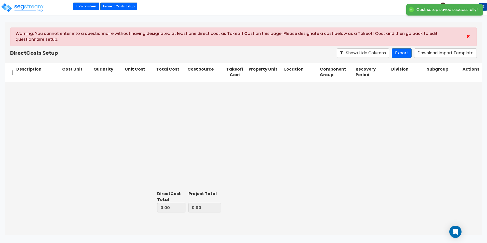
type input "1,042,993.48"
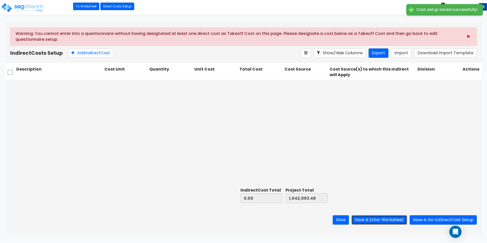
click at [363, 220] on button "Save & Enter Worksheet" at bounding box center [379, 219] width 56 height 9
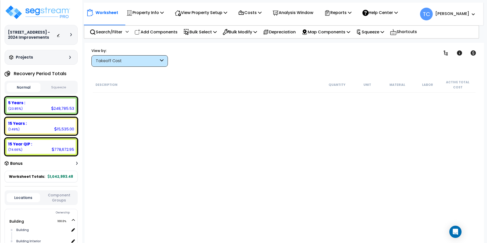
click at [149, 62] on div "Takeoff Cost" at bounding box center [127, 61] width 63 height 6
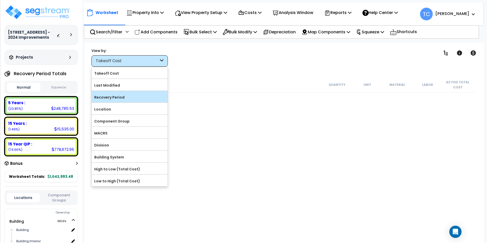
click at [124, 97] on label "Recovery Period" at bounding box center [130, 97] width 76 height 8
click at [0, 0] on input "Recovery Period" at bounding box center [0, 0] width 0 height 0
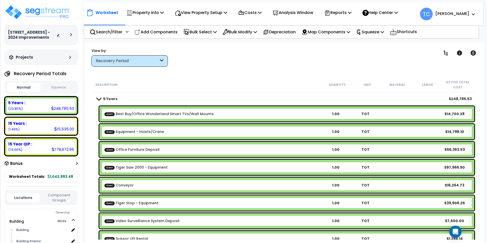
click at [151, 62] on div "Recovery Period" at bounding box center [127, 61] width 63 height 6
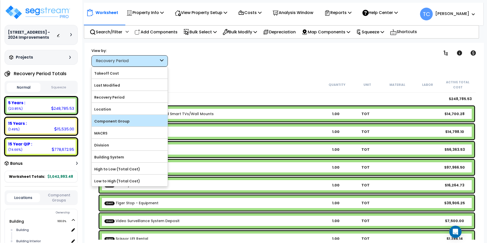
click at [135, 119] on label "Component Group" at bounding box center [130, 121] width 76 height 8
click at [0, 0] on input "Component Group" at bounding box center [0, 0] width 0 height 0
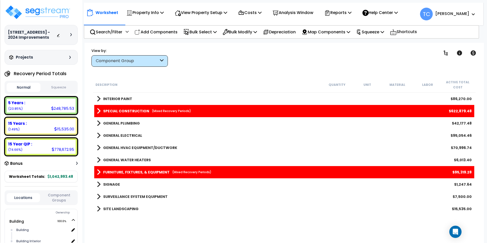
scroll to position [22, 0]
click at [162, 63] on icon at bounding box center [162, 61] width 4 height 6
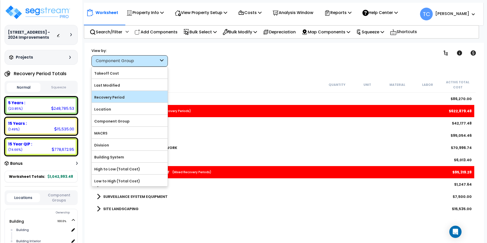
click at [110, 98] on label "Recovery Period" at bounding box center [130, 97] width 76 height 8
click at [0, 0] on input "Recovery Period" at bounding box center [0, 0] width 0 height 0
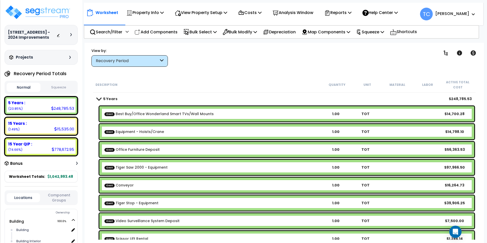
scroll to position [0, 0]
click at [342, 15] on p "Reports" at bounding box center [337, 12] width 27 height 7
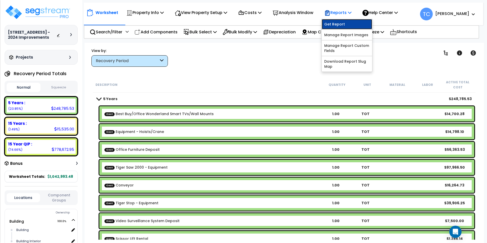
click at [342, 23] on link "Get Report" at bounding box center [347, 24] width 50 height 10
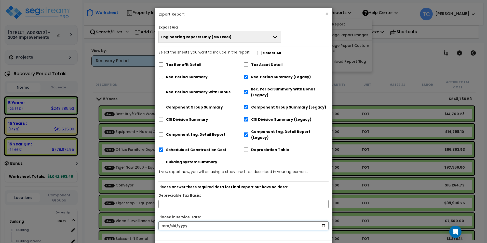
click at [160, 221] on input "date" at bounding box center [243, 225] width 170 height 9
type input "[DATE]"
click at [198, 200] on input "text" at bounding box center [243, 204] width 170 height 9
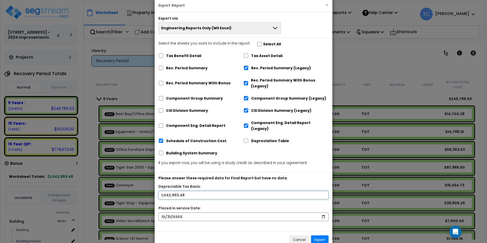
scroll to position [16, 0]
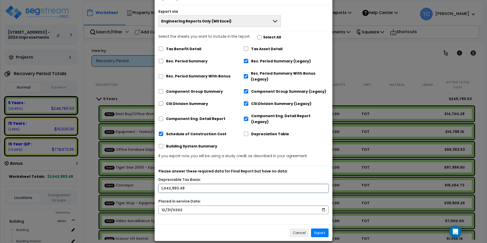
type input "1,042,993.48"
click at [320, 228] on button "Export" at bounding box center [320, 232] width 18 height 9
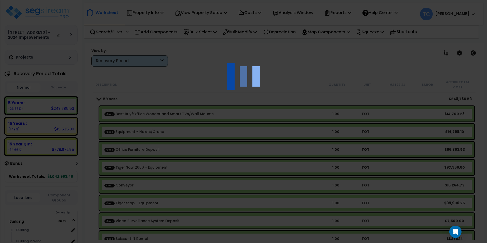
scroll to position [0, 0]
